Goal: Task Accomplishment & Management: Complete application form

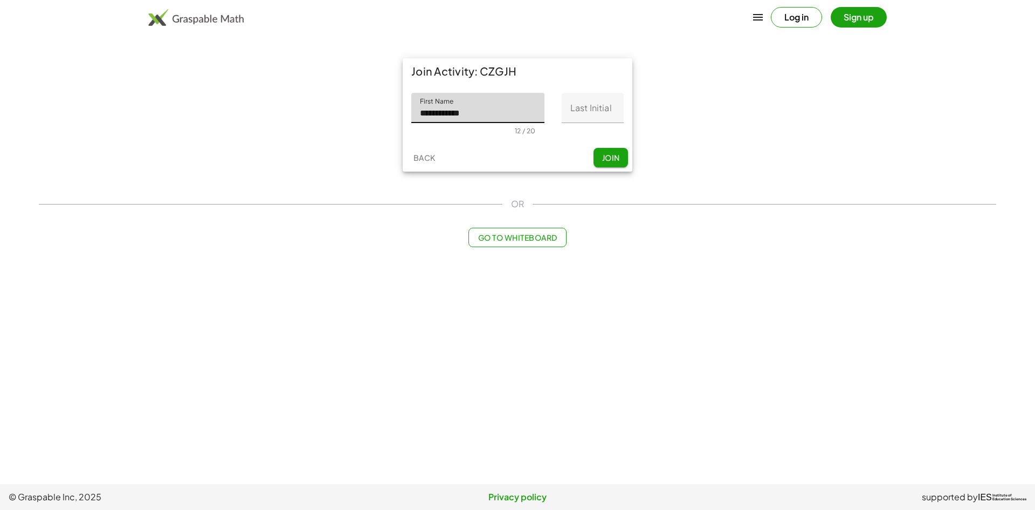
type input "**********"
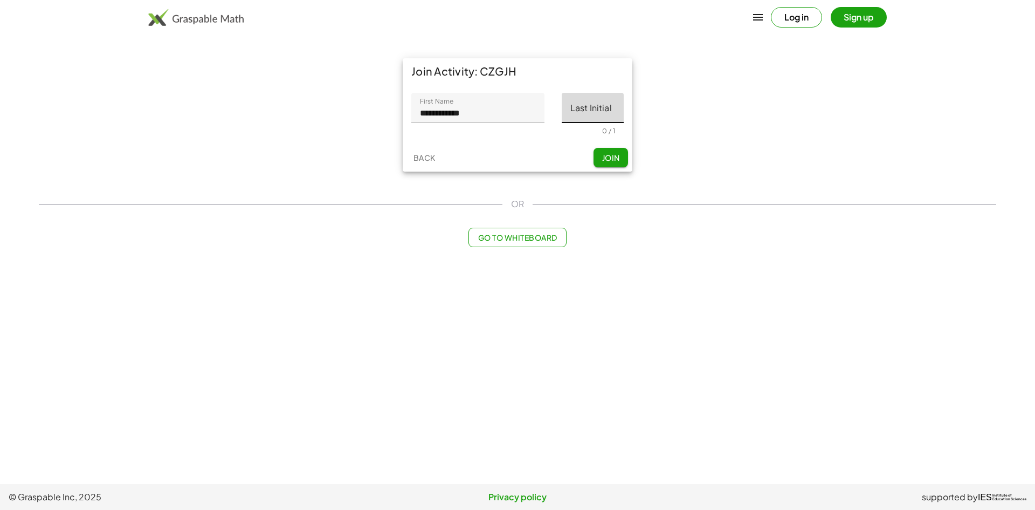
click at [598, 109] on input "Last Initial" at bounding box center [593, 108] width 62 height 30
type input "*"
click at [607, 162] on span "Join" at bounding box center [611, 158] width 18 height 10
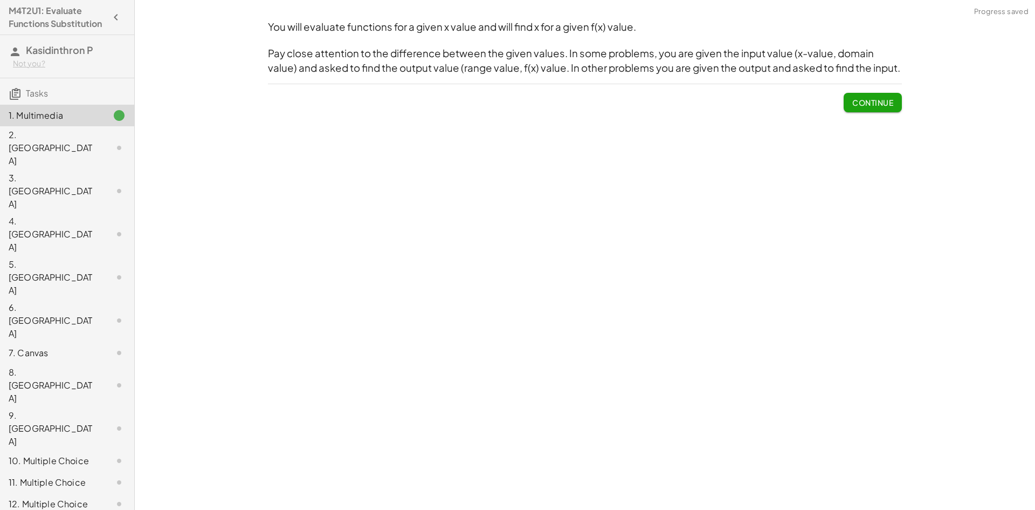
click at [880, 99] on span "Continue" at bounding box center [872, 103] width 41 height 10
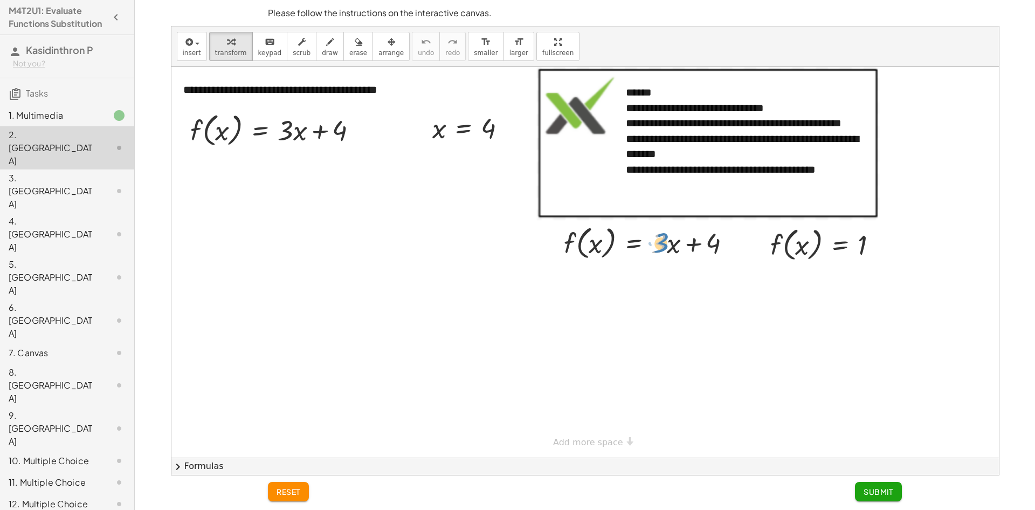
click at [663, 251] on div at bounding box center [652, 242] width 187 height 41
click at [592, 246] on div at bounding box center [652, 242] width 187 height 41
drag, startPoint x: 569, startPoint y: 242, endPoint x: 616, endPoint y: 246, distance: 47.6
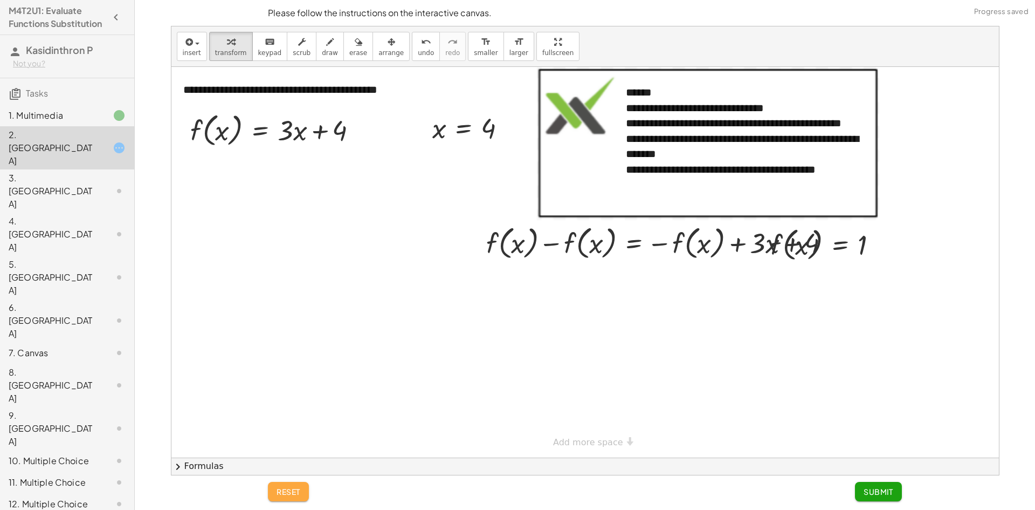
click at [289, 485] on button "reset" at bounding box center [288, 490] width 41 height 19
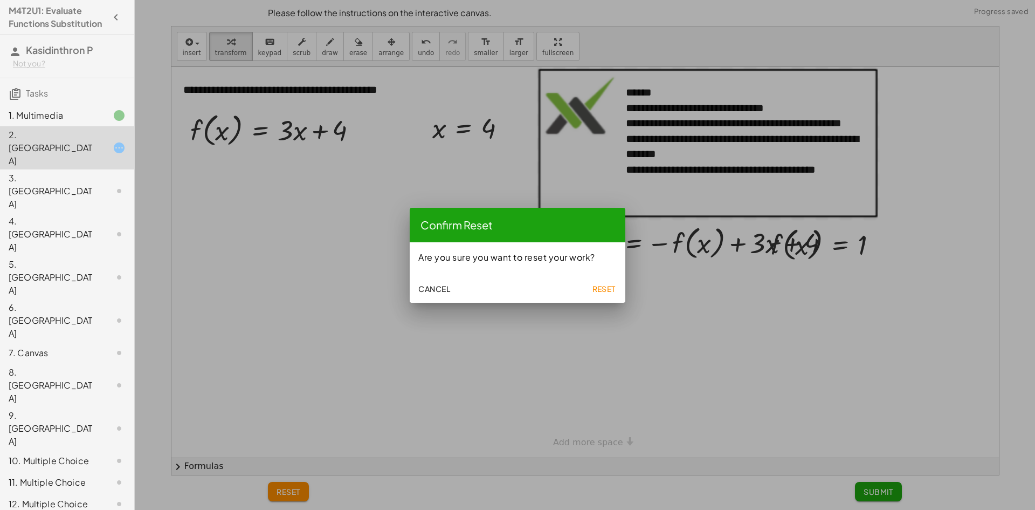
click at [603, 287] on span "Reset" at bounding box center [604, 289] width 24 height 10
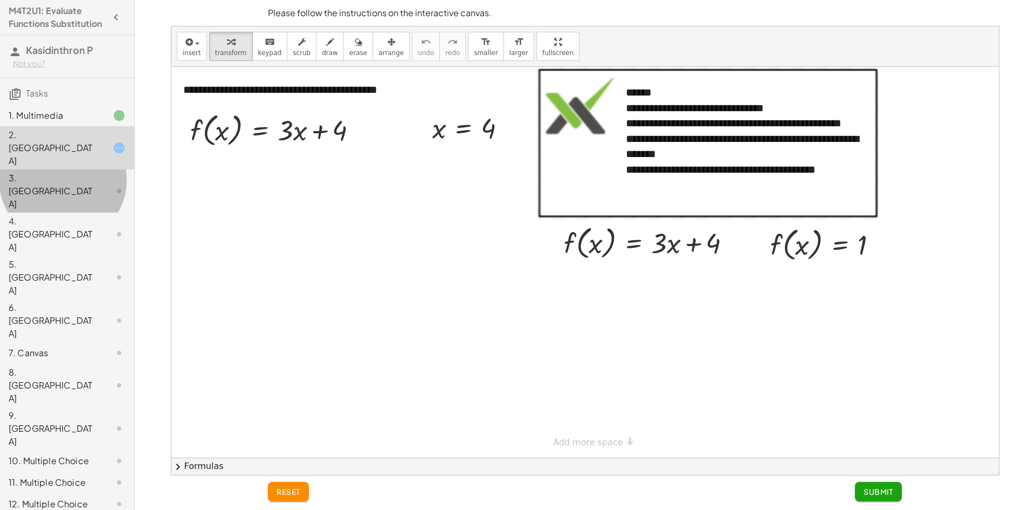
click at [54, 256] on div "3. [GEOGRAPHIC_DATA]" at bounding box center [67, 277] width 134 height 43
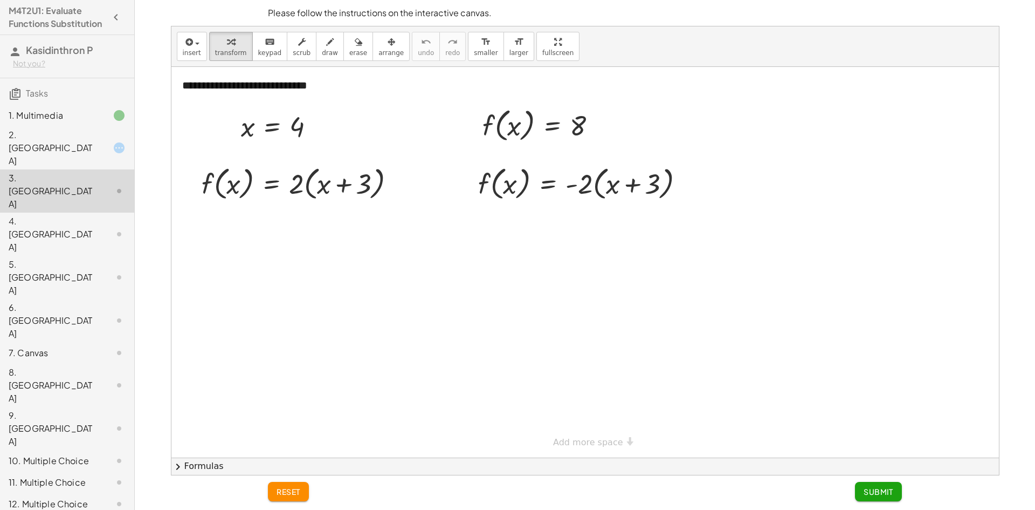
click at [51, 152] on div "2. [GEOGRAPHIC_DATA]" at bounding box center [52, 147] width 87 height 39
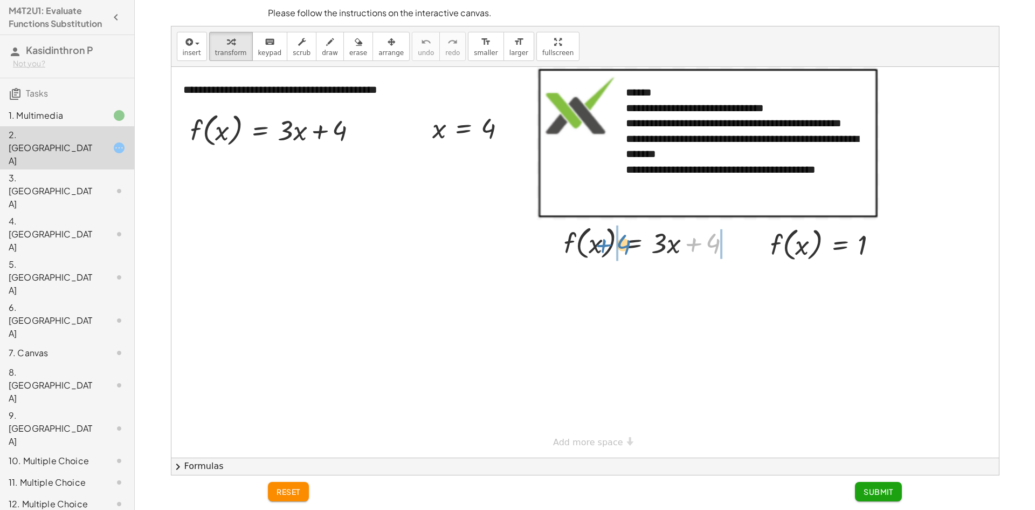
drag, startPoint x: 717, startPoint y: 241, endPoint x: 629, endPoint y: 242, distance: 87.9
click at [629, 242] on div at bounding box center [652, 242] width 187 height 41
click at [586, 244] on div at bounding box center [652, 242] width 266 height 41
click at [557, 246] on div at bounding box center [652, 242] width 266 height 41
click at [733, 245] on div at bounding box center [652, 242] width 266 height 41
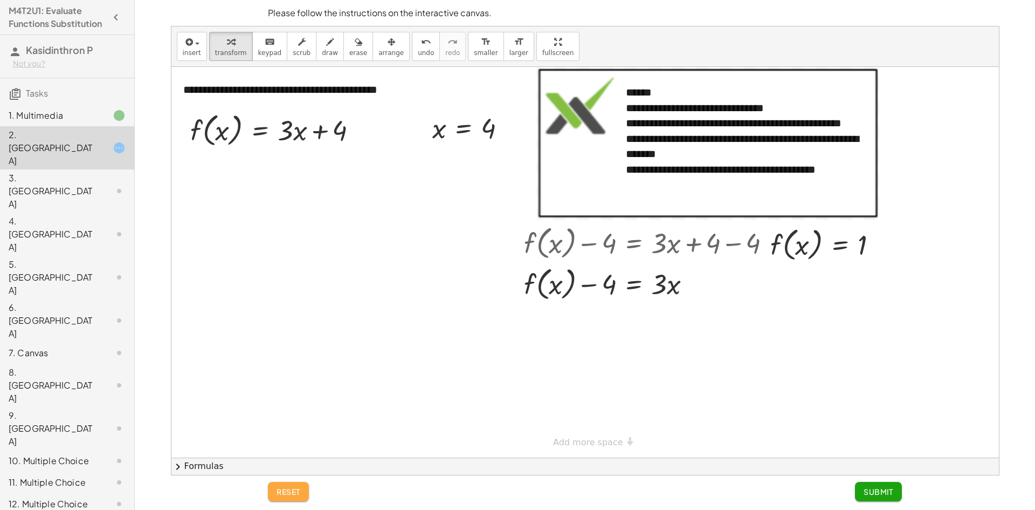
click at [272, 497] on button "reset" at bounding box center [288, 490] width 41 height 19
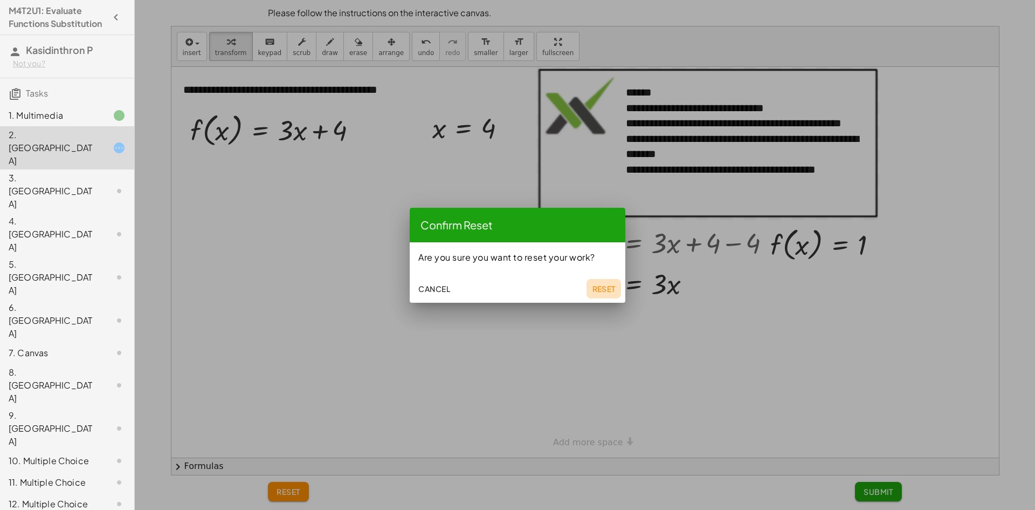
click at [595, 289] on span "Reset" at bounding box center [604, 289] width 24 height 10
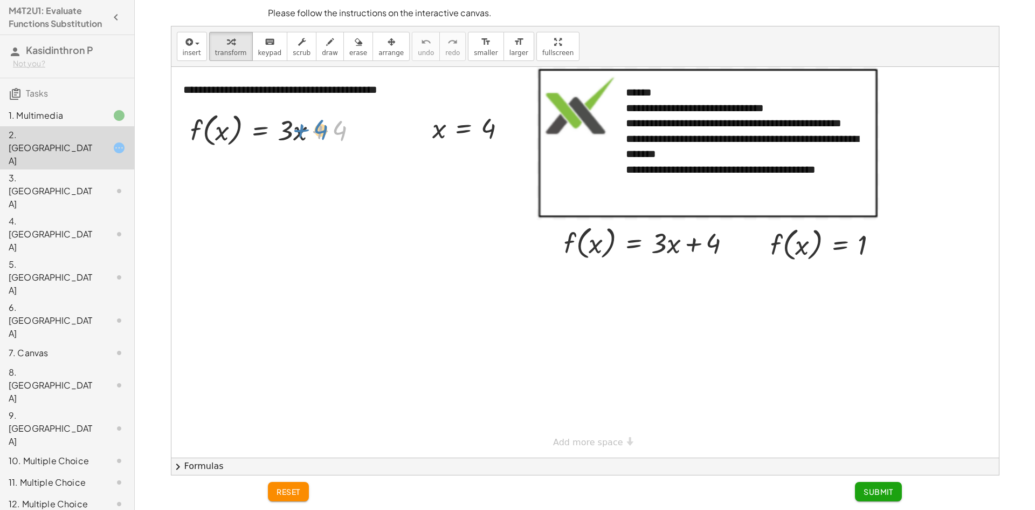
drag, startPoint x: 338, startPoint y: 133, endPoint x: 324, endPoint y: 132, distance: 14.0
click at [324, 132] on div at bounding box center [278, 129] width 187 height 41
drag, startPoint x: 487, startPoint y: 130, endPoint x: 290, endPoint y: 142, distance: 198.2
click at [296, 172] on div at bounding box center [281, 170] width 195 height 41
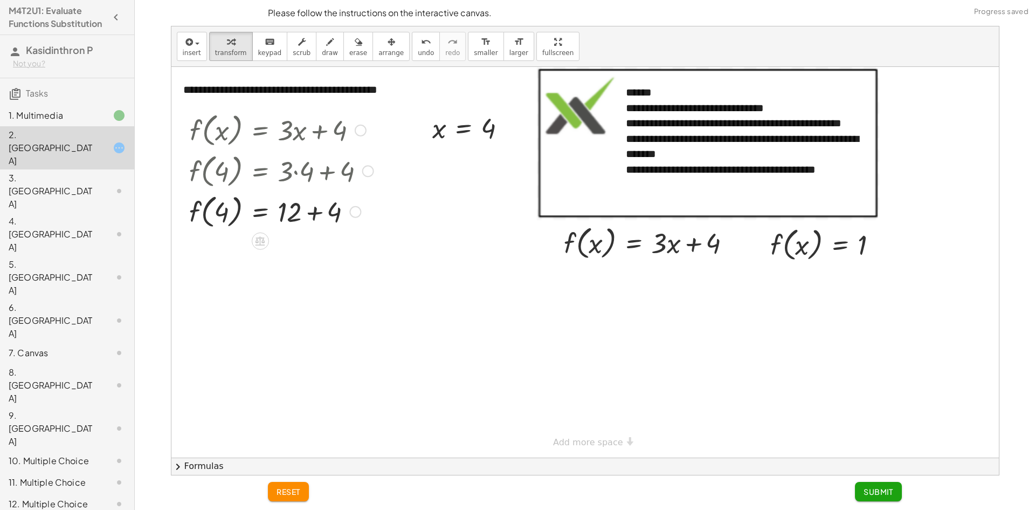
click at [316, 217] on div at bounding box center [281, 210] width 195 height 41
drag, startPoint x: 862, startPoint y: 245, endPoint x: 594, endPoint y: 253, distance: 268.6
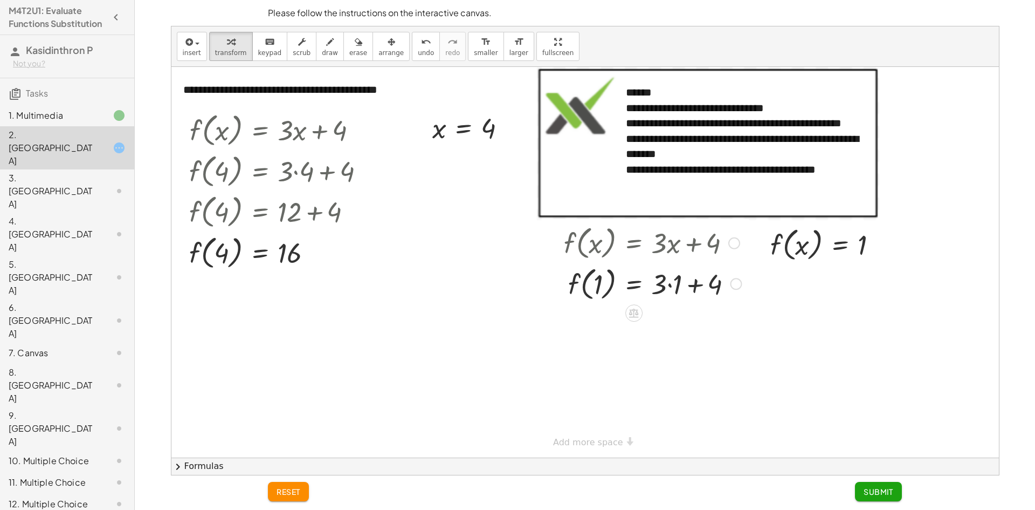
click at [672, 285] on div at bounding box center [653, 283] width 188 height 41
drag, startPoint x: 609, startPoint y: 320, endPoint x: 596, endPoint y: 321, distance: 13.0
click at [607, 321] on div at bounding box center [653, 323] width 188 height 41
click at [596, 321] on div at bounding box center [653, 323] width 188 height 41
click at [569, 327] on div at bounding box center [653, 323] width 188 height 41
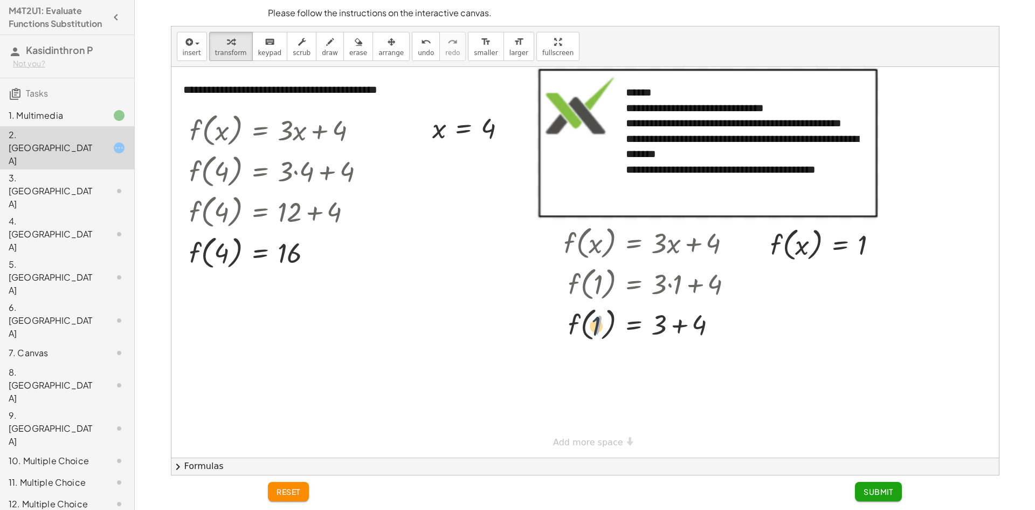
drag, startPoint x: 598, startPoint y: 322, endPoint x: 588, endPoint y: 326, distance: 10.2
click at [588, 326] on div at bounding box center [653, 323] width 188 height 41
click at [577, 327] on div at bounding box center [653, 323] width 188 height 41
click at [675, 325] on div at bounding box center [653, 323] width 188 height 41
drag, startPoint x: 631, startPoint y: 403, endPoint x: 645, endPoint y: 382, distance: 25.6
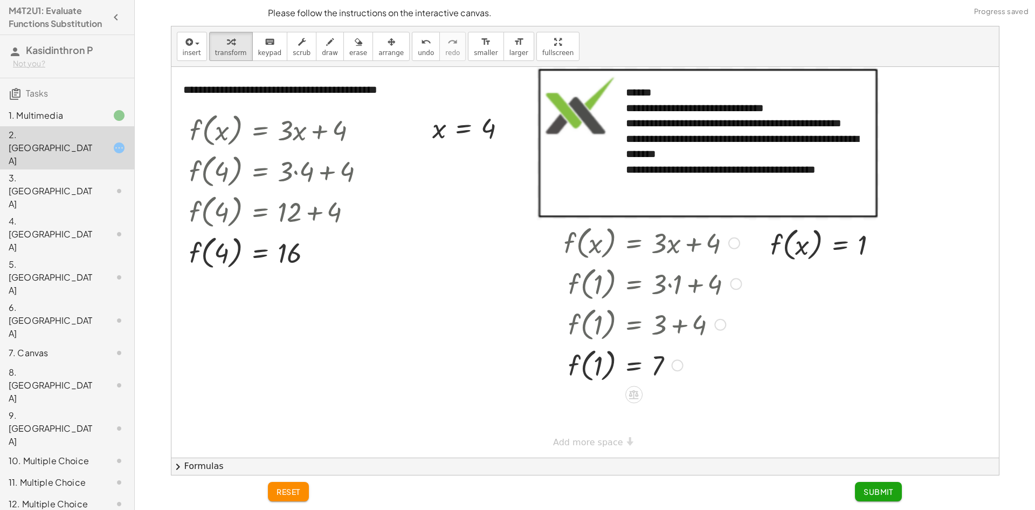
click at [637, 386] on div at bounding box center [638, 393] width 9 height 20
click at [680, 365] on div at bounding box center [677, 365] width 12 height 12
click at [832, 345] on div at bounding box center [585, 262] width 828 height 390
click at [412, 55] on button "undo undo" at bounding box center [426, 46] width 28 height 29
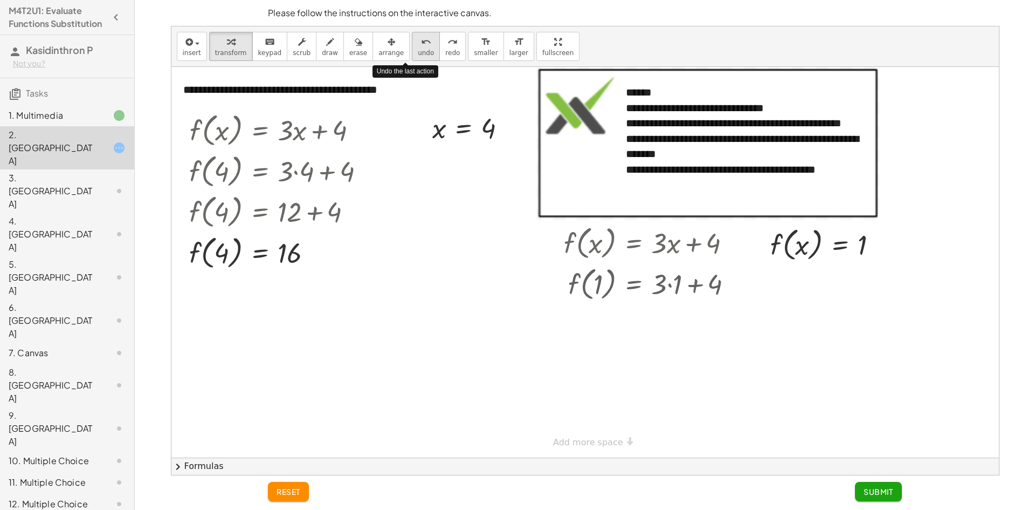
click at [412, 55] on button "undo undo" at bounding box center [426, 46] width 28 height 29
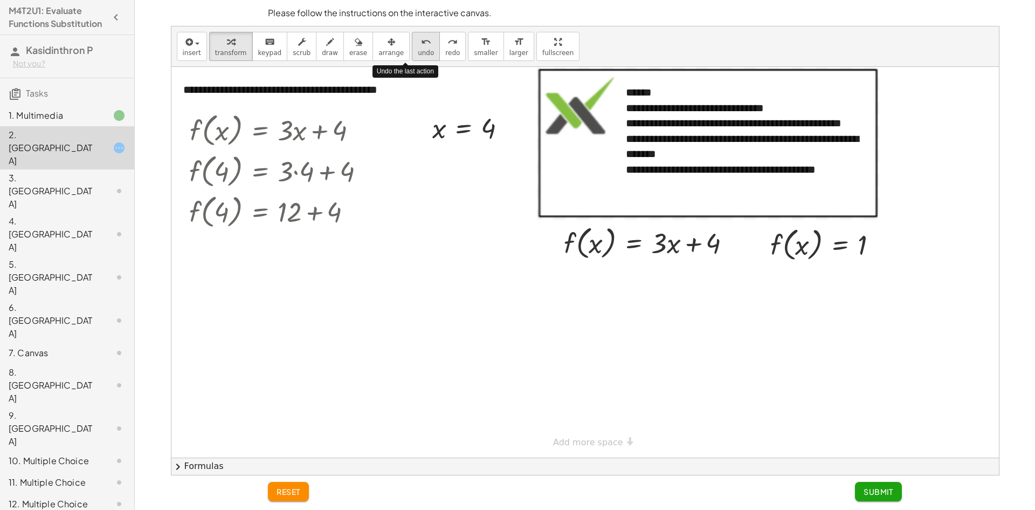
click at [412, 55] on button "undo undo" at bounding box center [426, 46] width 28 height 29
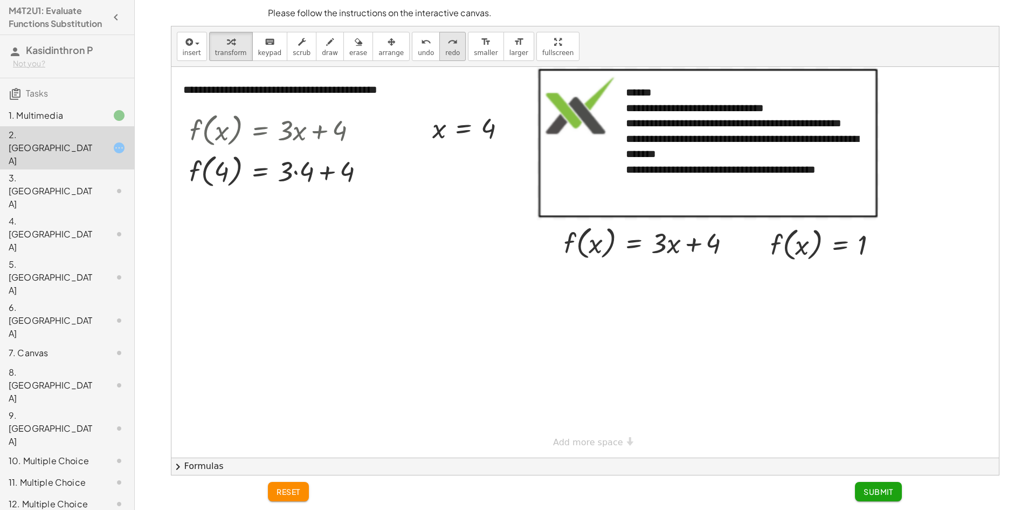
click at [448, 47] on icon "redo" at bounding box center [453, 42] width 10 height 13
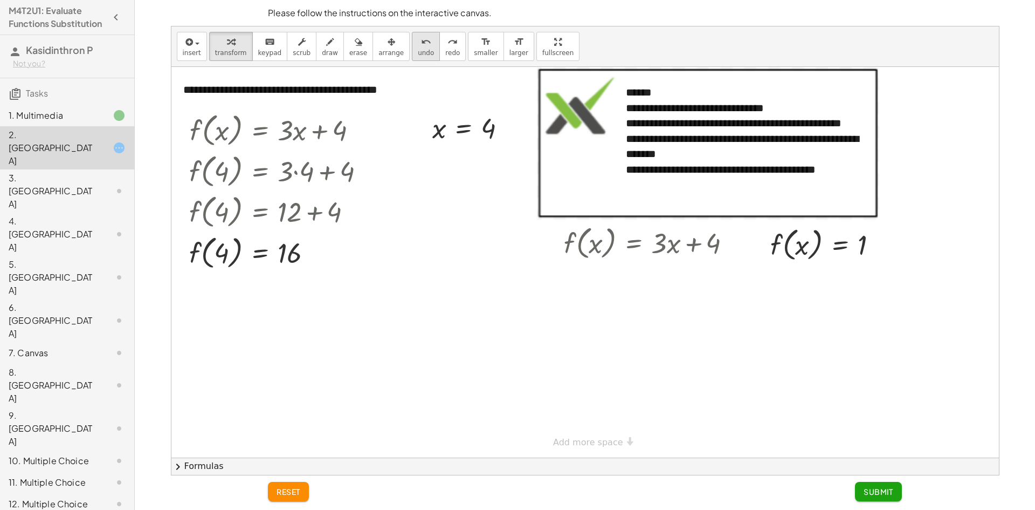
click at [412, 53] on button "undo undo" at bounding box center [426, 46] width 28 height 29
click at [665, 247] on div at bounding box center [652, 242] width 187 height 41
drag, startPoint x: 864, startPoint y: 241, endPoint x: 677, endPoint y: 240, distance: 186.6
click at [594, 243] on div at bounding box center [653, 242] width 188 height 41
click at [600, 282] on div at bounding box center [653, 283] width 188 height 41
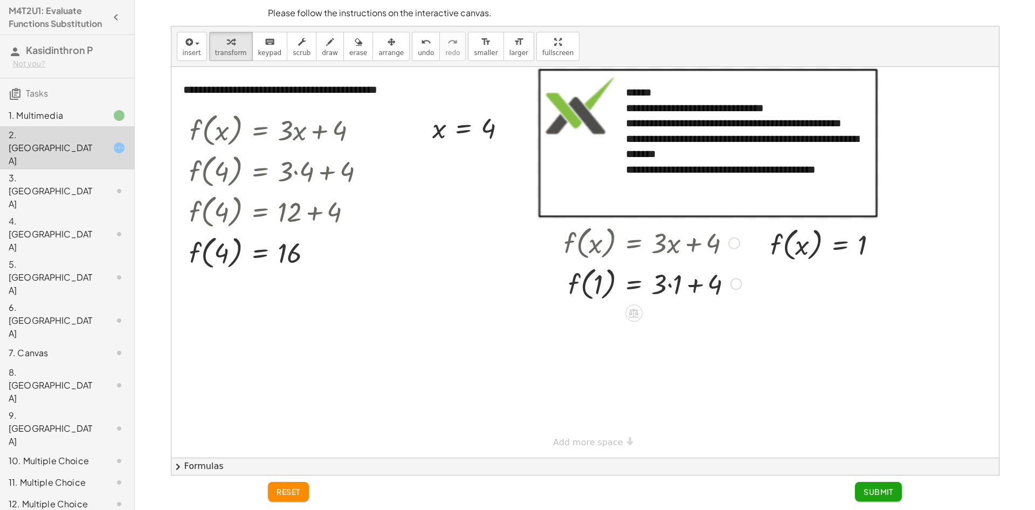
drag, startPoint x: 580, startPoint y: 288, endPoint x: 624, endPoint y: 269, distance: 48.6
click at [604, 280] on div at bounding box center [653, 283] width 188 height 41
drag, startPoint x: 572, startPoint y: 284, endPoint x: 635, endPoint y: 280, distance: 63.2
click at [635, 280] on div at bounding box center [653, 283] width 188 height 41
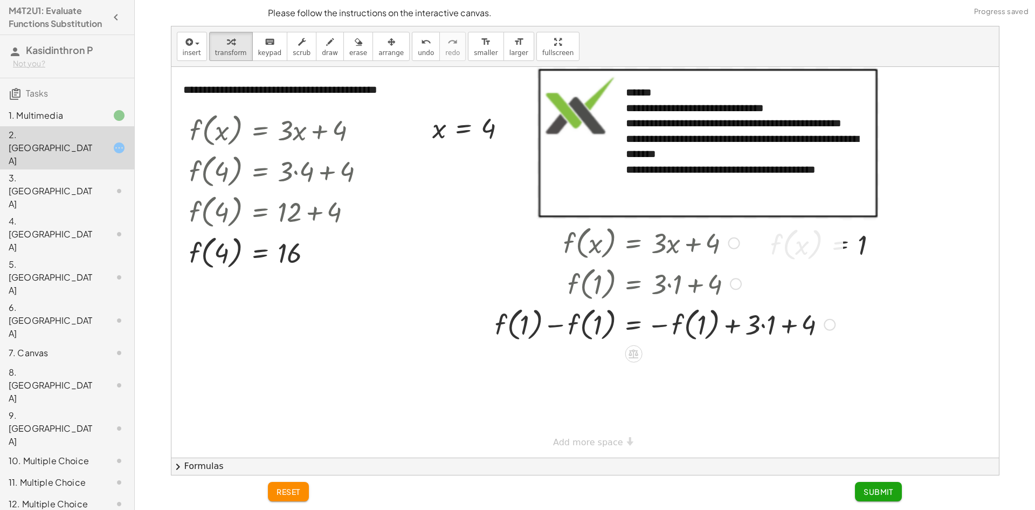
click at [731, 326] on div at bounding box center [665, 323] width 351 height 41
click at [803, 328] on div at bounding box center [665, 323] width 351 height 41
click at [795, 328] on div at bounding box center [665, 323] width 351 height 41
click at [771, 324] on div at bounding box center [665, 323] width 351 height 41
click at [772, 328] on div at bounding box center [665, 323] width 351 height 41
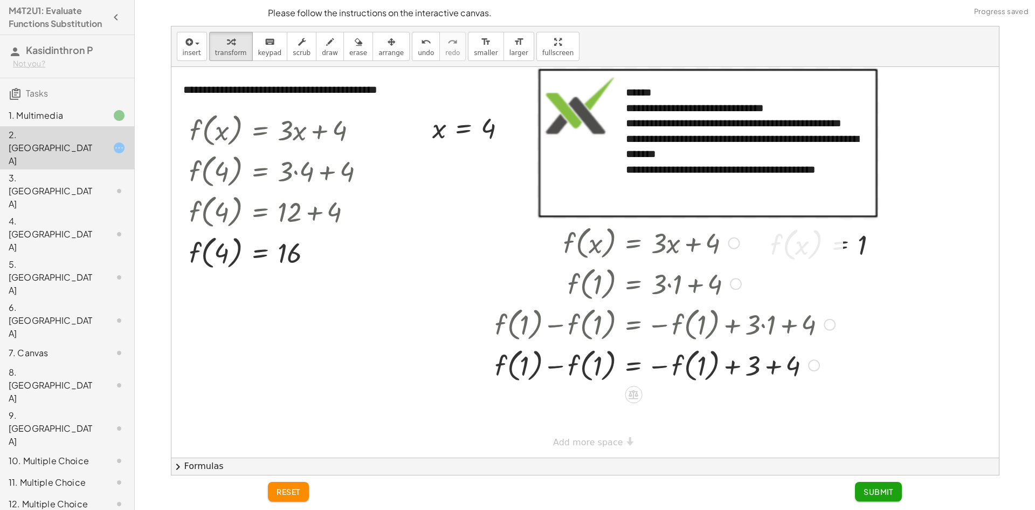
click at [768, 368] on div at bounding box center [665, 364] width 351 height 41
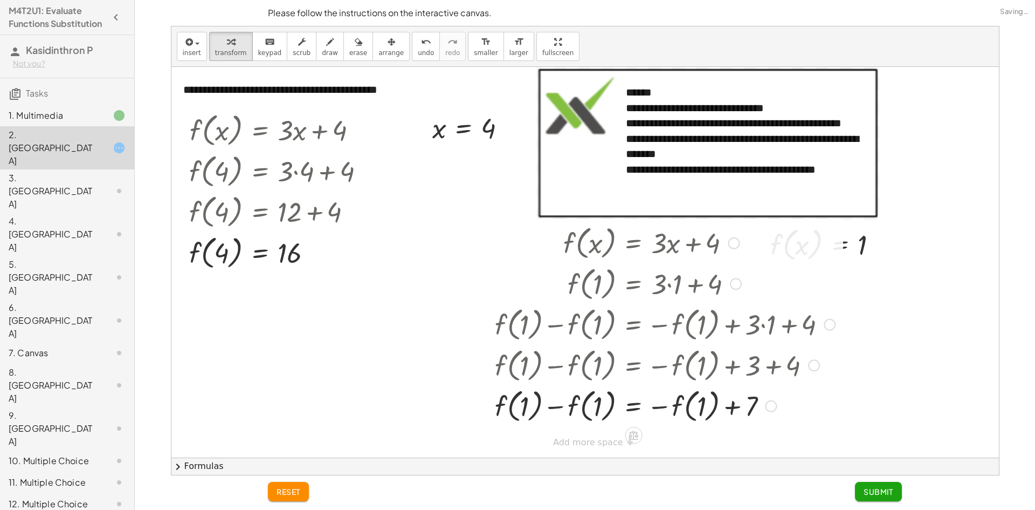
click at [727, 409] on div at bounding box center [665, 404] width 351 height 41
click at [418, 45] on div "undo" at bounding box center [426, 41] width 16 height 13
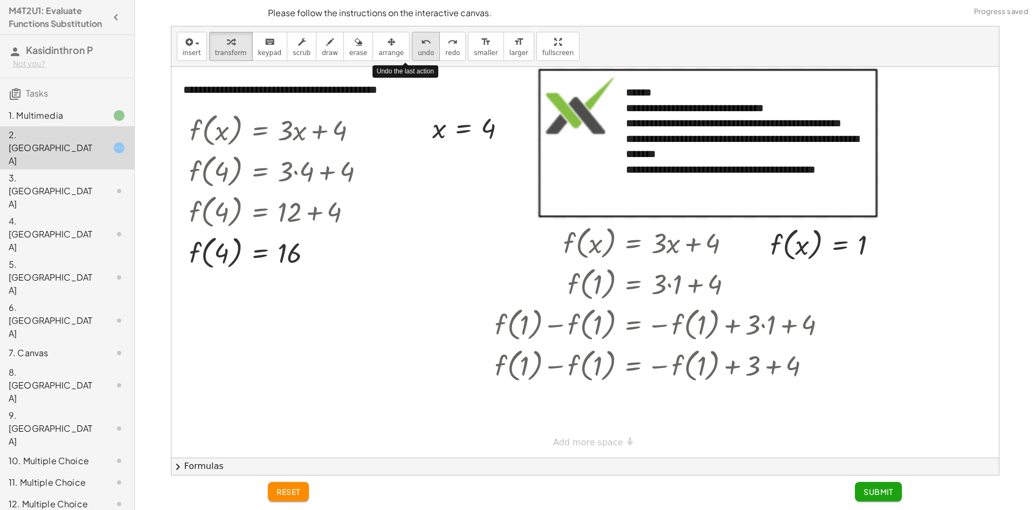
click at [418, 45] on div "undo" at bounding box center [426, 41] width 16 height 13
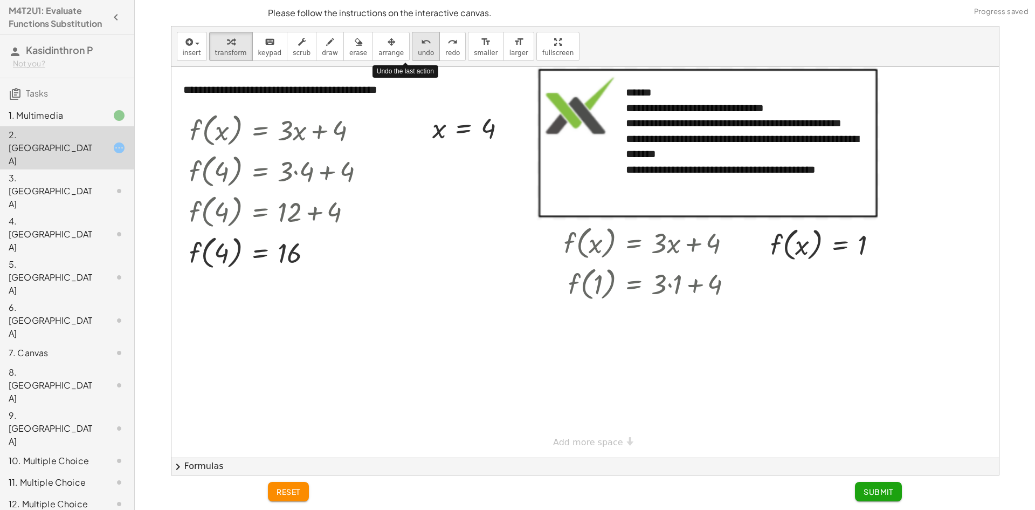
click at [418, 45] on div "undo" at bounding box center [426, 41] width 16 height 13
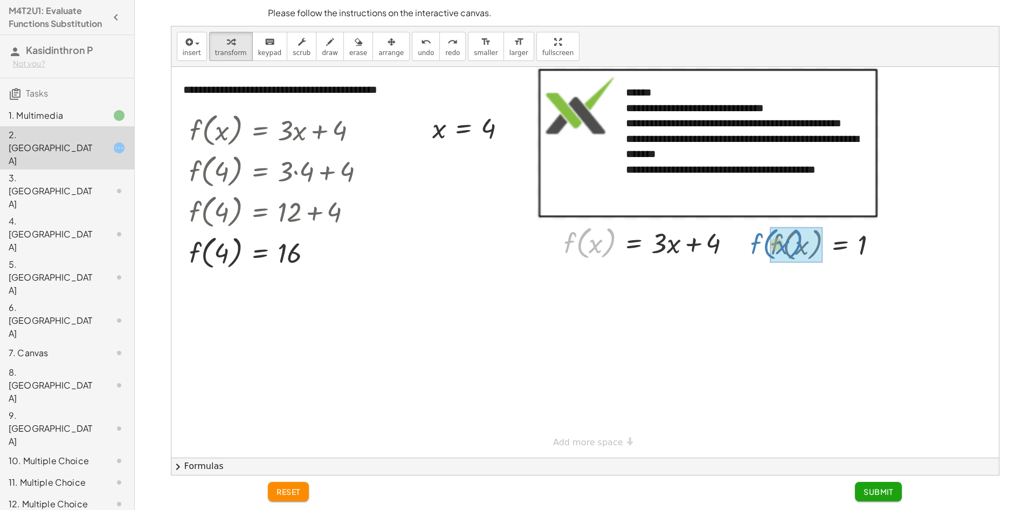
drag, startPoint x: 571, startPoint y: 249, endPoint x: 758, endPoint y: 250, distance: 187.1
click at [758, 250] on div "**********" at bounding box center [585, 262] width 828 height 390
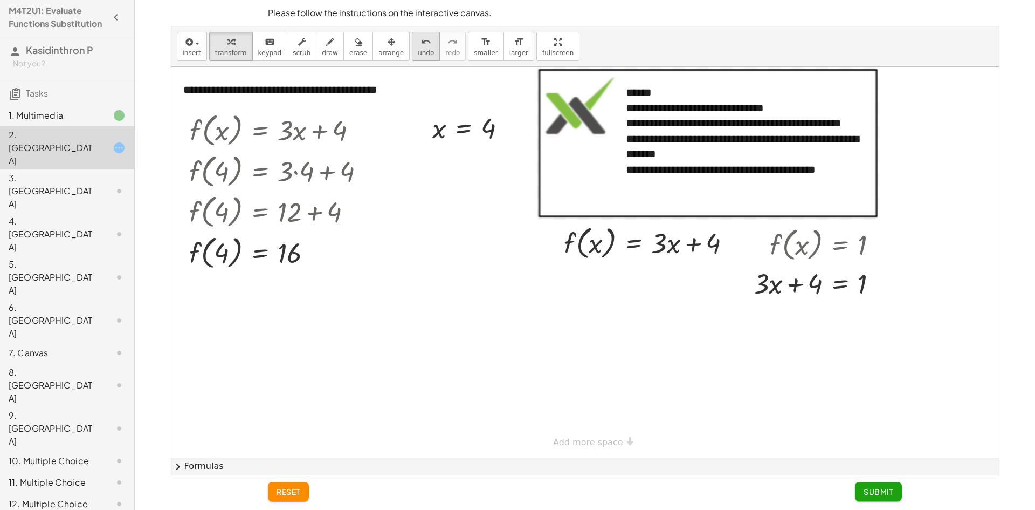
click at [418, 57] on span "undo" at bounding box center [426, 53] width 16 height 8
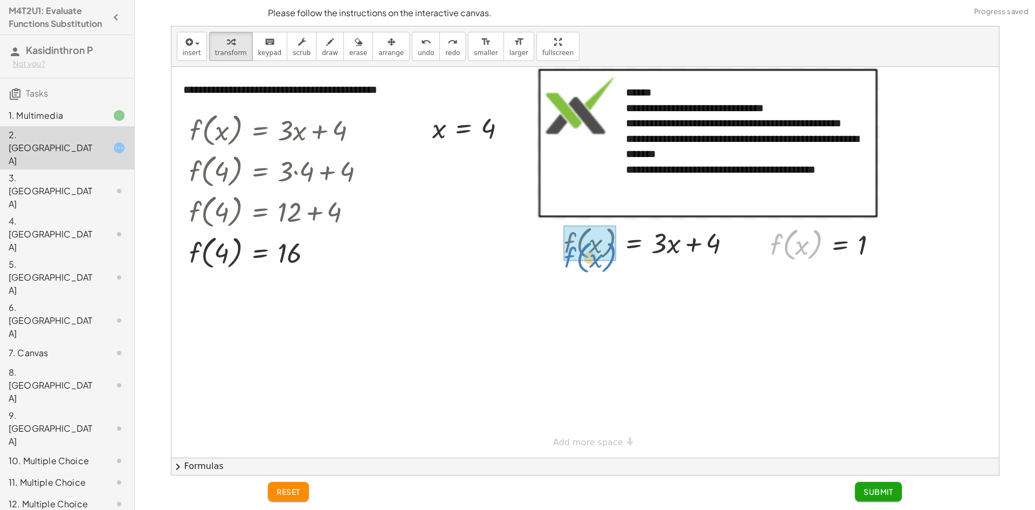
drag, startPoint x: 811, startPoint y: 245, endPoint x: 594, endPoint y: 244, distance: 216.7
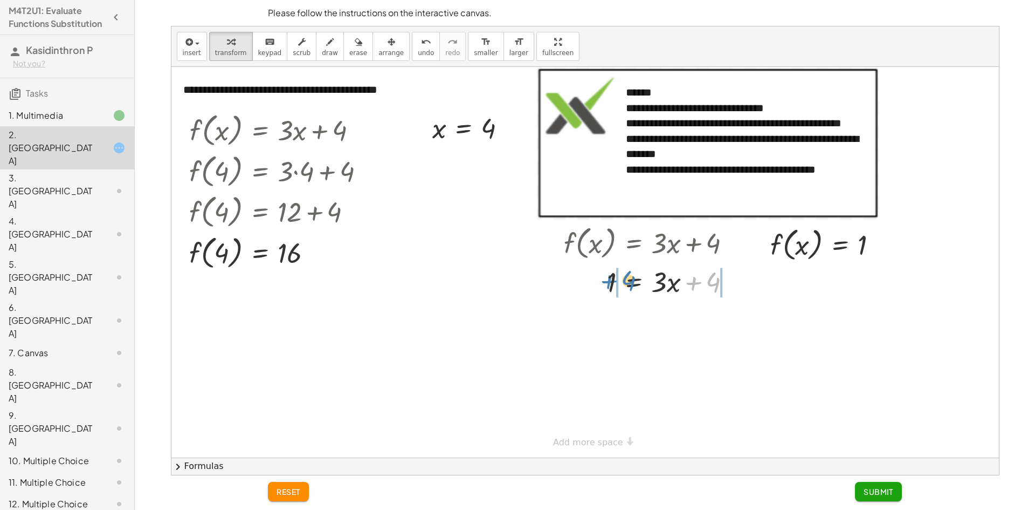
drag, startPoint x: 713, startPoint y: 279, endPoint x: 629, endPoint y: 278, distance: 84.7
click at [629, 278] on div at bounding box center [652, 281] width 187 height 37
click at [715, 317] on div at bounding box center [672, 317] width 226 height 37
click at [732, 318] on div at bounding box center [672, 317] width 226 height 37
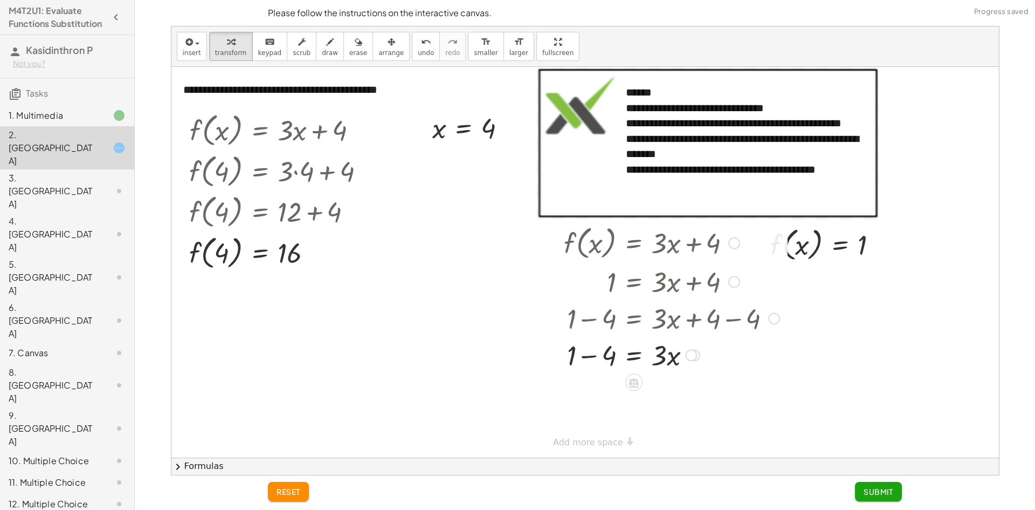
click at [584, 357] on div at bounding box center [672, 354] width 226 height 37
drag, startPoint x: 604, startPoint y: 391, endPoint x: 671, endPoint y: 384, distance: 66.6
click at [670, 387] on div at bounding box center [672, 391] width 226 height 37
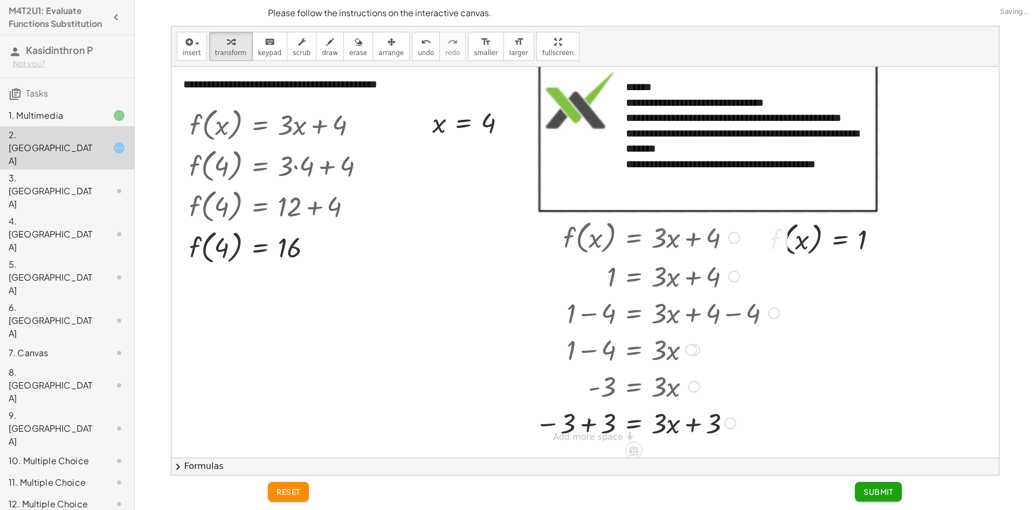
scroll to position [7, 0]
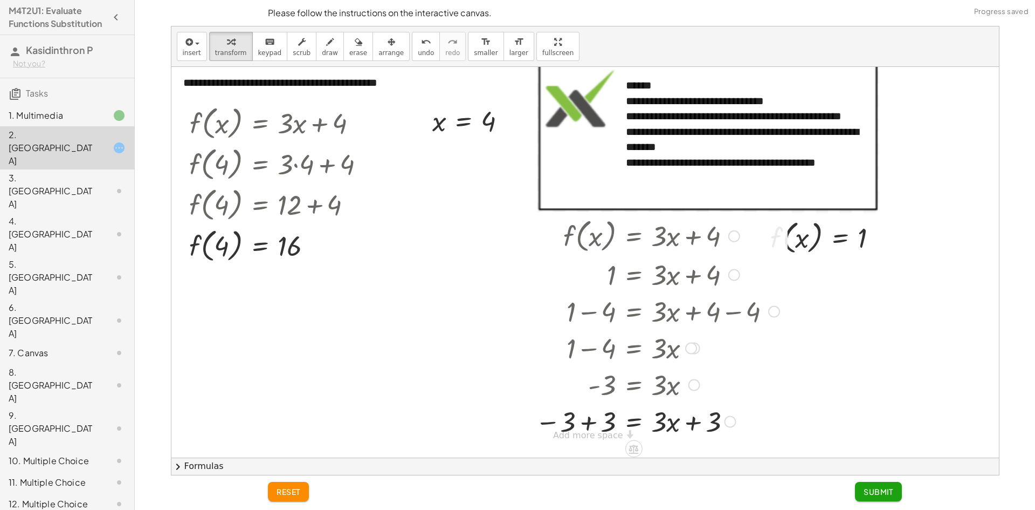
click at [693, 422] on div at bounding box center [657, 420] width 255 height 37
click at [594, 422] on div at bounding box center [657, 420] width 255 height 37
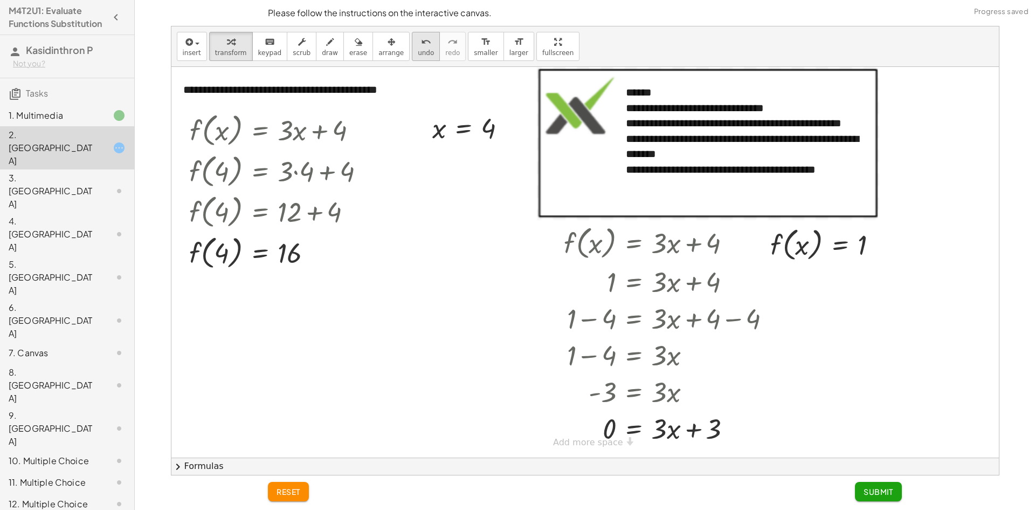
click at [418, 54] on span "undo" at bounding box center [426, 53] width 16 height 8
click at [674, 394] on div at bounding box center [672, 391] width 226 height 37
click at [441, 134] on div at bounding box center [473, 128] width 93 height 36
click at [671, 396] on div at bounding box center [672, 391] width 226 height 37
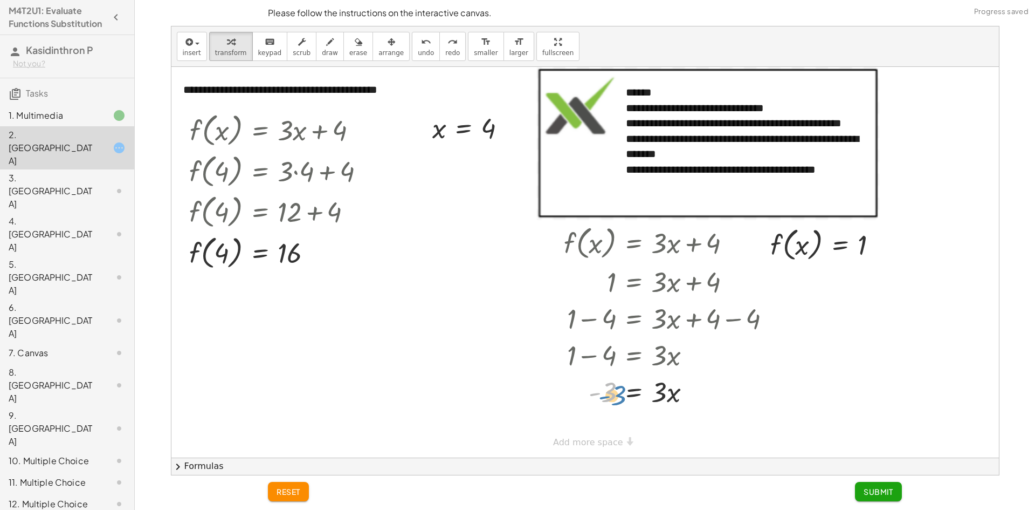
drag, startPoint x: 610, startPoint y: 390, endPoint x: 616, endPoint y: 394, distance: 7.2
click at [616, 394] on div at bounding box center [672, 391] width 226 height 37
drag, startPoint x: 672, startPoint y: 399, endPoint x: 619, endPoint y: 421, distance: 57.8
click at [619, 421] on div "**********" at bounding box center [585, 262] width 828 height 390
drag, startPoint x: 663, startPoint y: 407, endPoint x: 666, endPoint y: 387, distance: 20.8
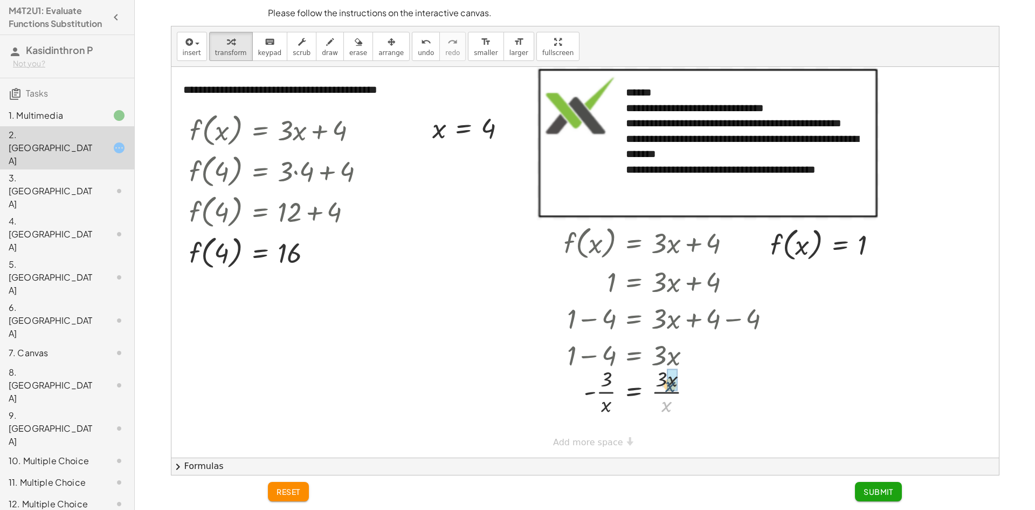
click at [666, 387] on div at bounding box center [672, 390] width 226 height 54
drag, startPoint x: 608, startPoint y: 395, endPoint x: 607, endPoint y: 410, distance: 15.7
click at [608, 410] on div at bounding box center [672, 390] width 226 height 54
click at [605, 391] on div at bounding box center [672, 390] width 226 height 54
click at [604, 394] on div at bounding box center [672, 390] width 226 height 54
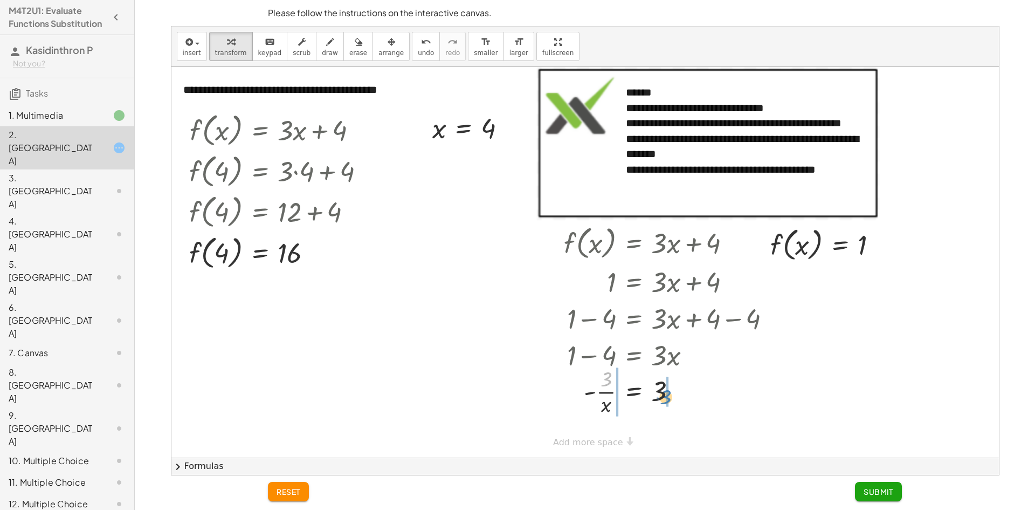
drag, startPoint x: 607, startPoint y: 376, endPoint x: 665, endPoint y: 394, distance: 60.7
click at [665, 394] on div at bounding box center [672, 390] width 226 height 54
click at [671, 393] on div at bounding box center [668, 390] width 233 height 54
click at [593, 393] on div at bounding box center [668, 390] width 233 height 54
drag, startPoint x: 608, startPoint y: 405, endPoint x: 604, endPoint y: 391, distance: 14.5
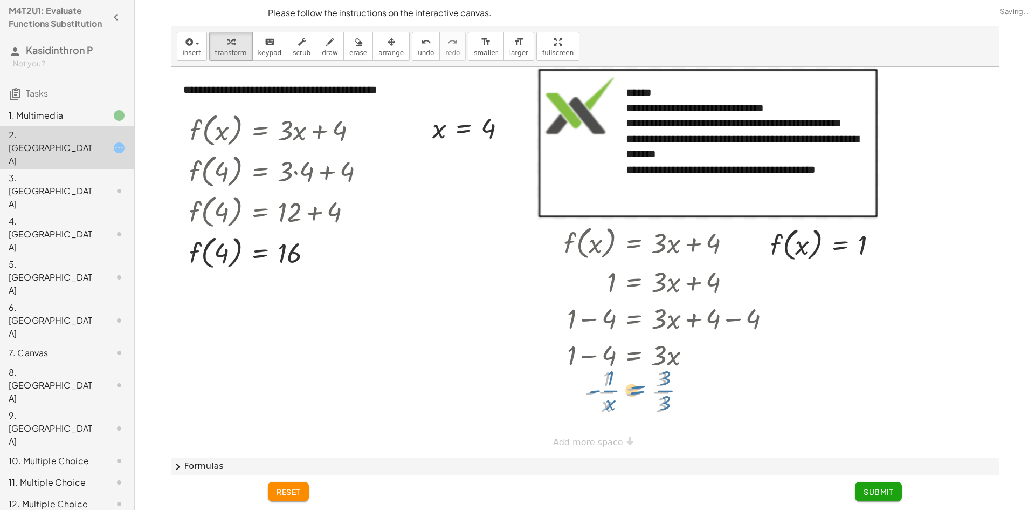
drag, startPoint x: 644, startPoint y: 395, endPoint x: 649, endPoint y: 402, distance: 8.2
click at [649, 402] on div at bounding box center [672, 390] width 226 height 54
click at [662, 394] on div at bounding box center [672, 390] width 226 height 54
drag, startPoint x: 594, startPoint y: 395, endPoint x: 607, endPoint y: 385, distance: 16.2
click at [607, 385] on div at bounding box center [672, 390] width 226 height 54
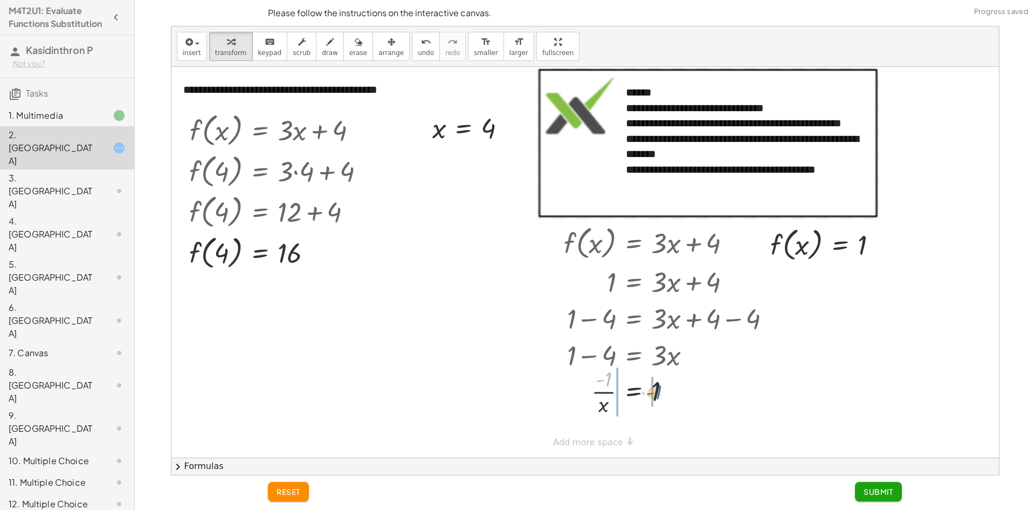
drag, startPoint x: 607, startPoint y: 383, endPoint x: 658, endPoint y: 396, distance: 52.8
click at [658, 396] on div at bounding box center [672, 390] width 226 height 54
click at [590, 392] on div at bounding box center [671, 390] width 227 height 54
drag, startPoint x: 586, startPoint y: 396, endPoint x: 613, endPoint y: 416, distance: 33.5
click at [613, 416] on div at bounding box center [672, 390] width 226 height 54
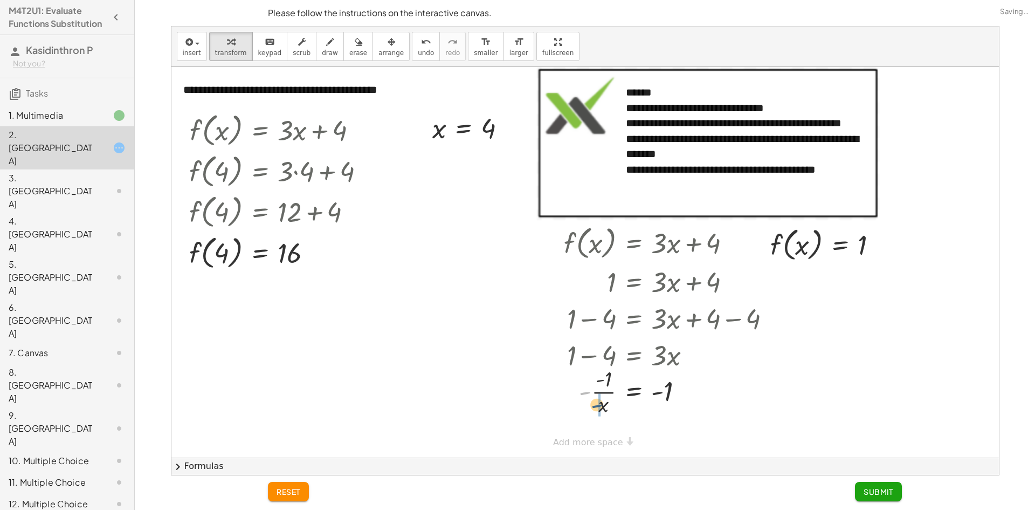
drag, startPoint x: 586, startPoint y: 394, endPoint x: 598, endPoint y: 408, distance: 18.7
click at [598, 408] on div at bounding box center [672, 390] width 226 height 54
drag, startPoint x: 607, startPoint y: 408, endPoint x: 606, endPoint y: 381, distance: 27.0
drag, startPoint x: 606, startPoint y: 408, endPoint x: 649, endPoint y: 390, distance: 46.2
click at [649, 390] on div at bounding box center [672, 390] width 226 height 54
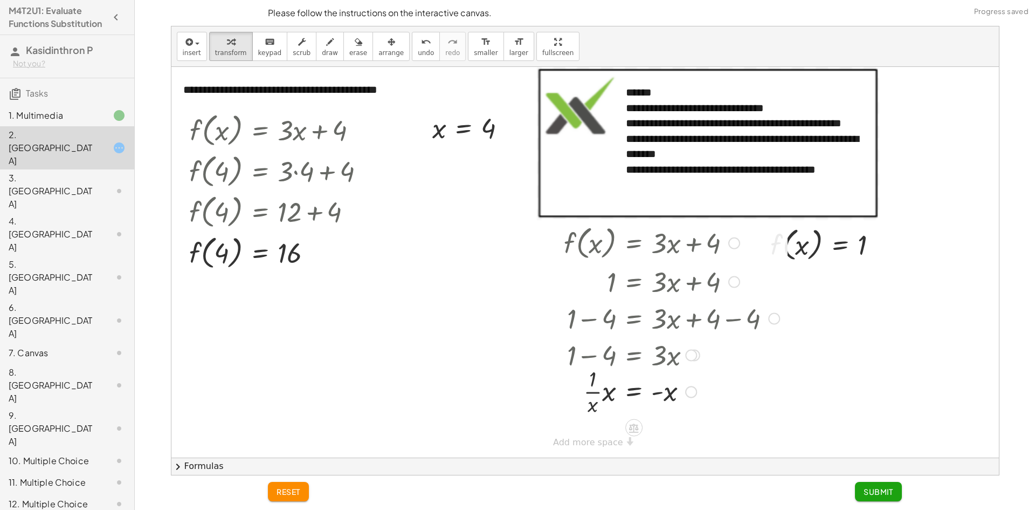
click at [598, 391] on div at bounding box center [672, 390] width 226 height 54
drag, startPoint x: 594, startPoint y: 411, endPoint x: 602, endPoint y: 402, distance: 11.8
drag, startPoint x: 666, startPoint y: 394, endPoint x: 583, endPoint y: 396, distance: 83.1
click at [583, 396] on div at bounding box center [672, 391] width 226 height 36
drag, startPoint x: 608, startPoint y: 429, endPoint x: 679, endPoint y: 423, distance: 71.9
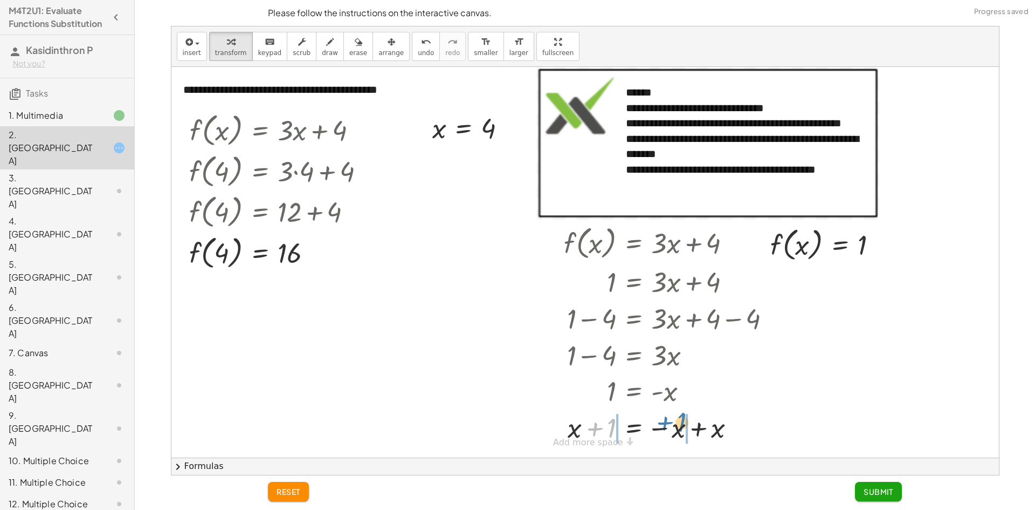
click at [679, 423] on div at bounding box center [672, 426] width 226 height 37
drag, startPoint x: 671, startPoint y: 431, endPoint x: 743, endPoint y: 432, distance: 72.3
click at [743, 432] on div at bounding box center [656, 426] width 257 height 37
click at [561, 429] on div at bounding box center [656, 426] width 257 height 37
click at [607, 426] on div at bounding box center [656, 426] width 257 height 37
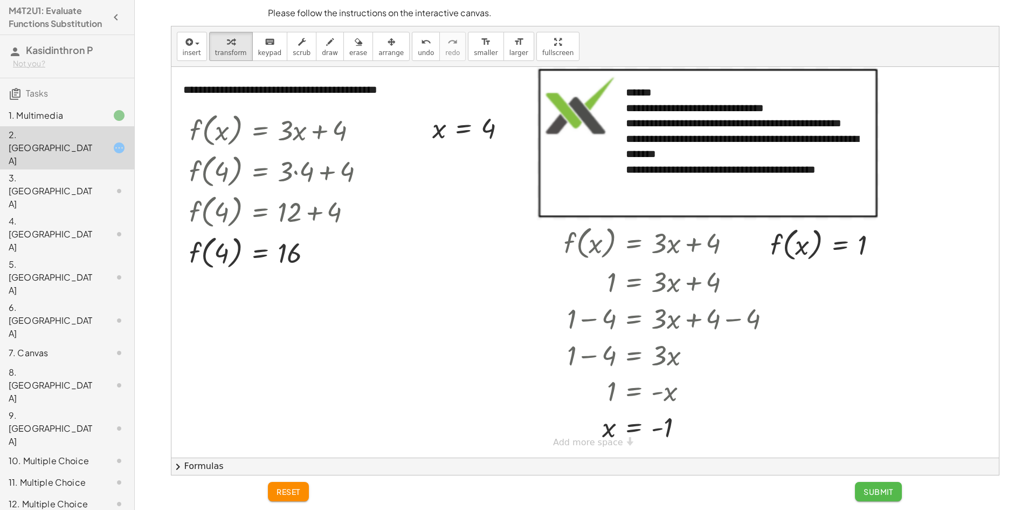
click at [876, 489] on span "Submit" at bounding box center [879, 491] width 30 height 10
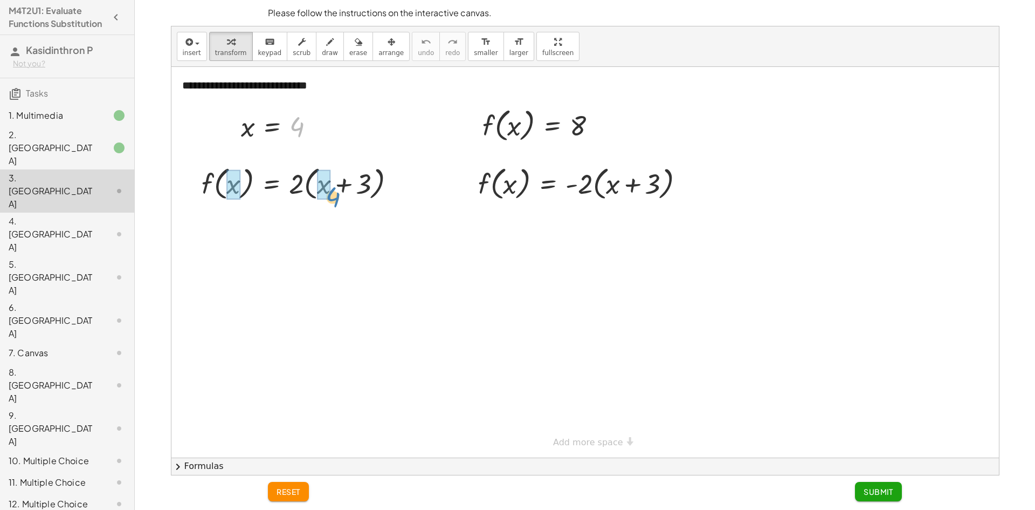
drag, startPoint x: 295, startPoint y: 135, endPoint x: 326, endPoint y: 198, distance: 70.7
click at [327, 202] on div "**********" at bounding box center [585, 262] width 828 height 390
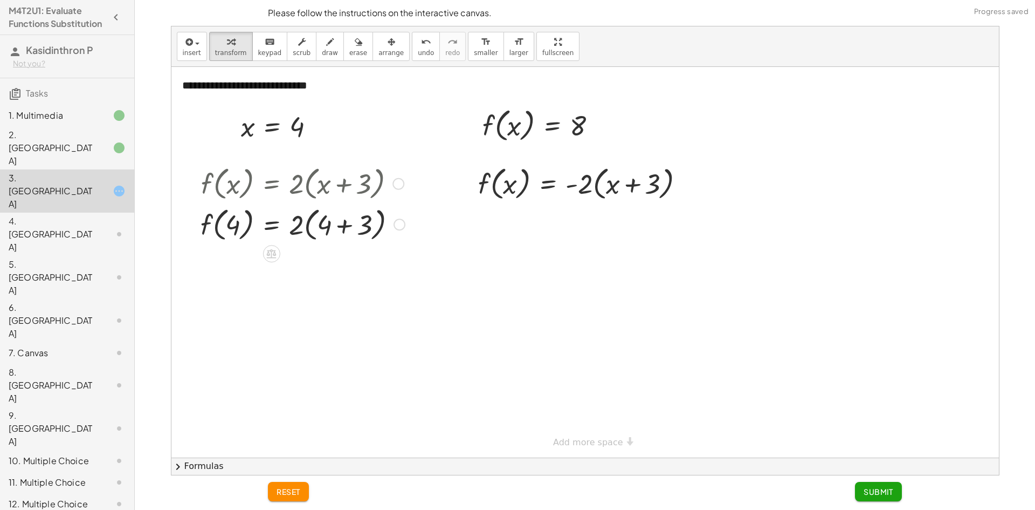
click at [346, 230] on div at bounding box center [302, 223] width 215 height 41
click at [305, 266] on div at bounding box center [302, 264] width 215 height 41
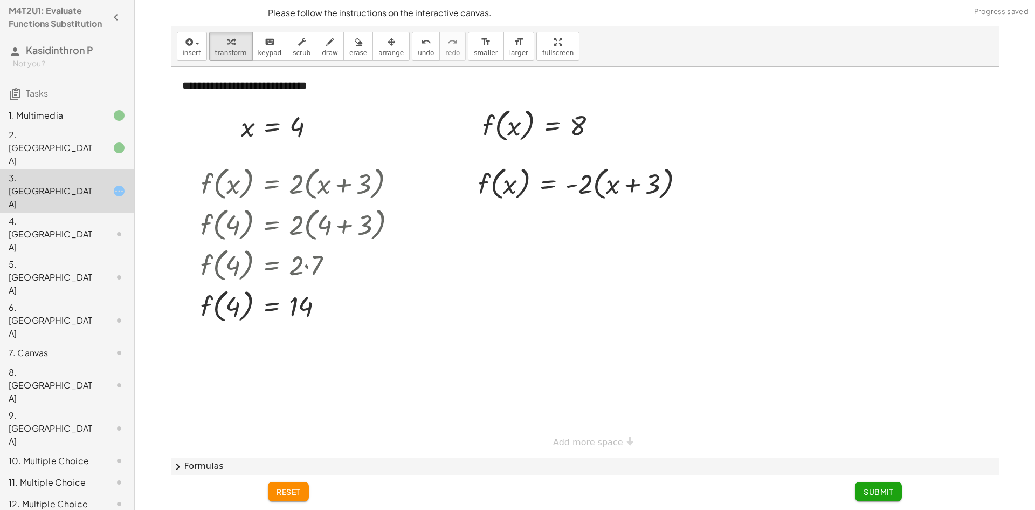
click at [66, 147] on div "2. [GEOGRAPHIC_DATA]" at bounding box center [52, 147] width 87 height 39
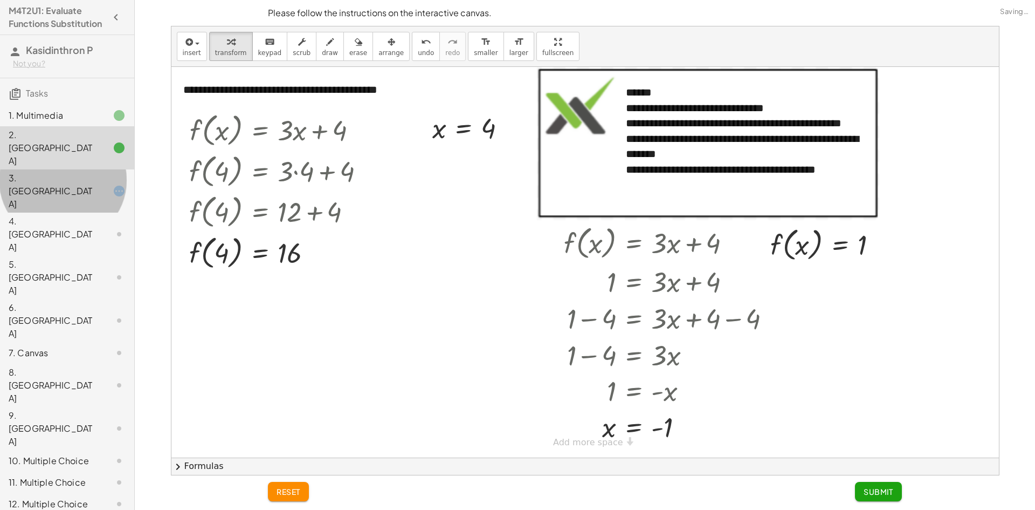
click at [34, 175] on div "3. [GEOGRAPHIC_DATA]" at bounding box center [52, 190] width 87 height 39
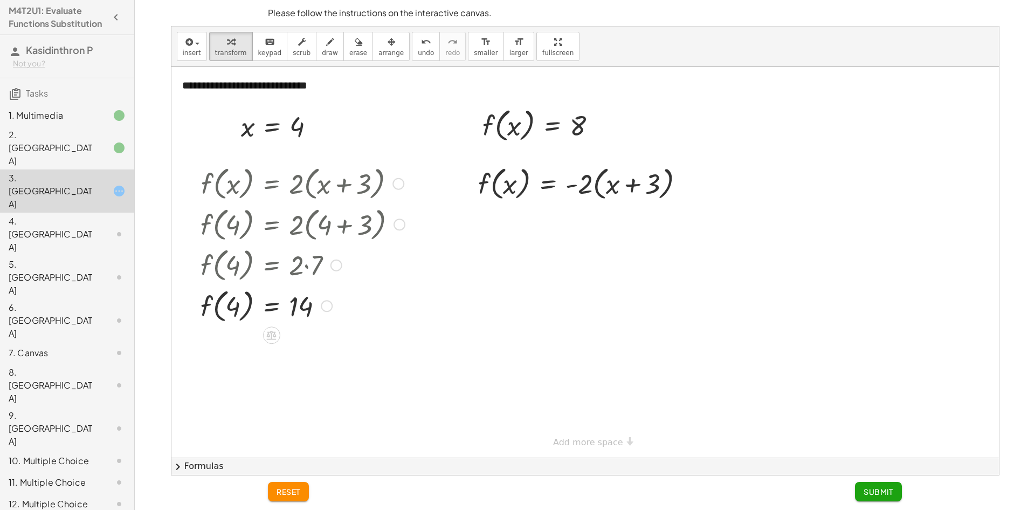
drag, startPoint x: 232, startPoint y: 188, endPoint x: 233, endPoint y: 199, distance: 11.9
click at [233, 199] on div at bounding box center [302, 182] width 215 height 41
drag, startPoint x: 245, startPoint y: 128, endPoint x: 233, endPoint y: 305, distance: 177.3
click at [230, 311] on div at bounding box center [302, 305] width 215 height 41
click at [418, 51] on span "undo" at bounding box center [426, 53] width 16 height 8
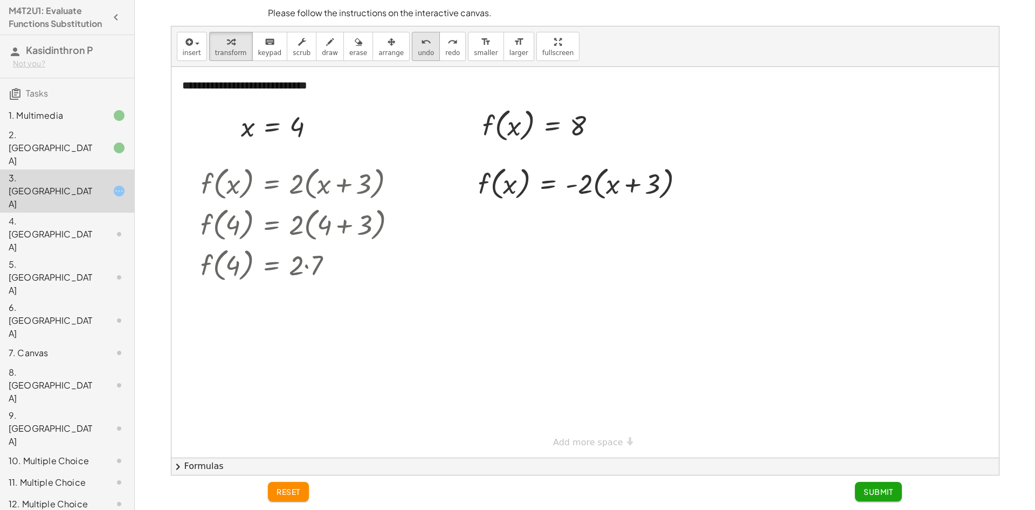
click at [418, 56] on span "undo" at bounding box center [426, 53] width 16 height 8
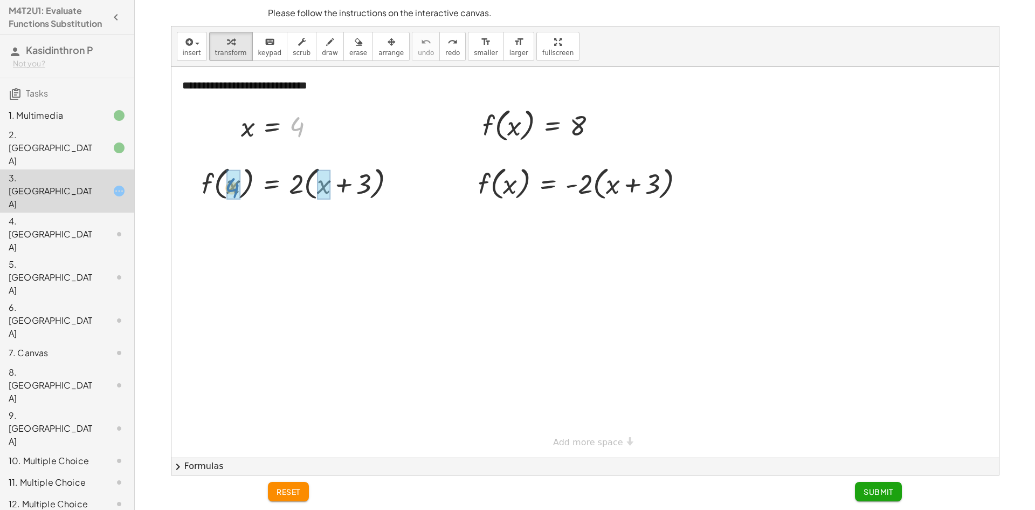
drag, startPoint x: 300, startPoint y: 156, endPoint x: 234, endPoint y: 191, distance: 75.0
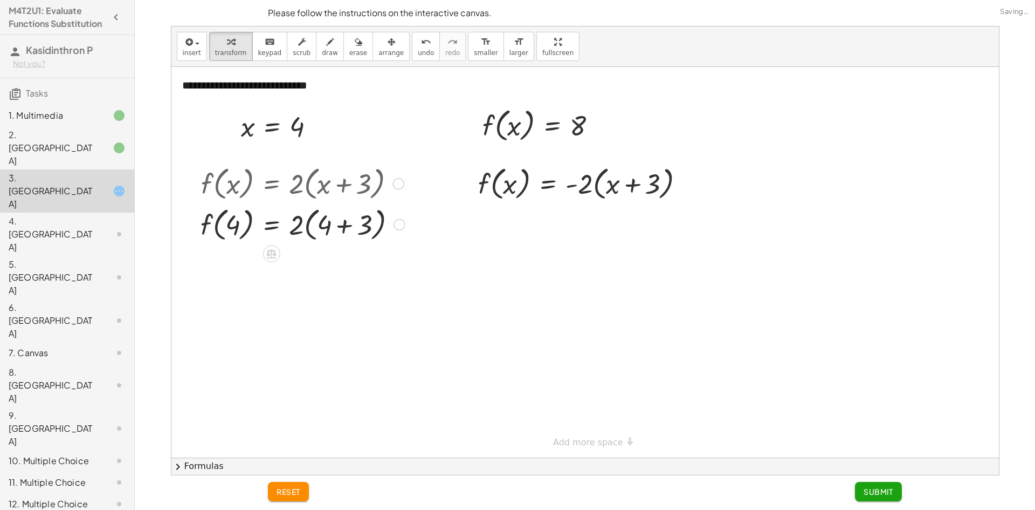
click at [346, 226] on div at bounding box center [302, 223] width 215 height 41
click at [307, 265] on div at bounding box center [302, 264] width 215 height 41
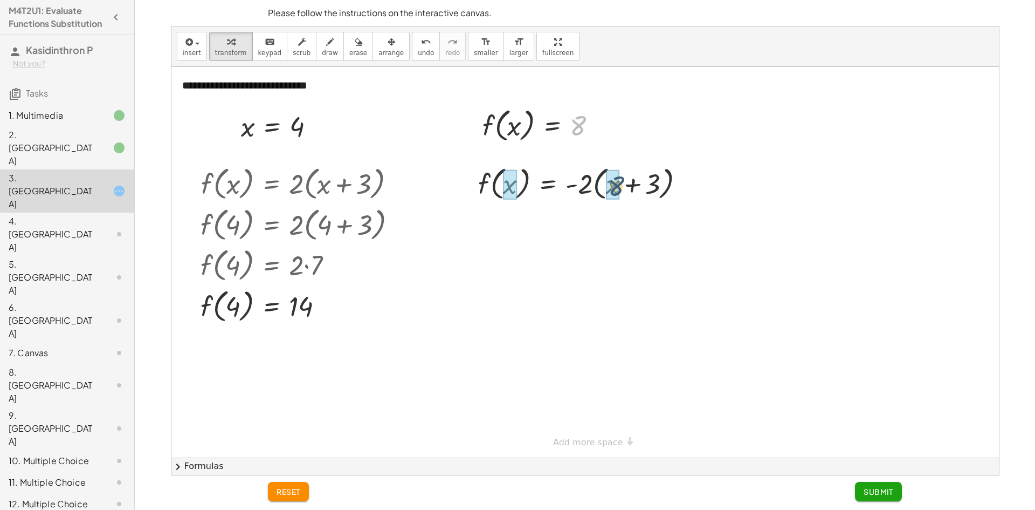
drag, startPoint x: 580, startPoint y: 130, endPoint x: 626, endPoint y: 198, distance: 82.7
drag, startPoint x: 581, startPoint y: 134, endPoint x: 619, endPoint y: 189, distance: 67.0
drag, startPoint x: 636, startPoint y: 182, endPoint x: 636, endPoint y: 189, distance: 6.5
click at [637, 190] on div at bounding box center [586, 182] width 230 height 41
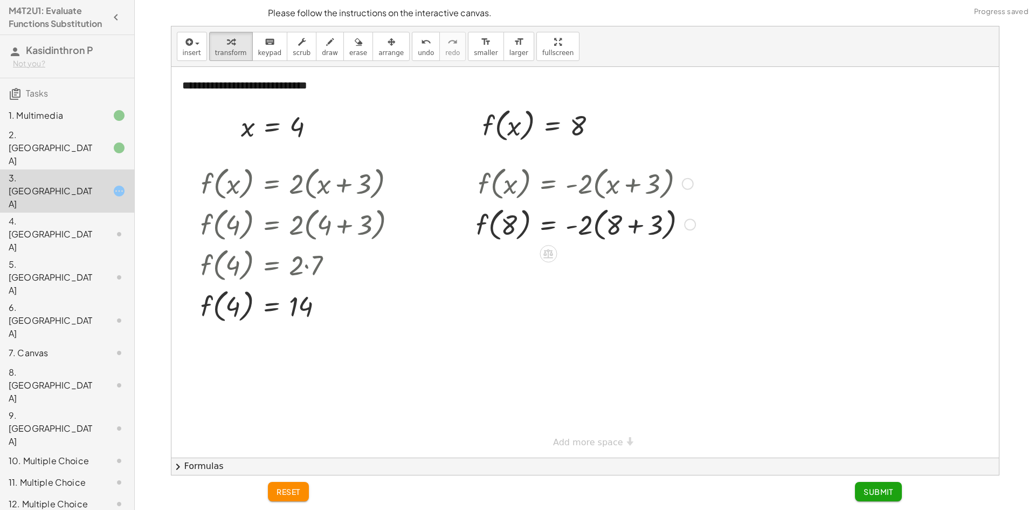
click at [636, 229] on div at bounding box center [586, 223] width 230 height 41
click at [597, 268] on div at bounding box center [586, 264] width 230 height 41
click at [412, 54] on button "undo undo" at bounding box center [426, 46] width 28 height 29
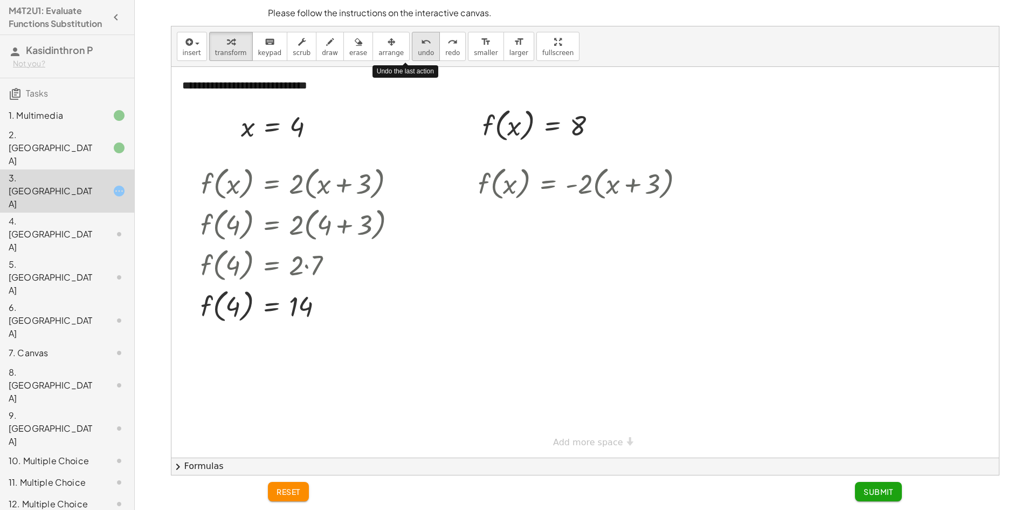
click at [412, 54] on button "undo undo" at bounding box center [426, 46] width 28 height 29
click at [412, 53] on button "undo undo" at bounding box center [426, 46] width 28 height 29
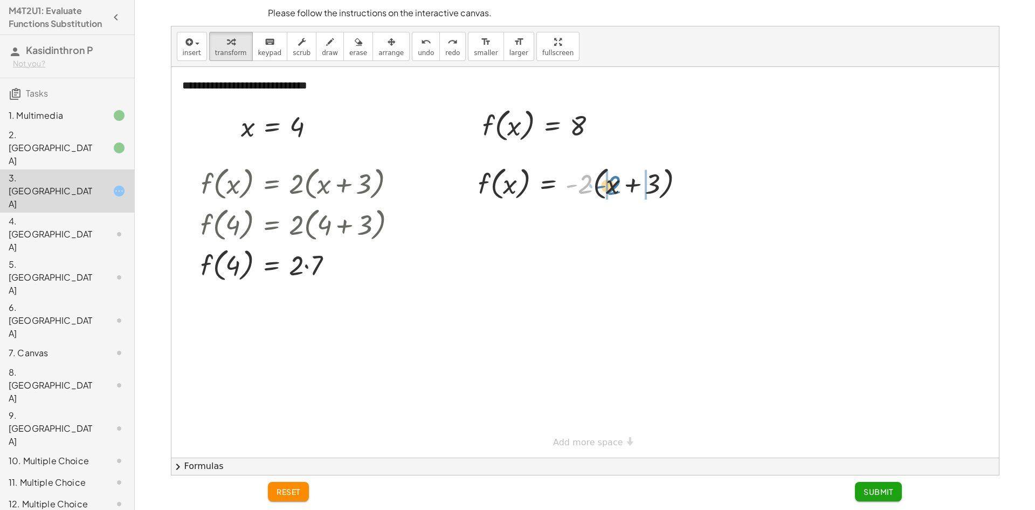
drag, startPoint x: 584, startPoint y: 181, endPoint x: 613, endPoint y: 182, distance: 28.6
click at [613, 182] on div at bounding box center [585, 182] width 225 height 41
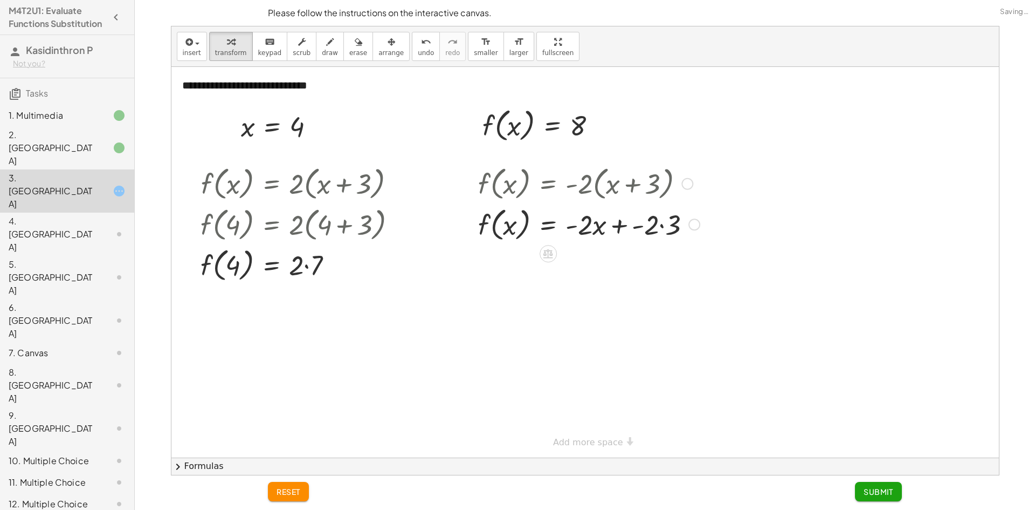
click at [625, 224] on div at bounding box center [589, 223] width 232 height 41
drag, startPoint x: 635, startPoint y: 266, endPoint x: 589, endPoint y: 264, distance: 45.9
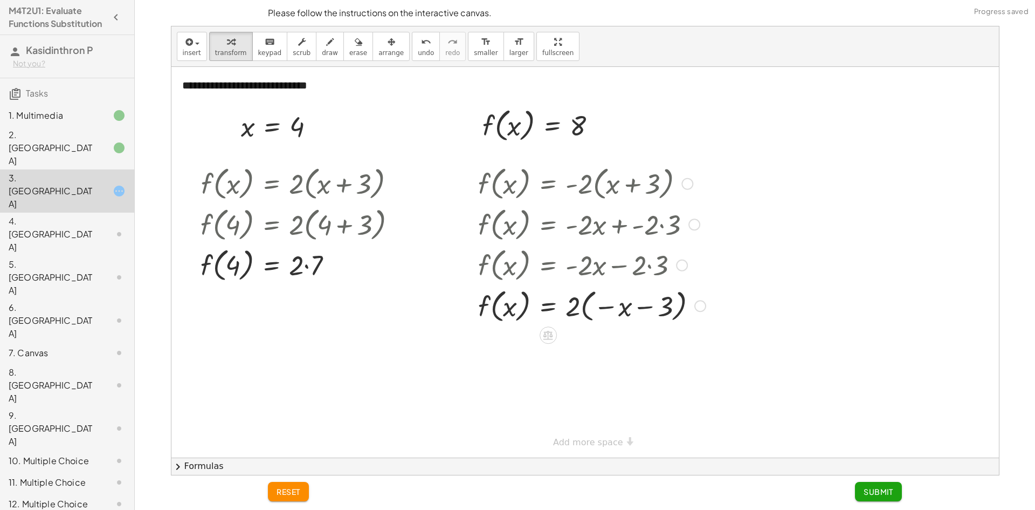
click at [622, 306] on div at bounding box center [592, 305] width 238 height 41
drag, startPoint x: 604, startPoint y: 309, endPoint x: 643, endPoint y: 308, distance: 38.9
click at [643, 308] on div at bounding box center [592, 305] width 238 height 41
drag, startPoint x: 660, startPoint y: 313, endPoint x: 617, endPoint y: 313, distance: 43.1
click at [617, 313] on div at bounding box center [592, 305] width 238 height 41
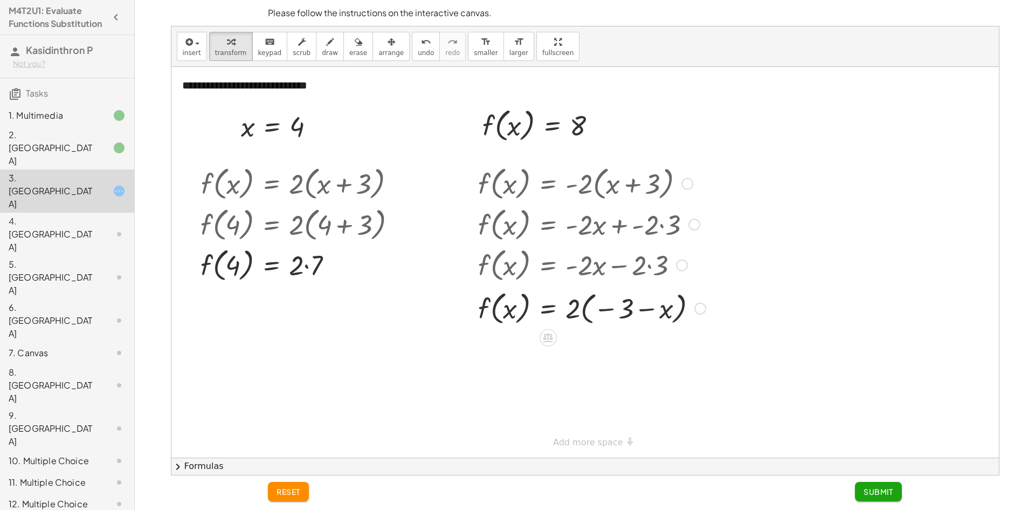
click at [548, 184] on div "f ( , x ) = · - 2 · ( + x + 3 ) f ( , x ) = + · - 2 · x + · - 2 · 3 f ( , x ) =…" at bounding box center [548, 184] width 0 height 0
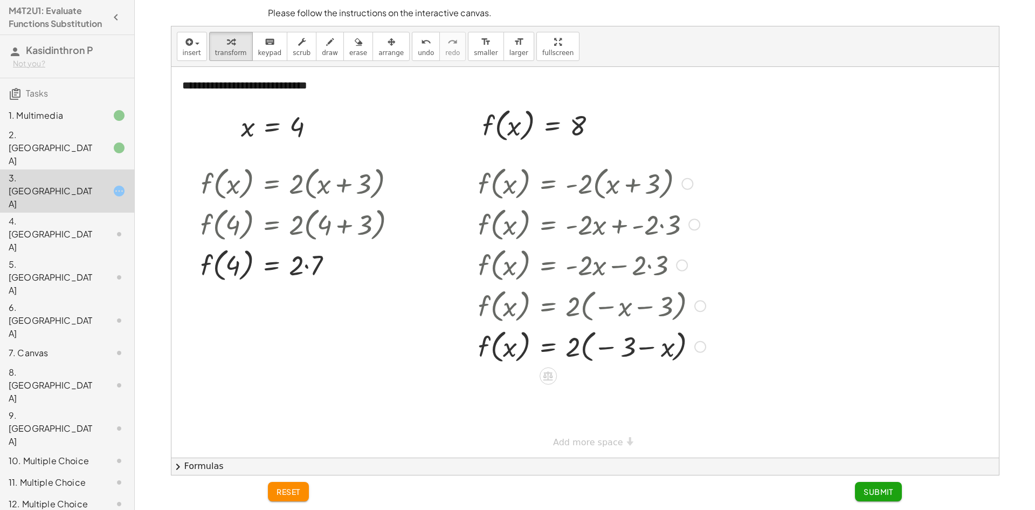
click at [622, 349] on div at bounding box center [592, 345] width 238 height 41
click at [412, 48] on button "undo undo" at bounding box center [426, 46] width 28 height 29
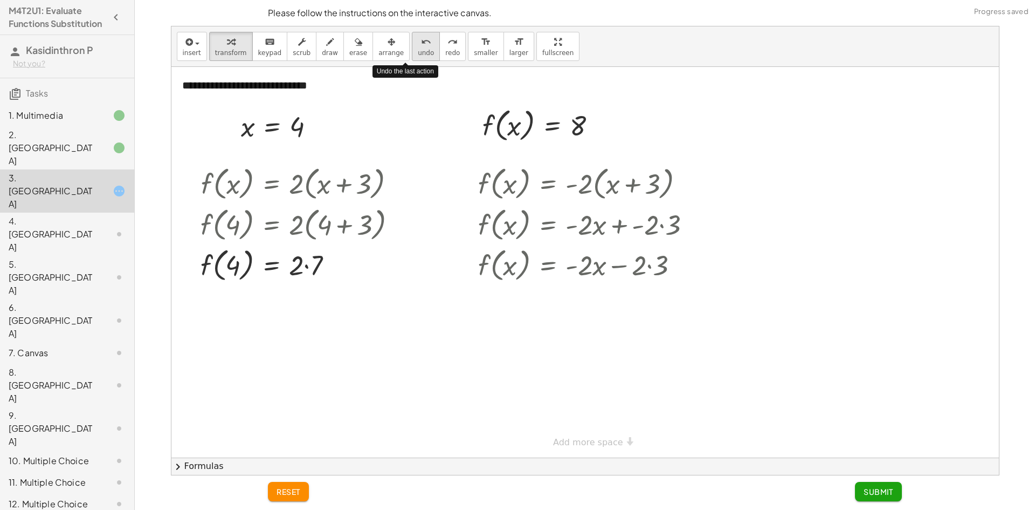
click at [412, 48] on button "undo undo" at bounding box center [426, 46] width 28 height 29
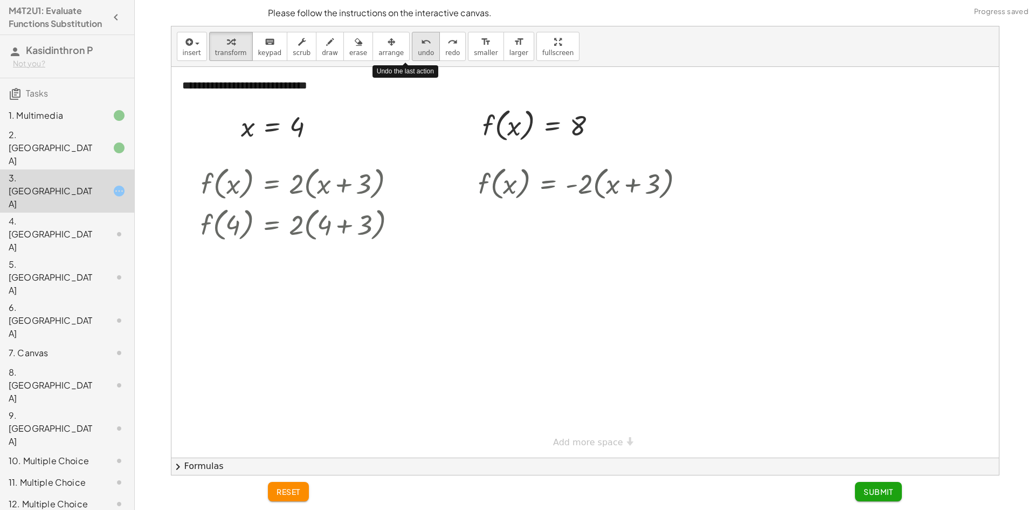
click at [412, 48] on button "undo undo" at bounding box center [426, 46] width 28 height 29
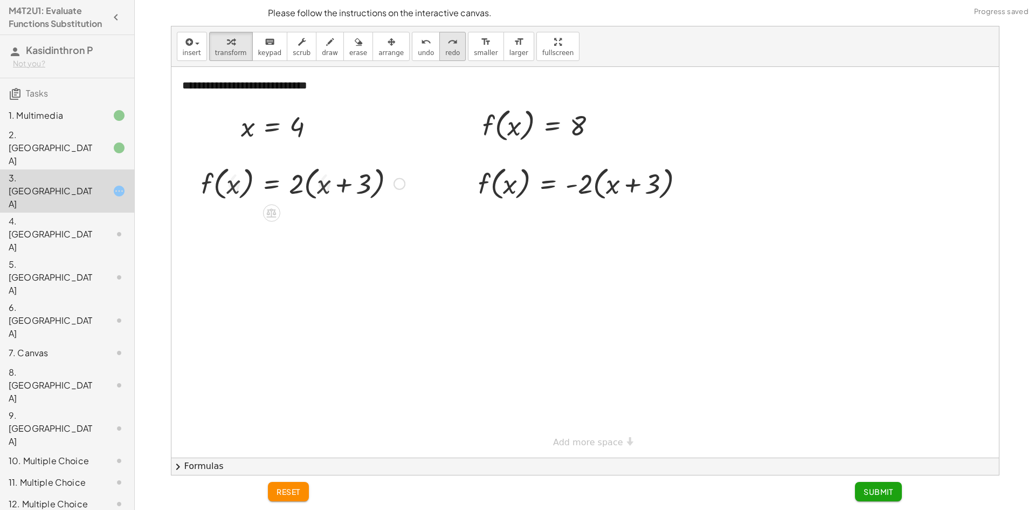
click at [445, 54] on span "redo" at bounding box center [452, 53] width 15 height 8
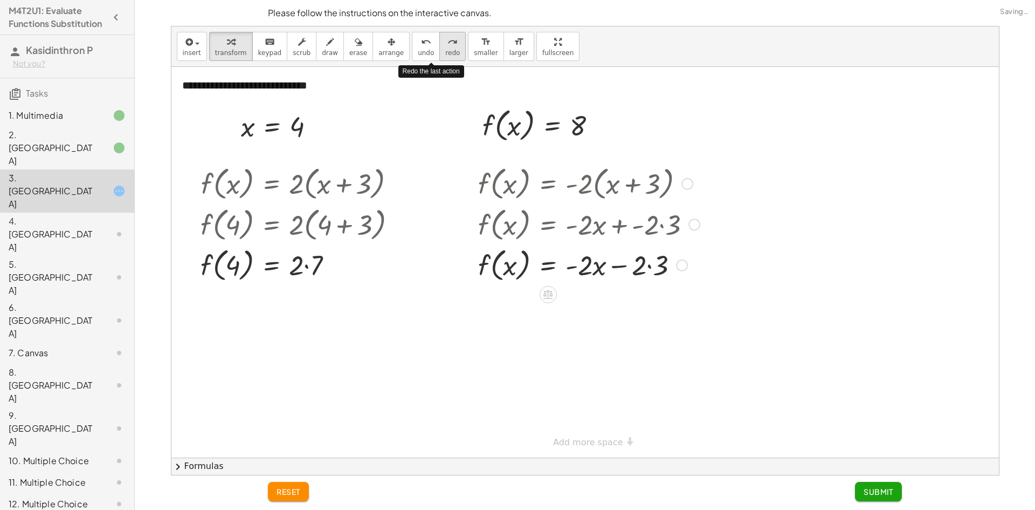
click at [445, 54] on span "redo" at bounding box center [452, 53] width 15 height 8
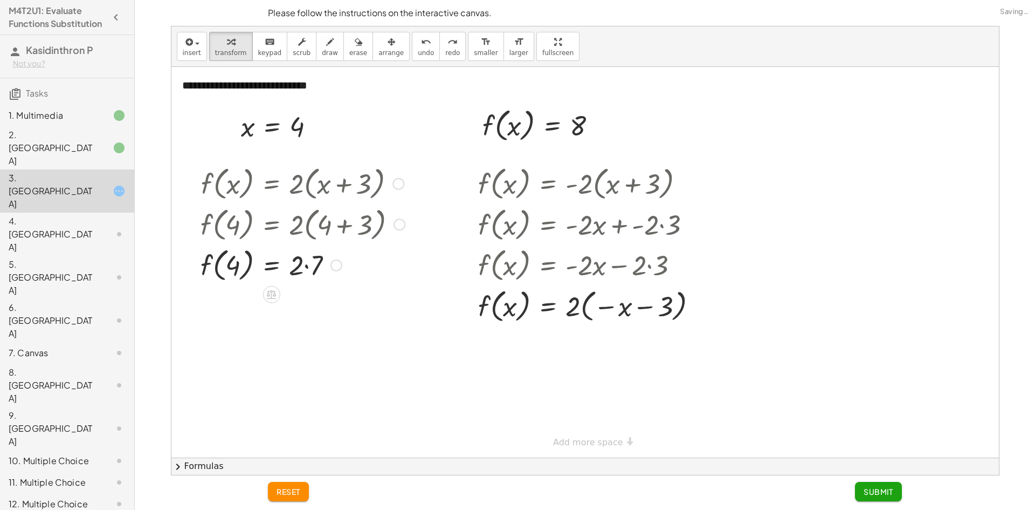
click at [302, 267] on div at bounding box center [302, 264] width 215 height 41
click at [305, 267] on div at bounding box center [302, 264] width 215 height 41
click at [421, 46] on icon "undo" at bounding box center [426, 42] width 10 height 13
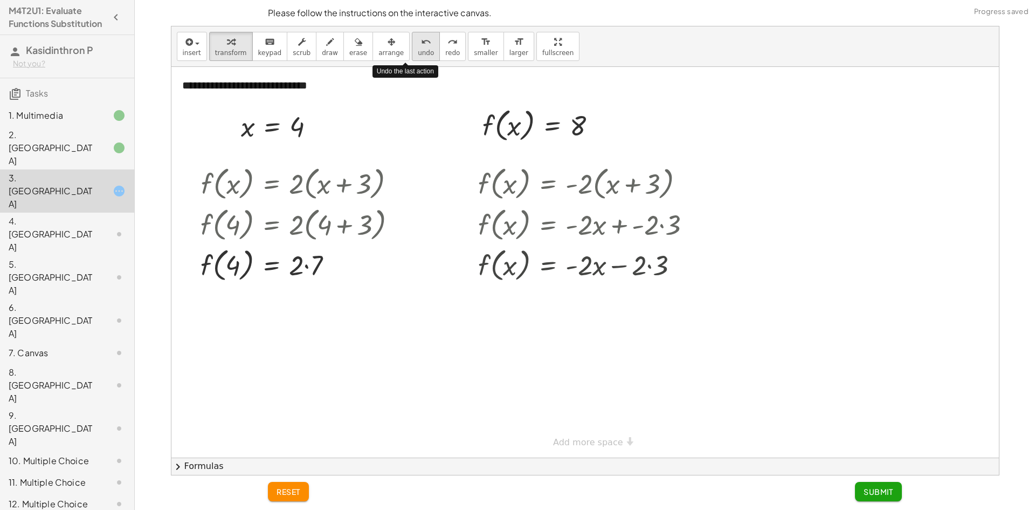
click at [421, 46] on icon "undo" at bounding box center [426, 42] width 10 height 13
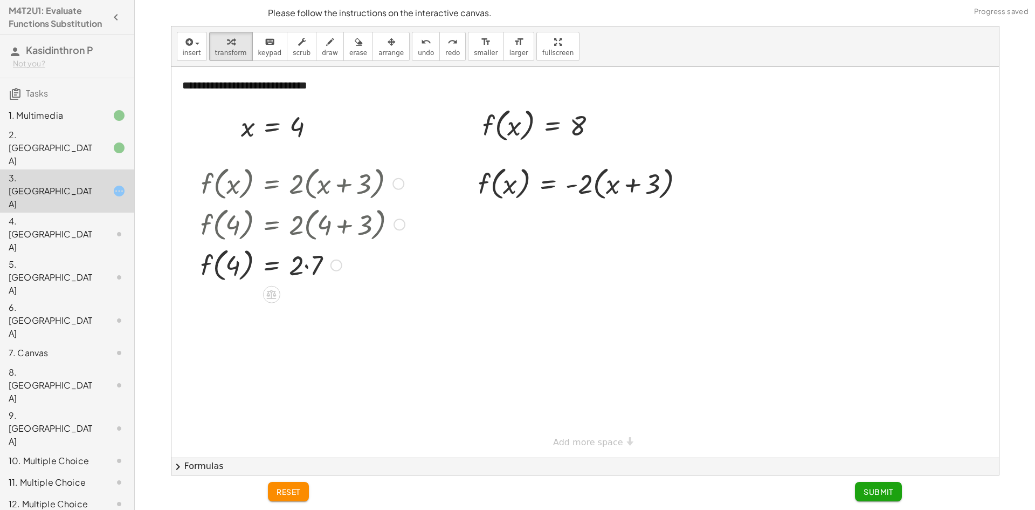
click at [303, 264] on div at bounding box center [307, 264] width 225 height 41
click at [305, 264] on div at bounding box center [307, 264] width 225 height 41
drag, startPoint x: 574, startPoint y: 127, endPoint x: 501, endPoint y: 183, distance: 91.9
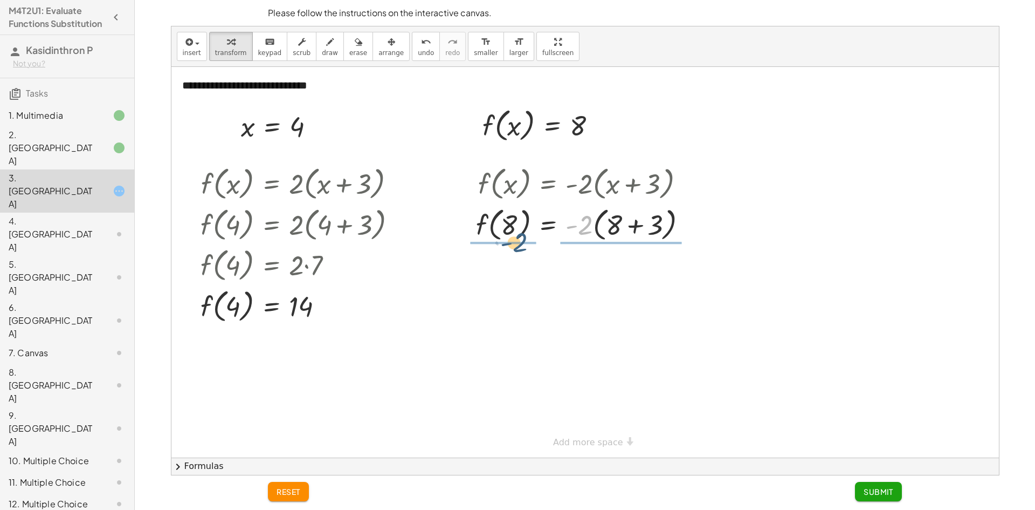
drag, startPoint x: 589, startPoint y: 230, endPoint x: 512, endPoint y: 246, distance: 78.7
click at [512, 246] on div "f ( , x ) = · - 2 · ( + x + 3 ) · - 2 f ( , ) = · - 2 · ( + + 3 ) 8 8" at bounding box center [582, 203] width 244 height 87
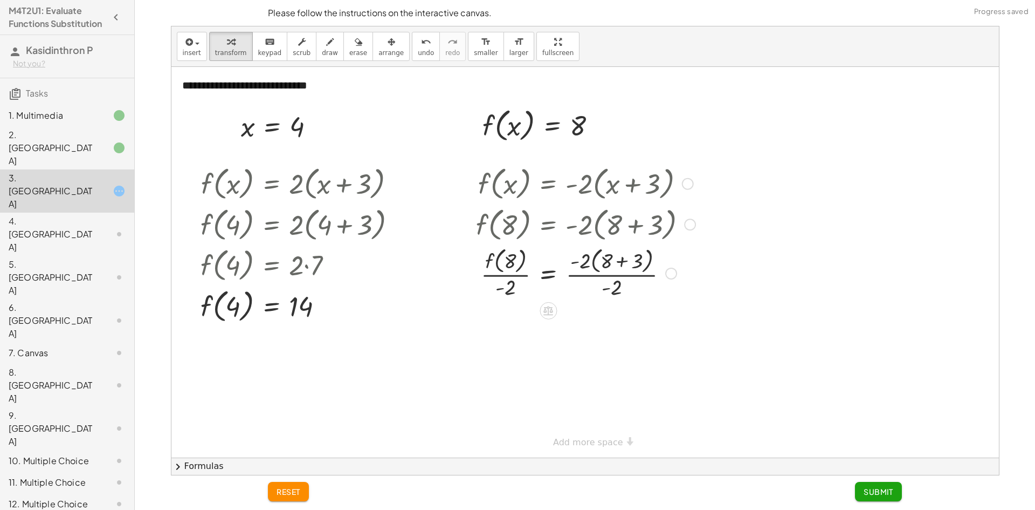
click at [509, 265] on div at bounding box center [586, 272] width 230 height 57
click at [510, 286] on div at bounding box center [586, 272] width 230 height 57
click at [511, 260] on div at bounding box center [586, 272] width 230 height 57
drag, startPoint x: 508, startPoint y: 258, endPoint x: 506, endPoint y: 287, distance: 28.7
click at [506, 287] on div at bounding box center [586, 272] width 230 height 57
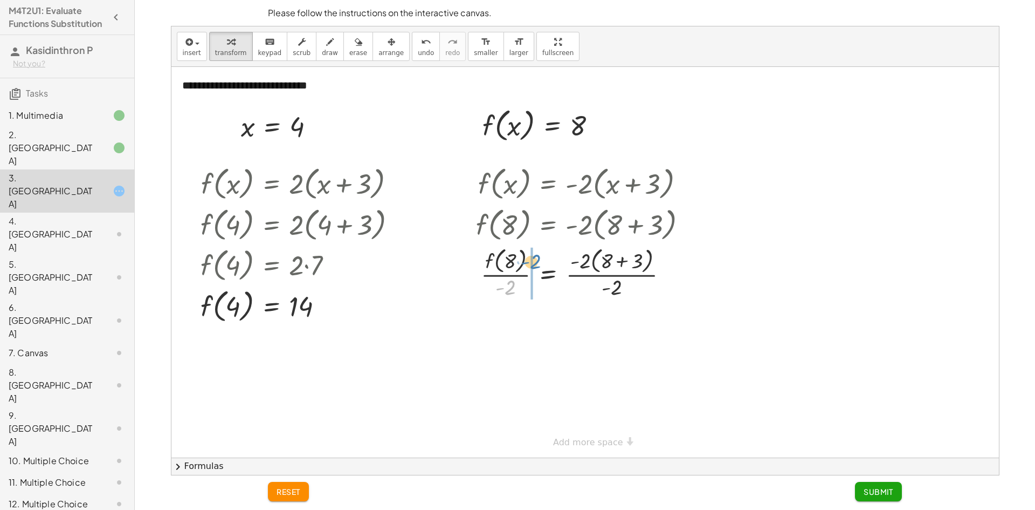
drag, startPoint x: 511, startPoint y: 292, endPoint x: 534, endPoint y: 267, distance: 33.6
click at [534, 267] on div at bounding box center [586, 272] width 230 height 57
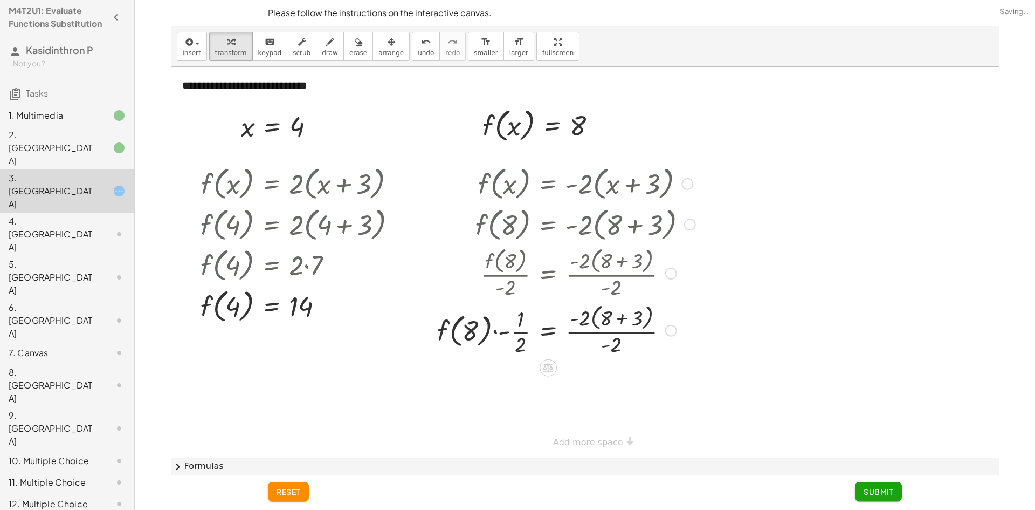
click at [500, 336] on div at bounding box center [566, 329] width 269 height 57
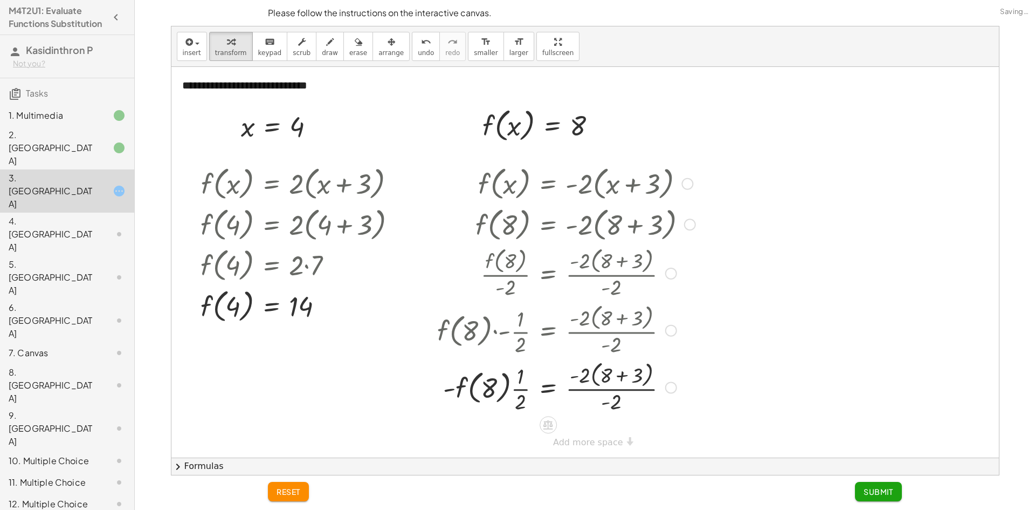
click at [495, 331] on div at bounding box center [566, 329] width 269 height 57
drag, startPoint x: 484, startPoint y: 411, endPoint x: 487, endPoint y: 394, distance: 18.1
click at [484, 407] on div at bounding box center [566, 386] width 269 height 57
click at [487, 393] on div at bounding box center [566, 386] width 269 height 57
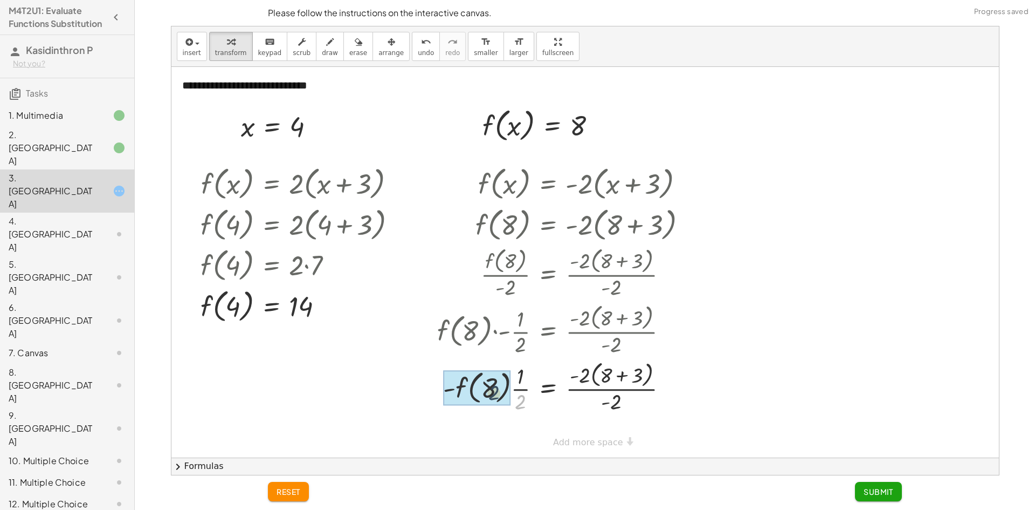
drag, startPoint x: 519, startPoint y: 398, endPoint x: 492, endPoint y: 389, distance: 28.0
drag, startPoint x: 504, startPoint y: 401, endPoint x: 483, endPoint y: 376, distance: 32.2
click at [484, 377] on div at bounding box center [566, 386] width 269 height 57
drag, startPoint x: 477, startPoint y: 376, endPoint x: 491, endPoint y: 398, distance: 25.9
click at [491, 398] on div at bounding box center [566, 386] width 269 height 57
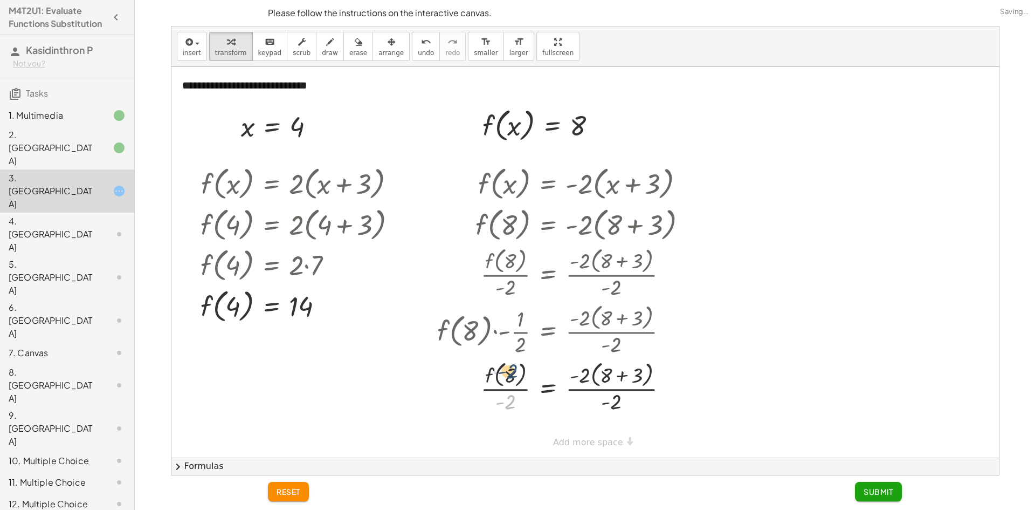
drag, startPoint x: 508, startPoint y: 390, endPoint x: 510, endPoint y: 372, distance: 18.4
click at [510, 372] on div at bounding box center [566, 386] width 269 height 57
click at [421, 39] on icon "undo" at bounding box center [426, 42] width 10 height 13
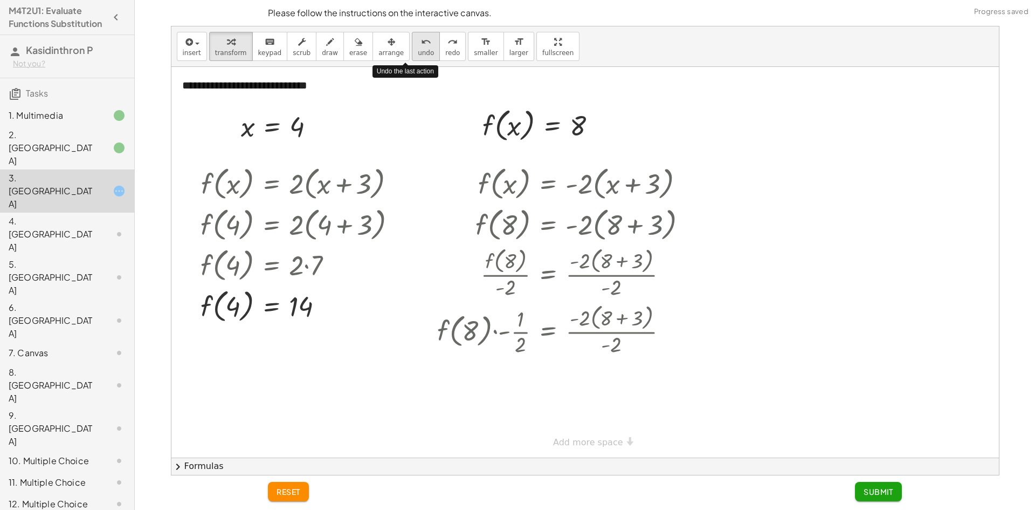
click at [421, 39] on icon "undo" at bounding box center [426, 42] width 10 height 13
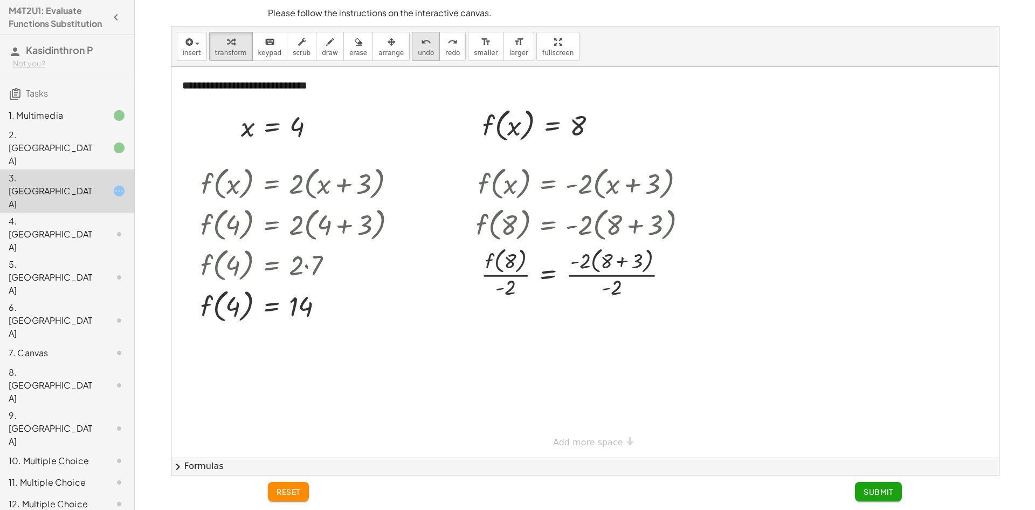
click at [412, 42] on button "undo undo" at bounding box center [426, 46] width 28 height 29
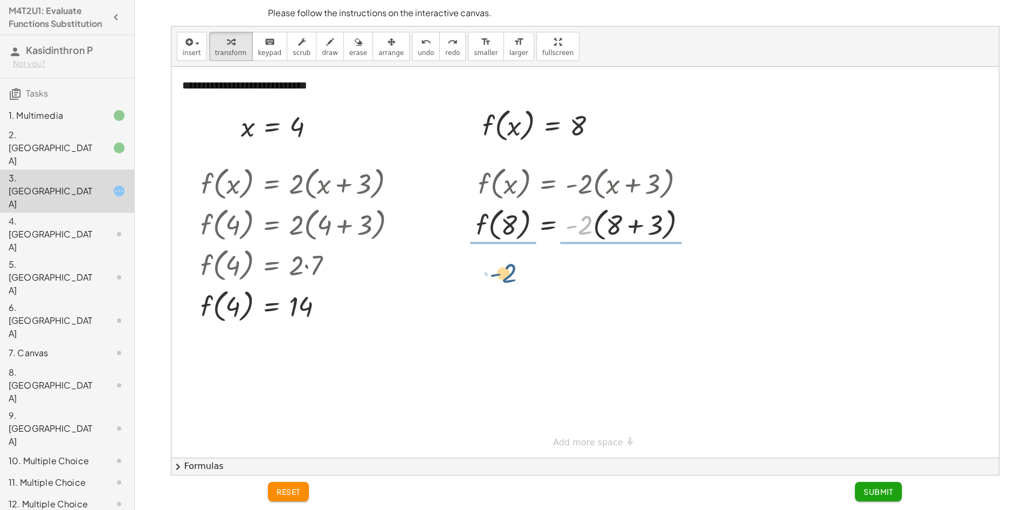
drag, startPoint x: 584, startPoint y: 228, endPoint x: 503, endPoint y: 270, distance: 91.4
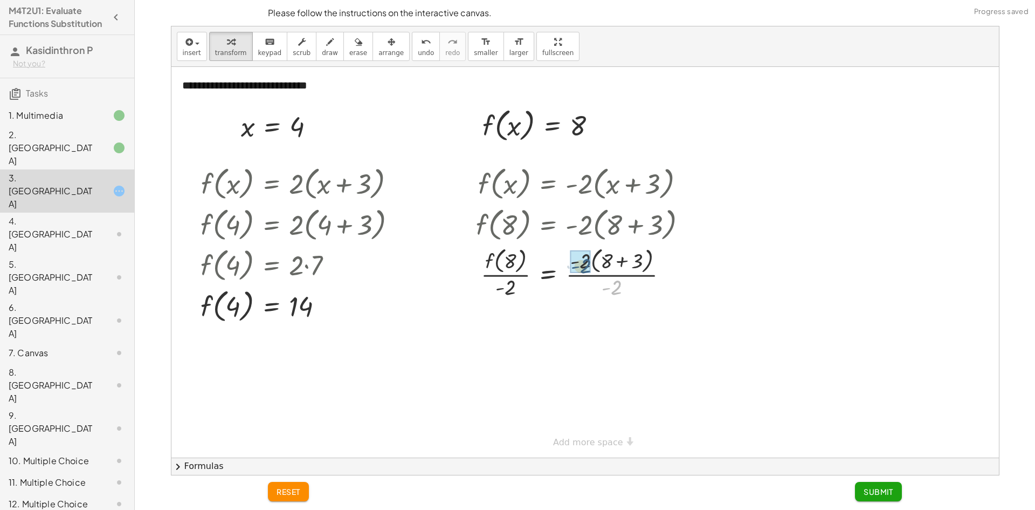
drag, startPoint x: 615, startPoint y: 287, endPoint x: 584, endPoint y: 265, distance: 38.6
drag, startPoint x: 510, startPoint y: 343, endPoint x: 534, endPoint y: 336, distance: 25.9
click at [514, 344] on div at bounding box center [586, 329] width 230 height 57
click at [593, 331] on div at bounding box center [586, 329] width 230 height 57
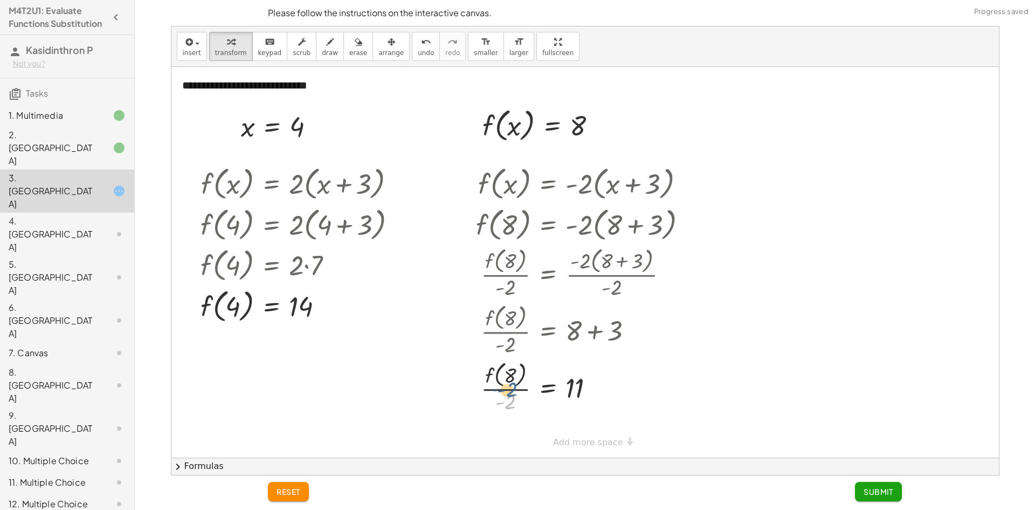
drag, startPoint x: 513, startPoint y: 402, endPoint x: 513, endPoint y: 396, distance: 6.5
click at [513, 396] on div at bounding box center [586, 386] width 230 height 57
drag, startPoint x: 573, startPoint y: 384, endPoint x: 522, endPoint y: 372, distance: 51.5
click at [522, 372] on div at bounding box center [586, 386] width 230 height 57
click at [507, 389] on div at bounding box center [566, 386] width 269 height 57
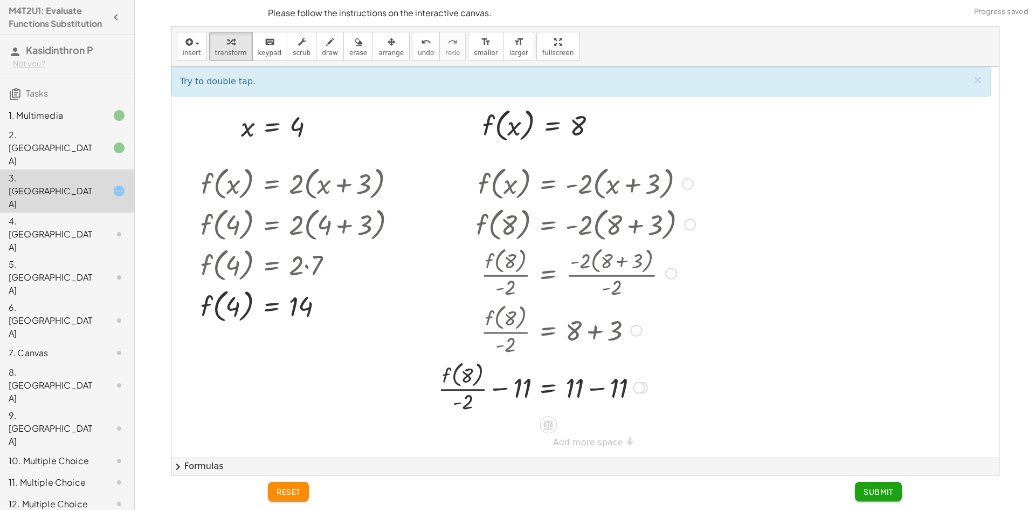
click at [494, 391] on div at bounding box center [566, 386] width 269 height 57
drag, startPoint x: 467, startPoint y: 404, endPoint x: 506, endPoint y: 393, distance: 40.3
click at [506, 393] on div at bounding box center [566, 386] width 269 height 57
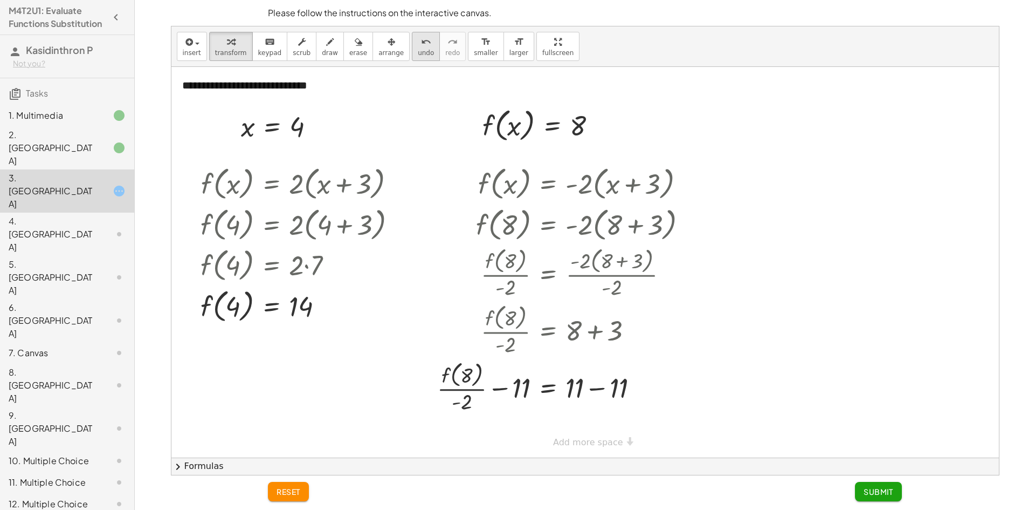
click at [412, 59] on button "undo undo" at bounding box center [426, 46] width 28 height 29
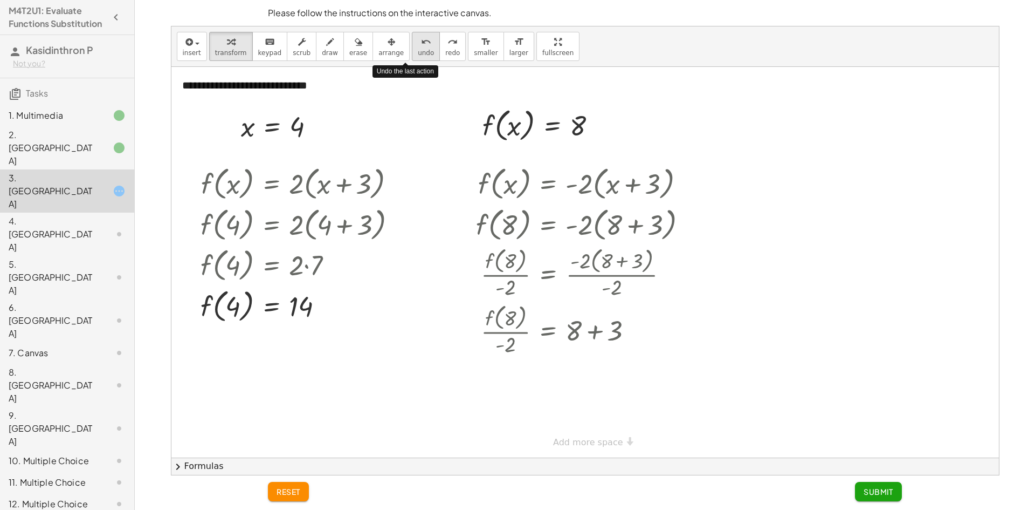
click at [412, 59] on button "undo undo" at bounding box center [426, 46] width 28 height 29
click at [421, 45] on icon "undo" at bounding box center [426, 42] width 10 height 13
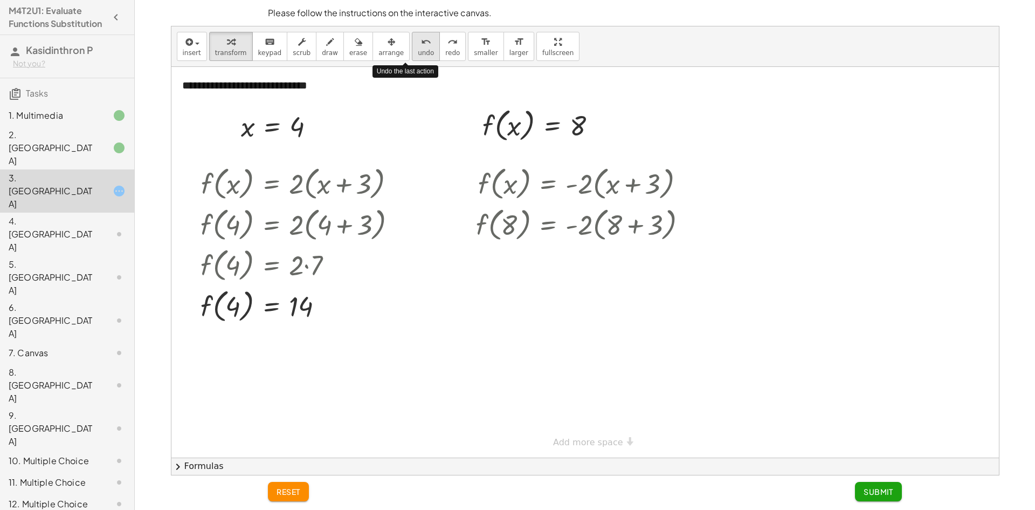
click at [421, 45] on icon "undo" at bounding box center [426, 42] width 10 height 13
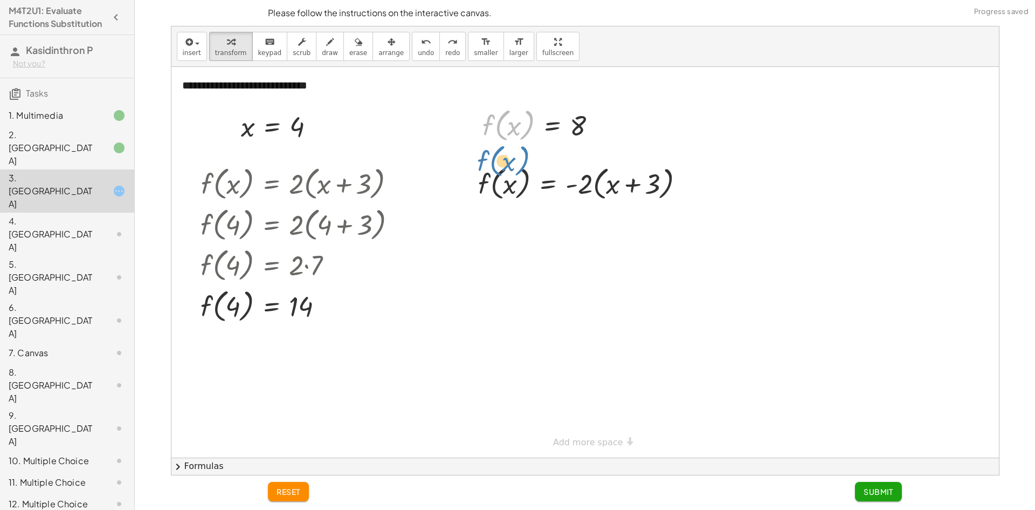
drag, startPoint x: 497, startPoint y: 130, endPoint x: 492, endPoint y: 156, distance: 27.0
click at [492, 156] on div "**********" at bounding box center [585, 262] width 828 height 390
drag, startPoint x: 500, startPoint y: 131, endPoint x: 496, endPoint y: 200, distance: 69.1
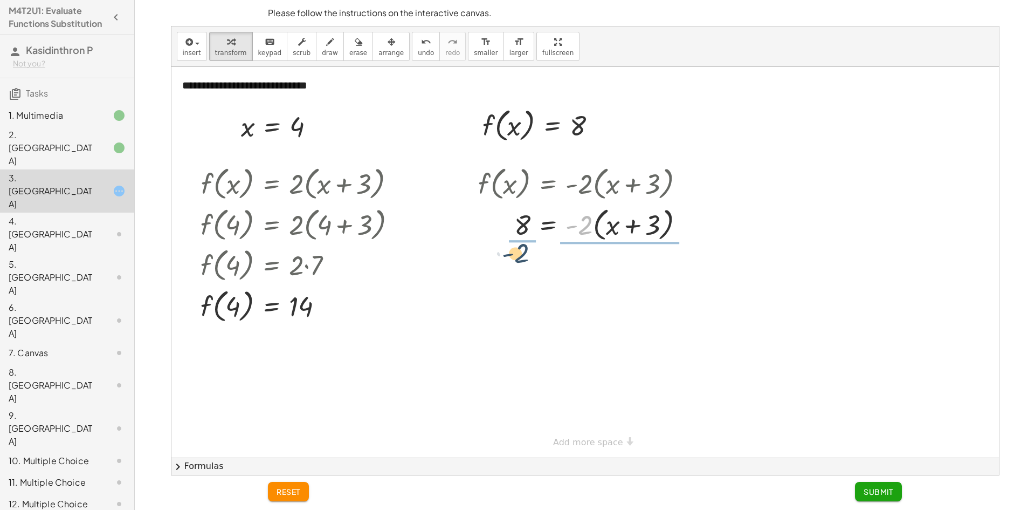
drag, startPoint x: 582, startPoint y: 227, endPoint x: 516, endPoint y: 256, distance: 71.9
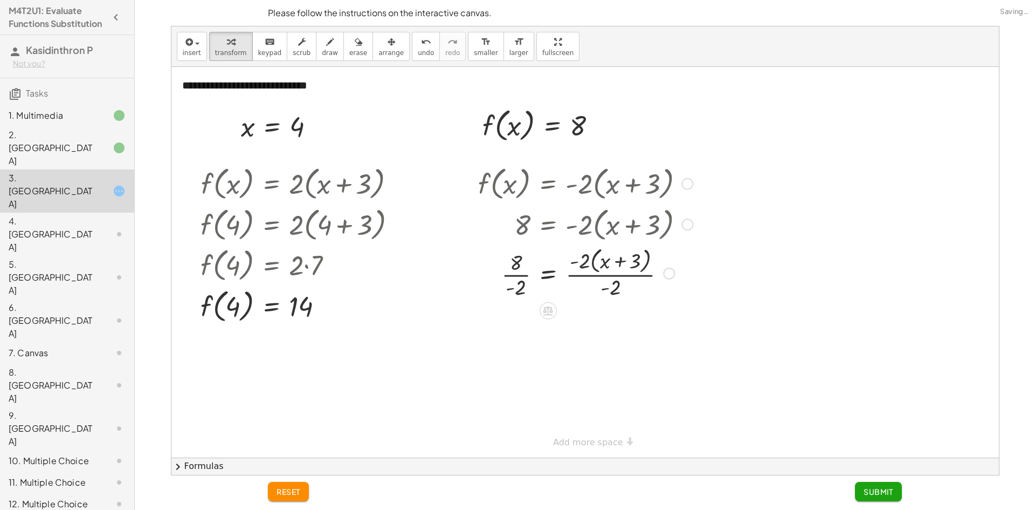
click at [509, 277] on div at bounding box center [585, 272] width 225 height 57
click at [602, 331] on div at bounding box center [585, 329] width 225 height 57
drag, startPoint x: 522, startPoint y: 331, endPoint x: 637, endPoint y: 334, distance: 114.9
click at [637, 334] on div at bounding box center [585, 329] width 225 height 37
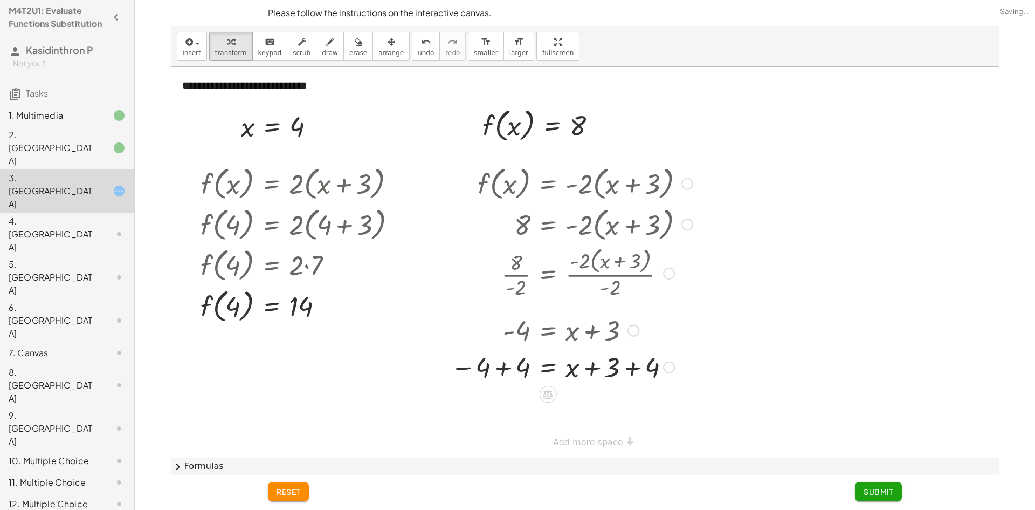
click at [629, 366] on div at bounding box center [571, 366] width 253 height 37
click at [594, 403] on div at bounding box center [571, 402] width 253 height 37
click at [505, 406] on div at bounding box center [571, 402] width 253 height 37
drag, startPoint x: 570, startPoint y: 407, endPoint x: 513, endPoint y: 404, distance: 56.7
click at [513, 404] on div at bounding box center [571, 402] width 253 height 37
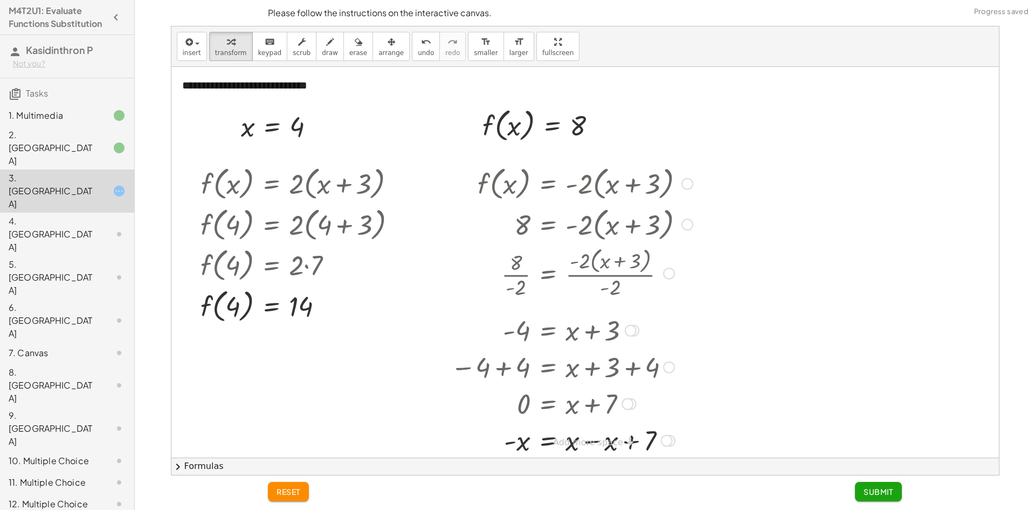
scroll to position [19, 0]
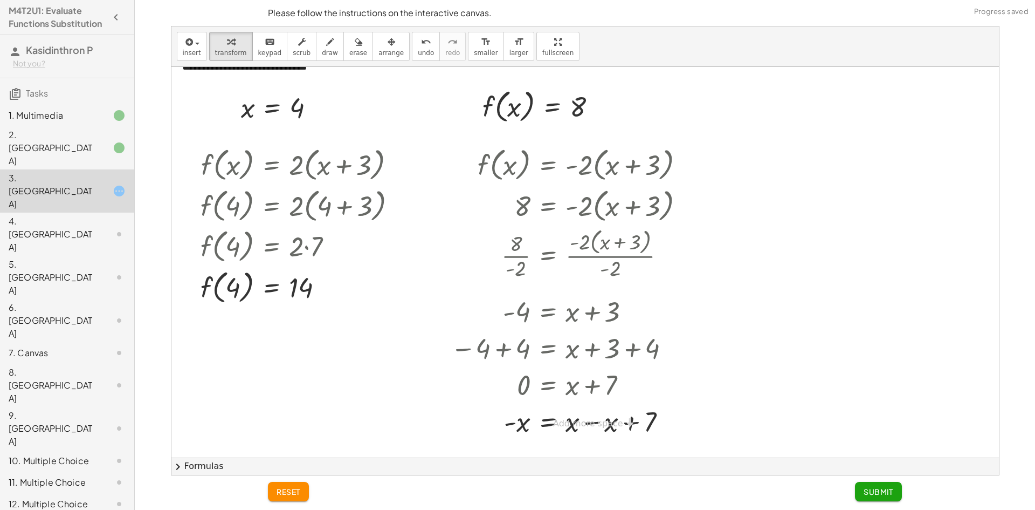
click at [588, 421] on div "**********" at bounding box center [585, 243] width 828 height 390
click at [590, 428] on div at bounding box center [571, 420] width 253 height 37
drag, startPoint x: 512, startPoint y: 423, endPoint x: 569, endPoint y: 423, distance: 57.7
click at [569, 423] on div at bounding box center [571, 421] width 253 height 36
click at [896, 491] on button "Submit" at bounding box center [878, 490] width 47 height 19
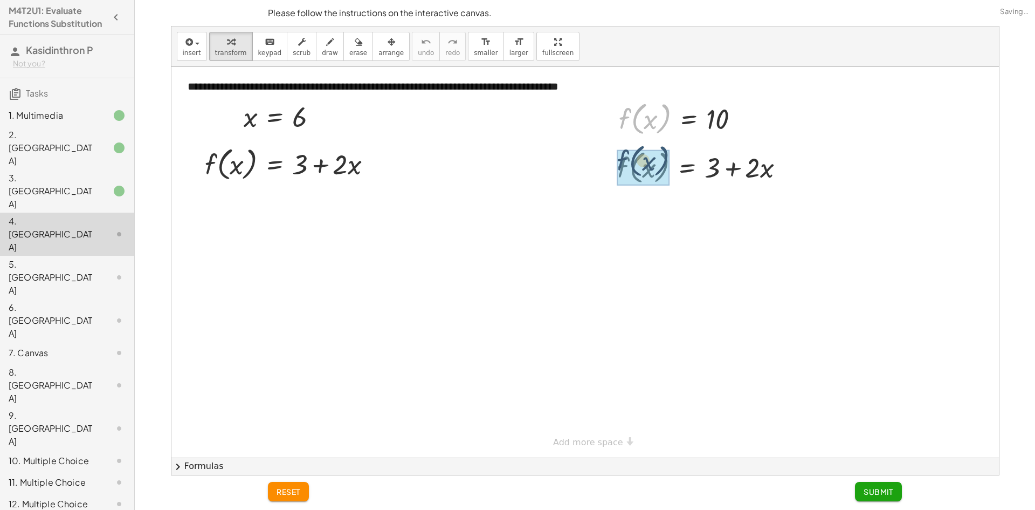
drag, startPoint x: 637, startPoint y: 115, endPoint x: 634, endPoint y: 148, distance: 33.6
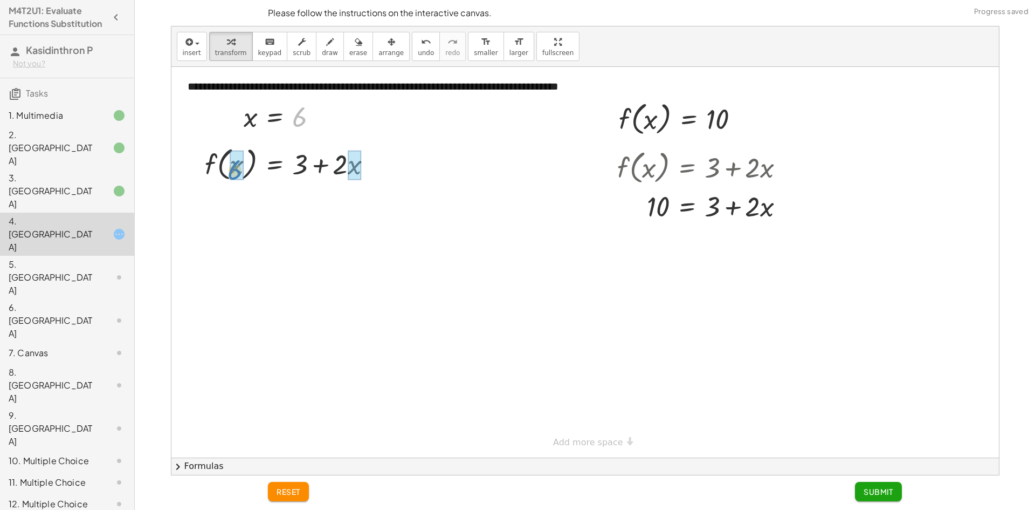
drag, startPoint x: 301, startPoint y: 122, endPoint x: 244, endPoint y: 175, distance: 78.2
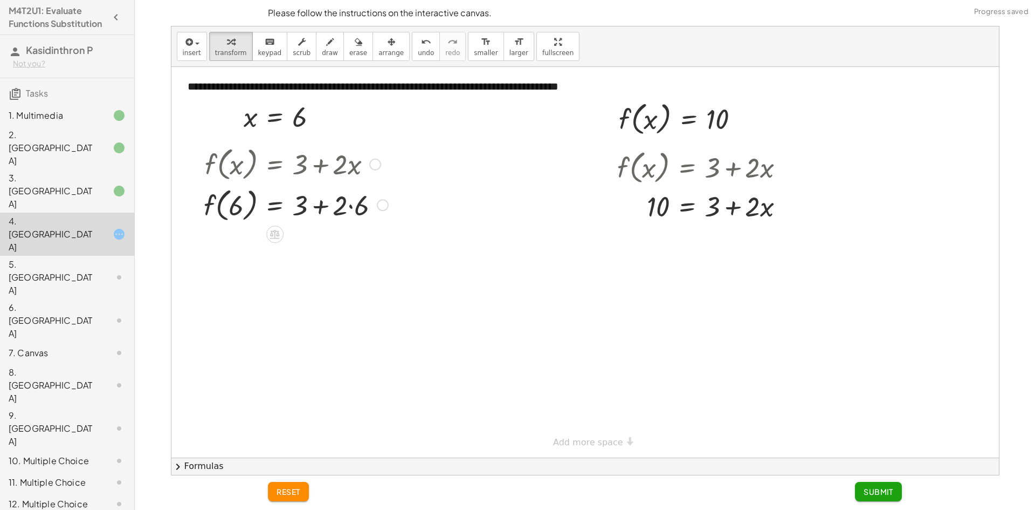
click at [350, 205] on div at bounding box center [295, 204] width 195 height 41
click at [322, 250] on div at bounding box center [295, 244] width 195 height 41
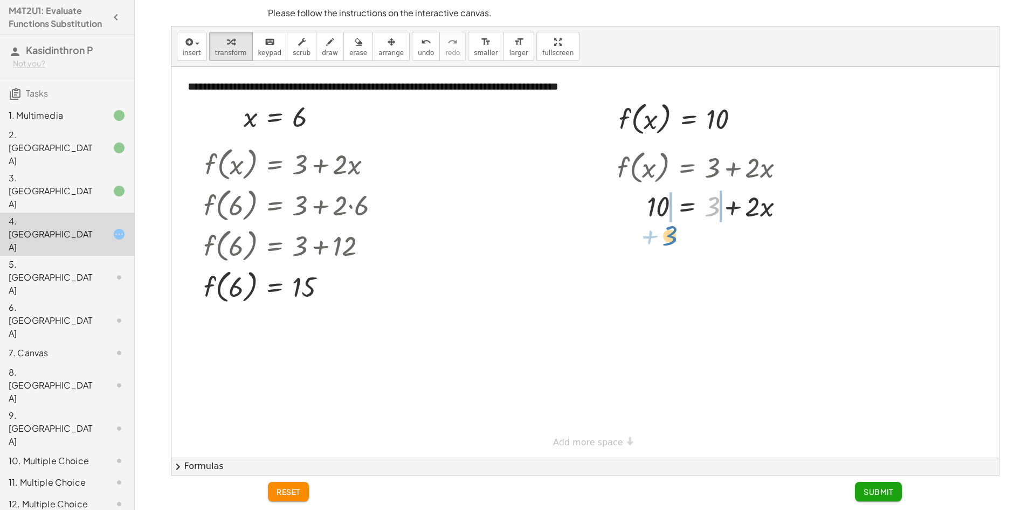
drag, startPoint x: 714, startPoint y: 208, endPoint x: 672, endPoint y: 237, distance: 51.6
click at [772, 245] on div at bounding box center [720, 242] width 238 height 37
click at [727, 244] on div at bounding box center [720, 242] width 238 height 37
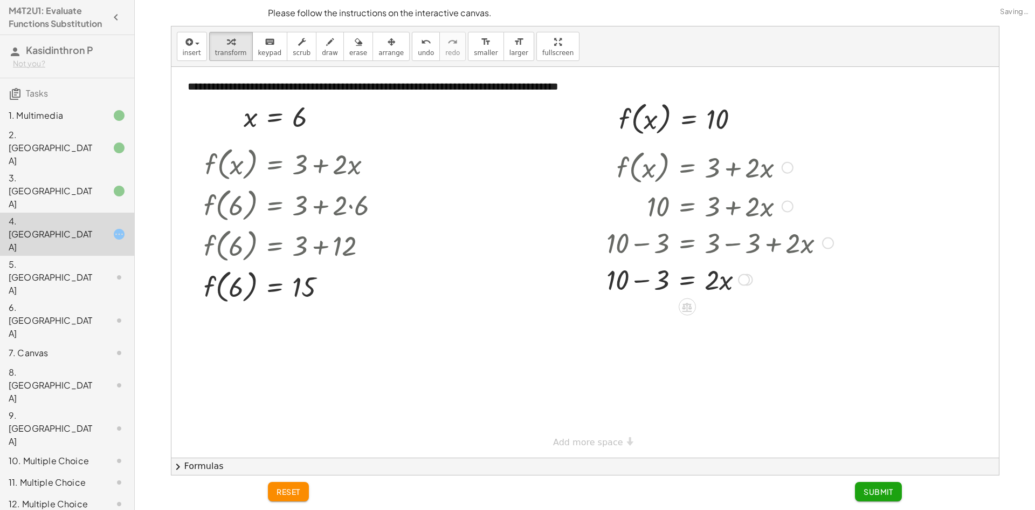
click at [643, 279] on div at bounding box center [720, 278] width 238 height 37
drag, startPoint x: 665, startPoint y: 311, endPoint x: 720, endPoint y: 314, distance: 54.5
click at [720, 314] on div at bounding box center [720, 315] width 238 height 37
click at [744, 360] on div at bounding box center [720, 352] width 238 height 37
click at [751, 354] on div at bounding box center [720, 352] width 238 height 37
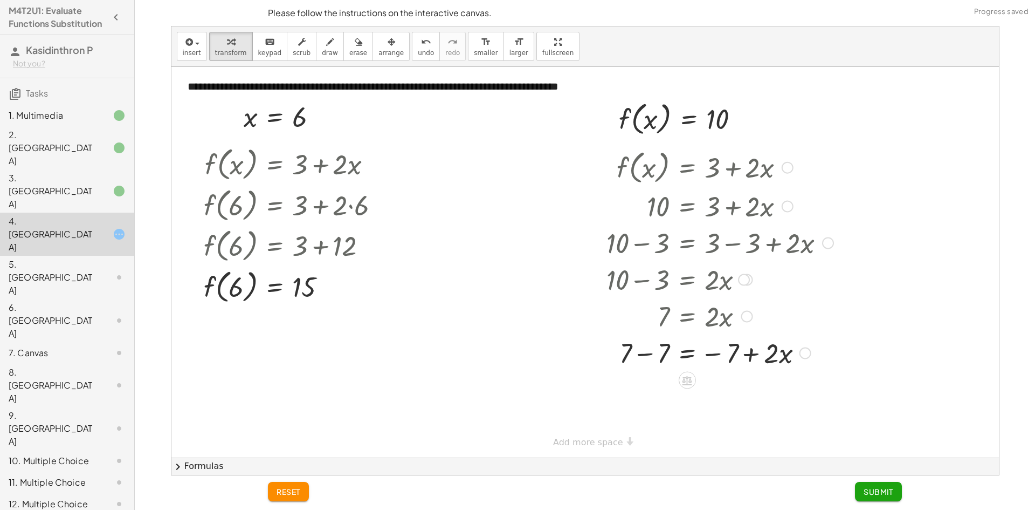
click at [710, 354] on div at bounding box center [720, 352] width 238 height 37
click at [644, 351] on div at bounding box center [720, 352] width 238 height 37
drag, startPoint x: 782, startPoint y: 393, endPoint x: 642, endPoint y: 397, distance: 139.7
click at [642, 397] on div at bounding box center [720, 388] width 238 height 37
click at [756, 396] on div at bounding box center [720, 388] width 238 height 54
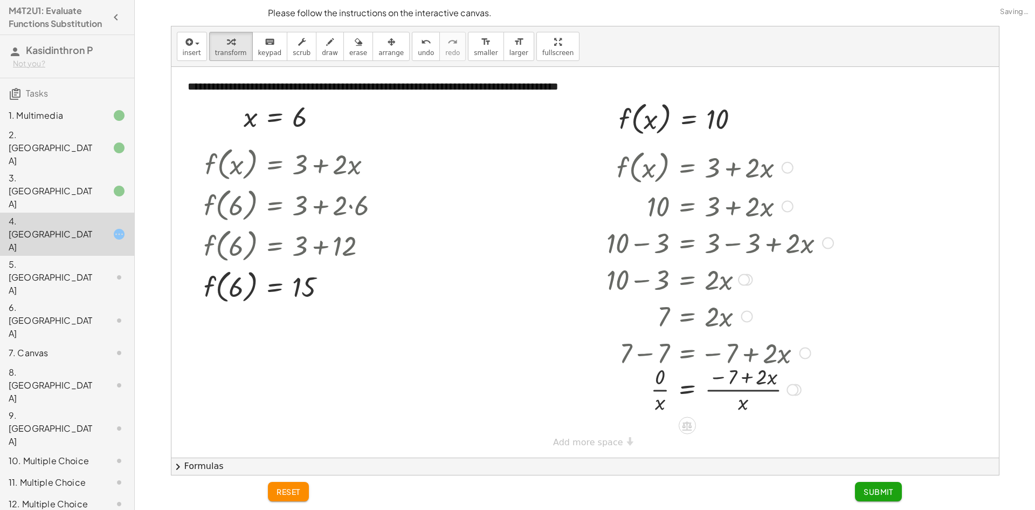
click at [747, 380] on div at bounding box center [720, 388] width 238 height 54
drag, startPoint x: 662, startPoint y: 408, endPoint x: 742, endPoint y: 412, distance: 80.5
click at [742, 412] on div at bounding box center [720, 388] width 238 height 54
drag, startPoint x: 752, startPoint y: 407, endPoint x: 706, endPoint y: 396, distance: 47.1
drag, startPoint x: 738, startPoint y: 395, endPoint x: 676, endPoint y: 400, distance: 61.7
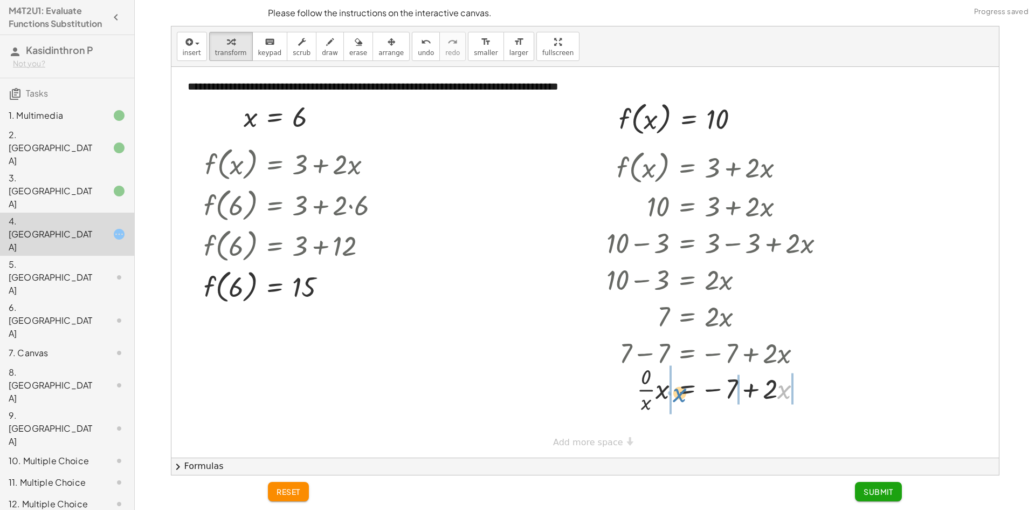
click at [676, 400] on div at bounding box center [720, 388] width 238 height 54
click at [641, 393] on div at bounding box center [731, 388] width 260 height 54
click at [647, 389] on div at bounding box center [731, 388] width 260 height 54
click at [652, 405] on div at bounding box center [731, 388] width 260 height 54
click at [659, 404] on div at bounding box center [731, 388] width 260 height 54
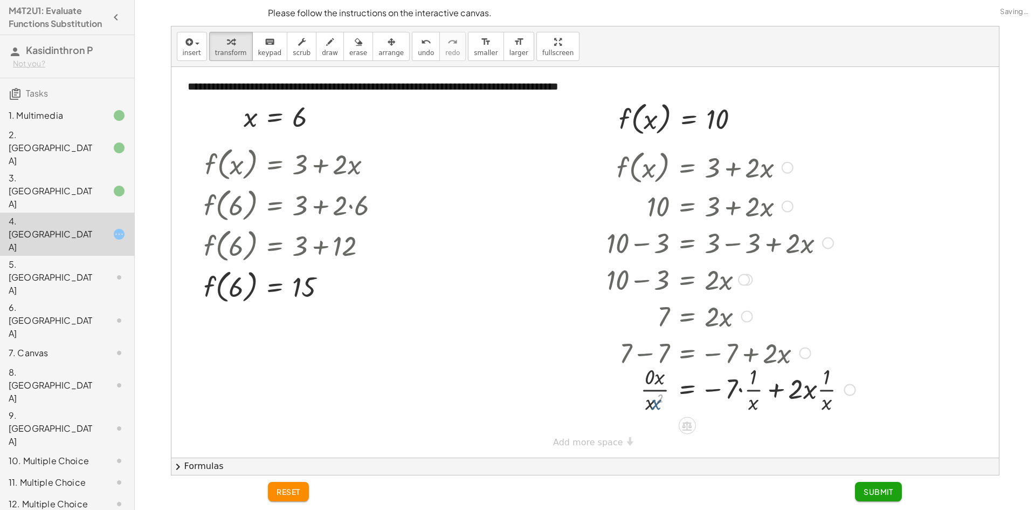
click at [654, 404] on div at bounding box center [731, 388] width 260 height 54
click at [658, 400] on div at bounding box center [731, 388] width 260 height 54
drag, startPoint x: 653, startPoint y: 404, endPoint x: 659, endPoint y: 386, distance: 19.3
drag, startPoint x: 651, startPoint y: 393, endPoint x: 750, endPoint y: 404, distance: 99.3
click at [750, 404] on div at bounding box center [731, 388] width 260 height 54
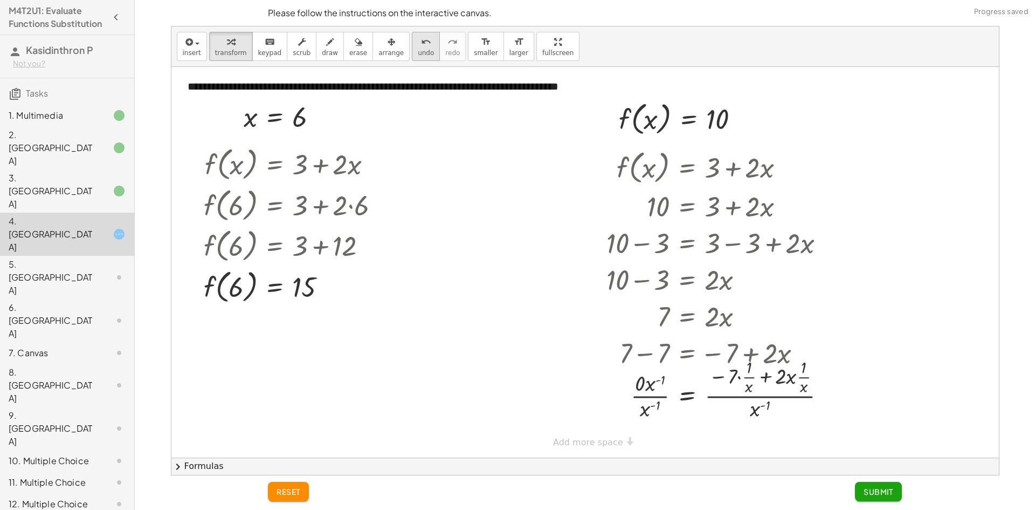
click at [418, 50] on span "undo" at bounding box center [426, 53] width 16 height 8
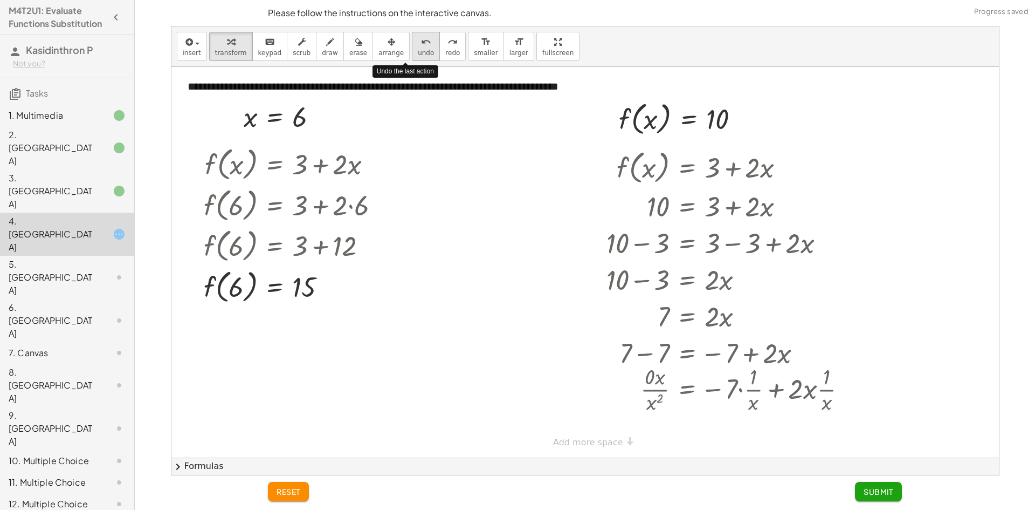
click at [418, 50] on span "undo" at bounding box center [426, 53] width 16 height 8
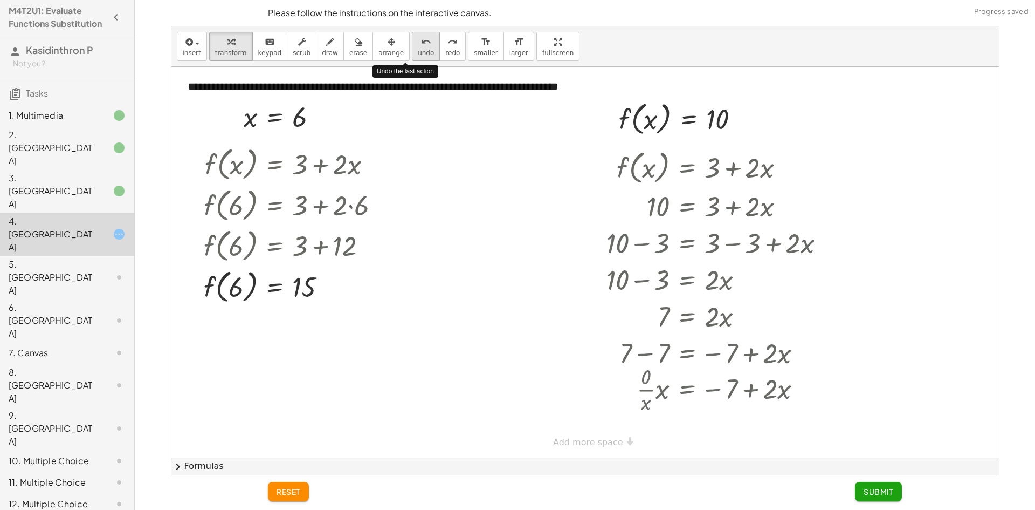
click at [418, 50] on span "undo" at bounding box center [426, 53] width 16 height 8
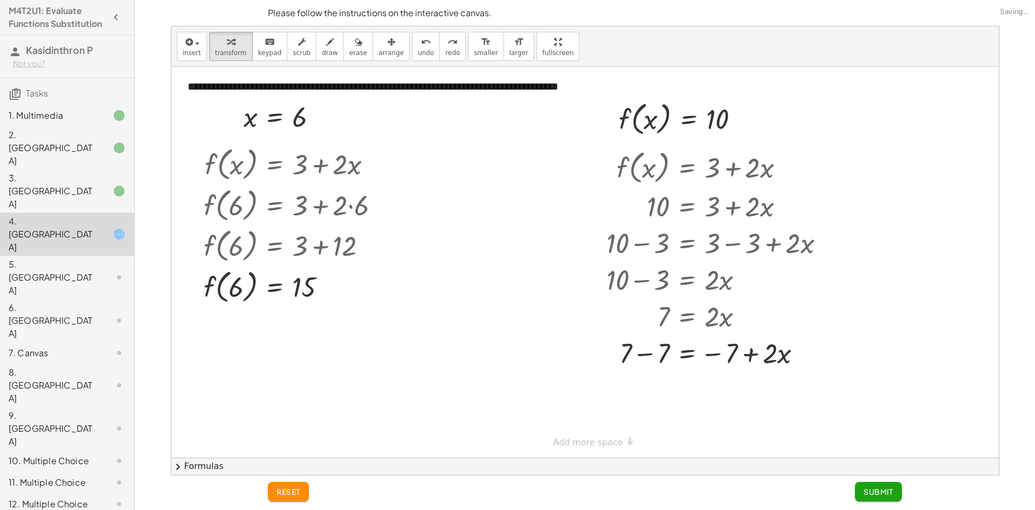
click at [73, 171] on div "3. [GEOGRAPHIC_DATA]" at bounding box center [52, 190] width 87 height 39
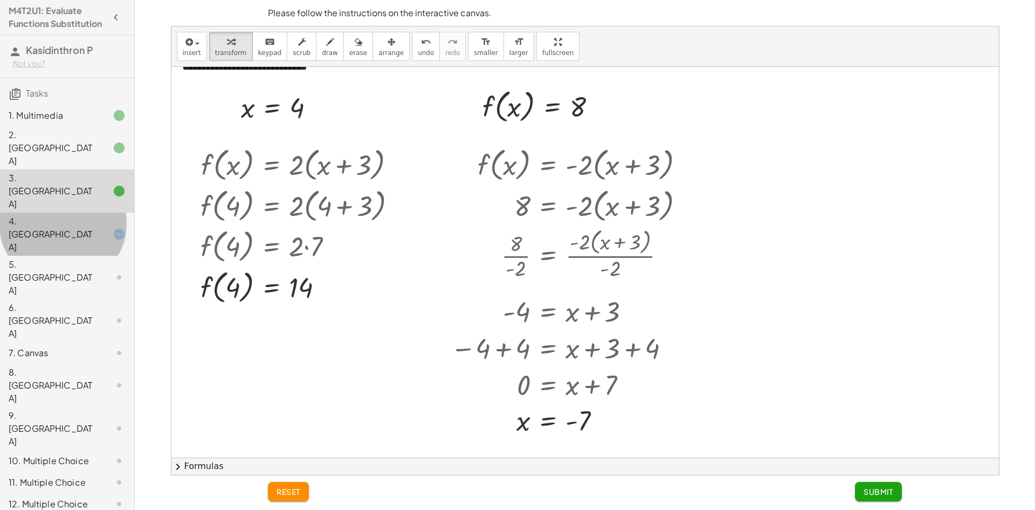
click at [40, 215] on div "4. [GEOGRAPHIC_DATA]" at bounding box center [52, 234] width 87 height 39
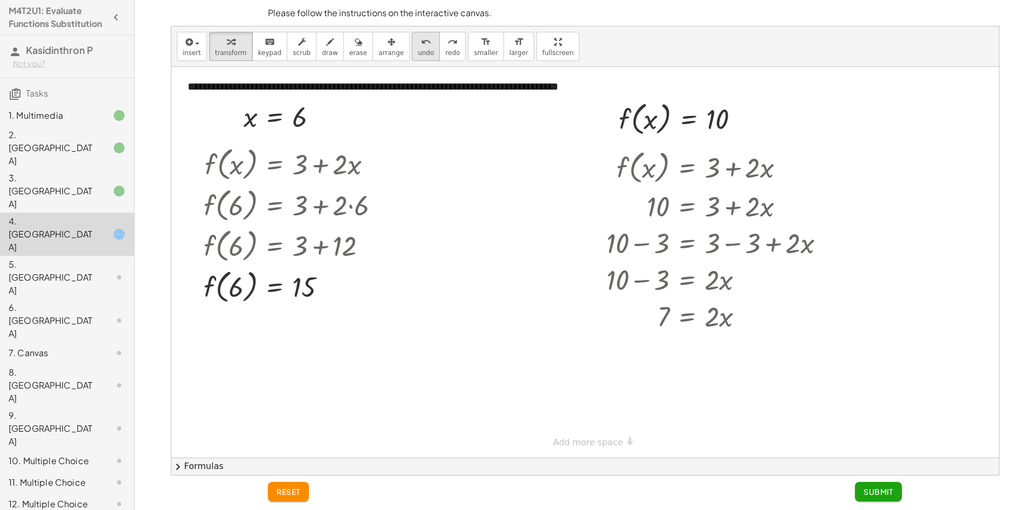
click at [415, 41] on button "undo undo" at bounding box center [426, 46] width 28 height 29
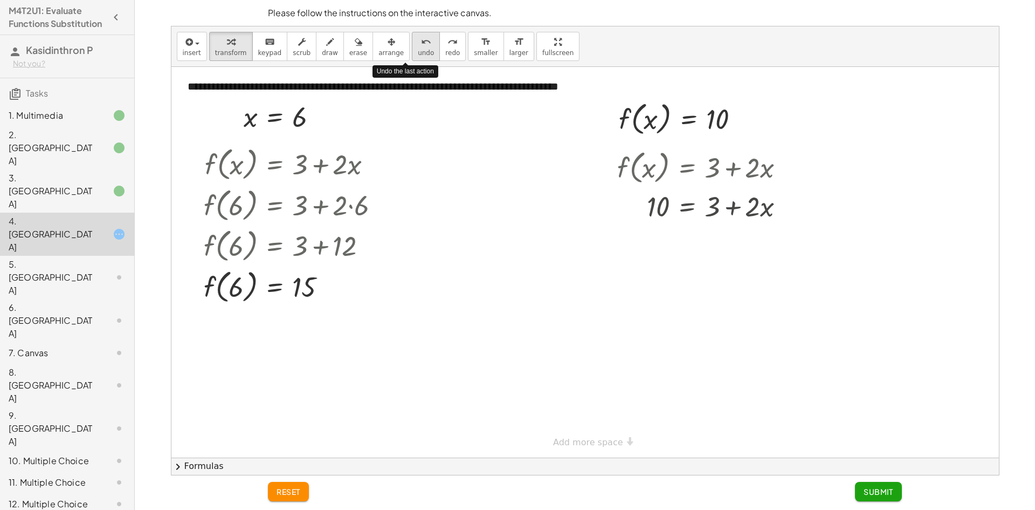
click at [415, 41] on button "undo undo" at bounding box center [426, 46] width 28 height 29
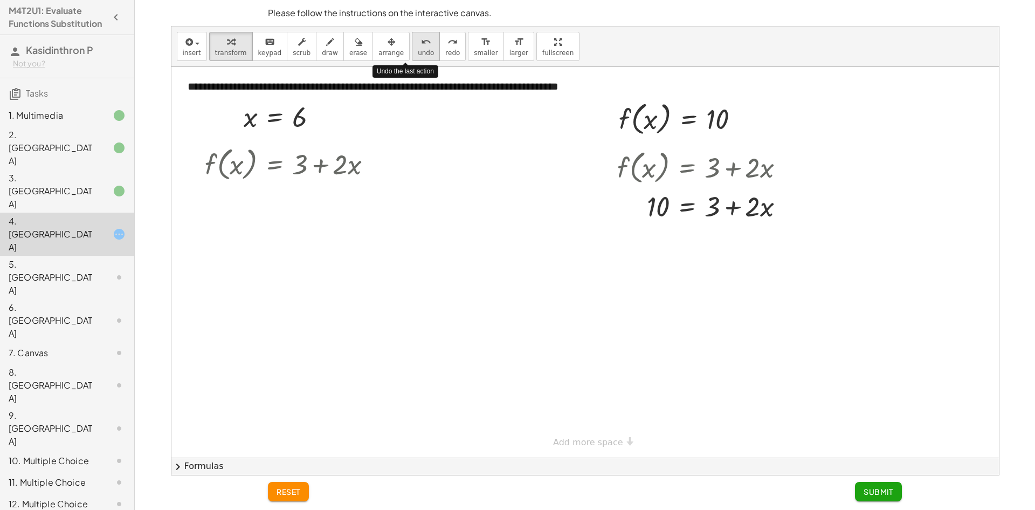
click at [421, 43] on icon "undo" at bounding box center [426, 42] width 10 height 13
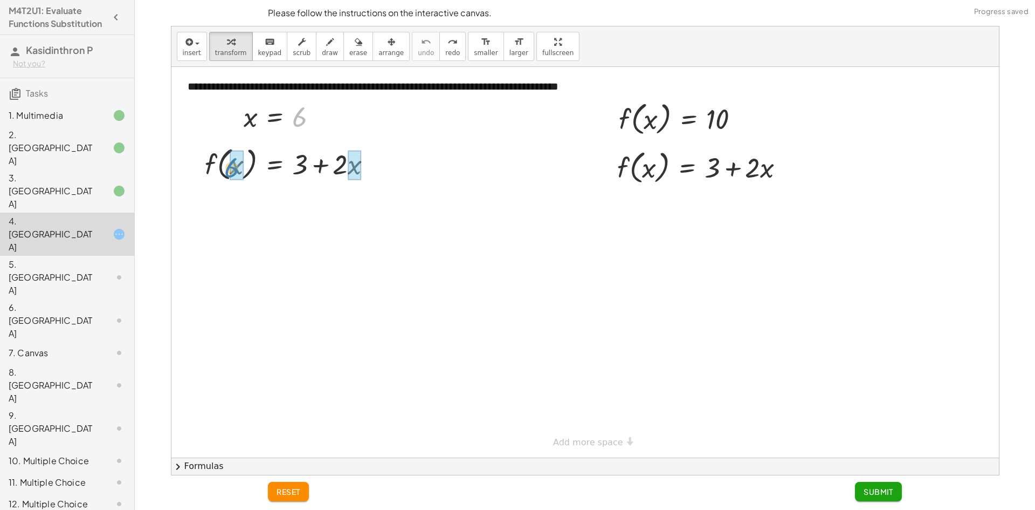
drag, startPoint x: 298, startPoint y: 119, endPoint x: 229, endPoint y: 170, distance: 85.5
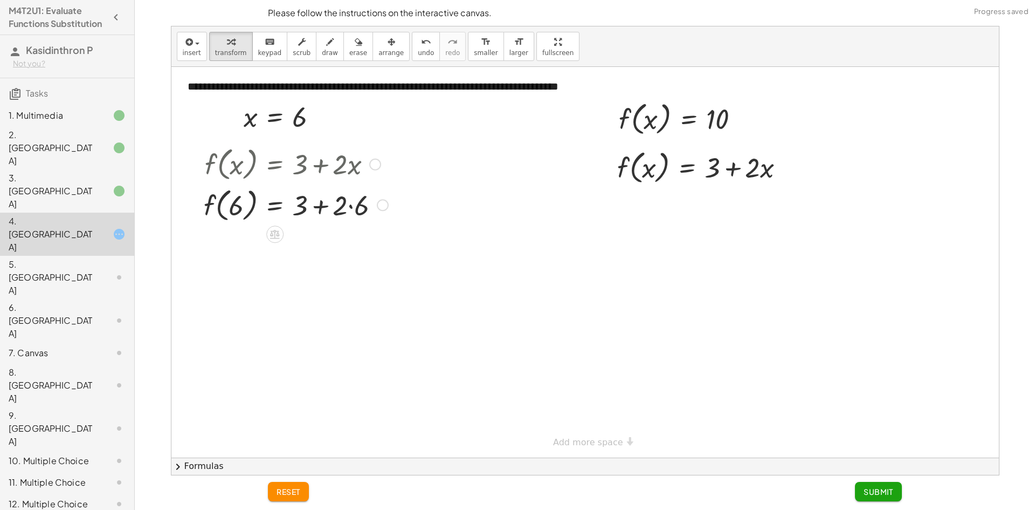
click at [348, 203] on div at bounding box center [295, 204] width 195 height 41
click at [319, 245] on div at bounding box center [295, 244] width 195 height 41
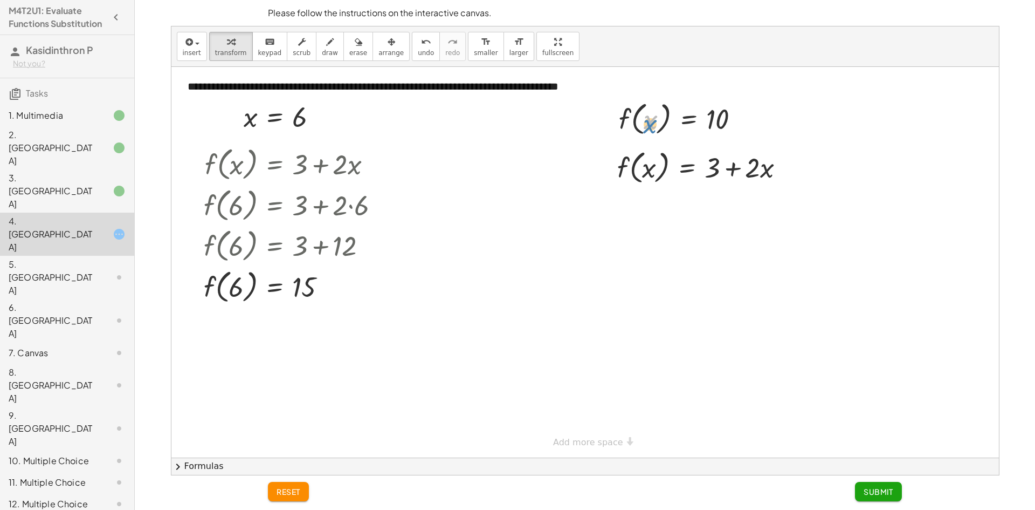
click at [650, 123] on div at bounding box center [684, 118] width 140 height 41
drag, startPoint x: 666, startPoint y: 136, endPoint x: 662, endPoint y: 167, distance: 31.0
drag, startPoint x: 711, startPoint y: 211, endPoint x: 677, endPoint y: 214, distance: 34.6
click at [677, 214] on div at bounding box center [705, 205] width 187 height 37
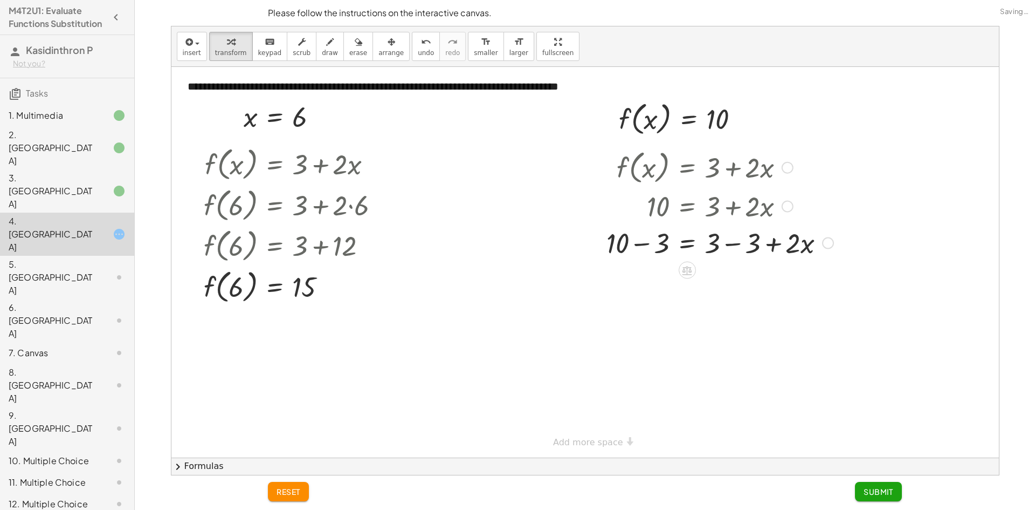
click at [641, 244] on div at bounding box center [720, 242] width 238 height 37
click at [732, 279] on div at bounding box center [720, 278] width 238 height 37
drag, startPoint x: 715, startPoint y: 283, endPoint x: 670, endPoint y: 315, distance: 55.3
click at [708, 325] on div at bounding box center [720, 324] width 238 height 54
click at [652, 381] on div at bounding box center [720, 378] width 238 height 54
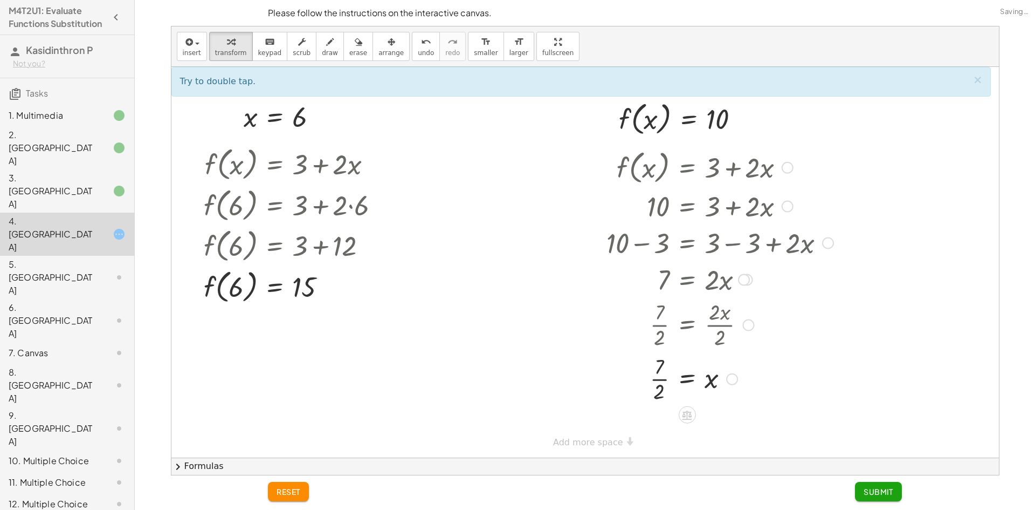
click at [653, 380] on div at bounding box center [720, 378] width 238 height 54
click at [659, 378] on div at bounding box center [720, 378] width 238 height 54
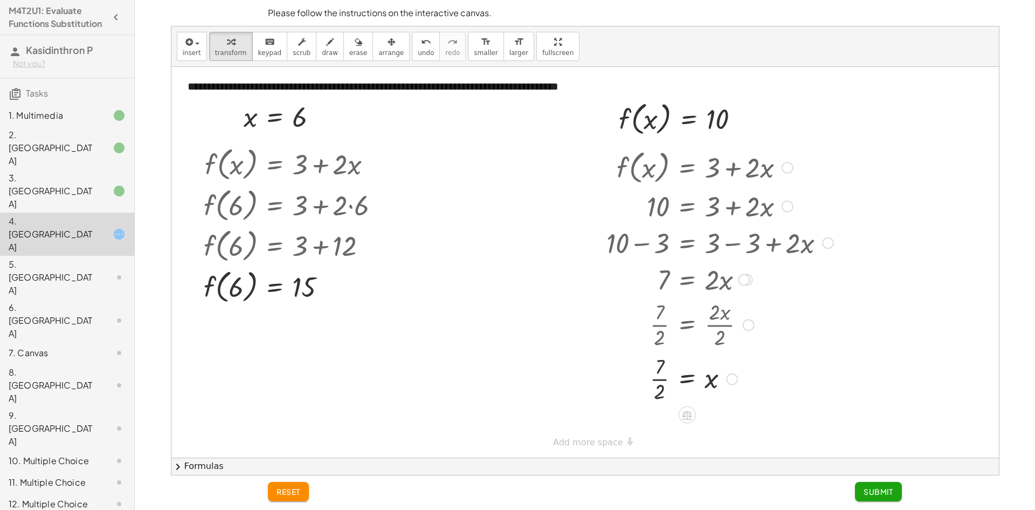
click at [659, 378] on div at bounding box center [720, 378] width 238 height 54
drag, startPoint x: 645, startPoint y: 422, endPoint x: 760, endPoint y: 412, distance: 114.7
click at [760, 412] on div at bounding box center [720, 423] width 238 height 36
drag, startPoint x: 706, startPoint y: 427, endPoint x: 536, endPoint y: 419, distance: 170.0
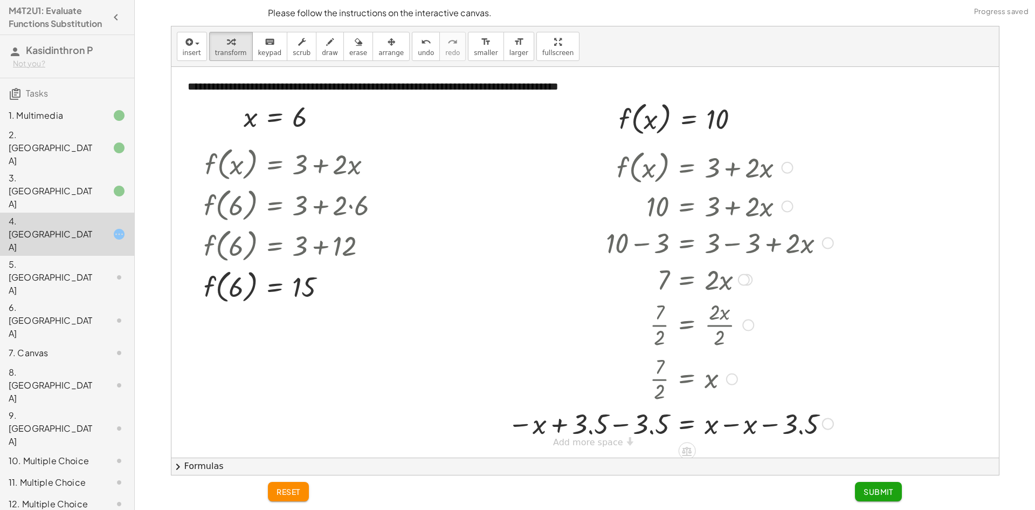
click at [619, 425] on div at bounding box center [671, 422] width 336 height 37
click at [731, 425] on div at bounding box center [722, 422] width 242 height 37
drag, startPoint x: 649, startPoint y: 424, endPoint x: 713, endPoint y: 428, distance: 64.3
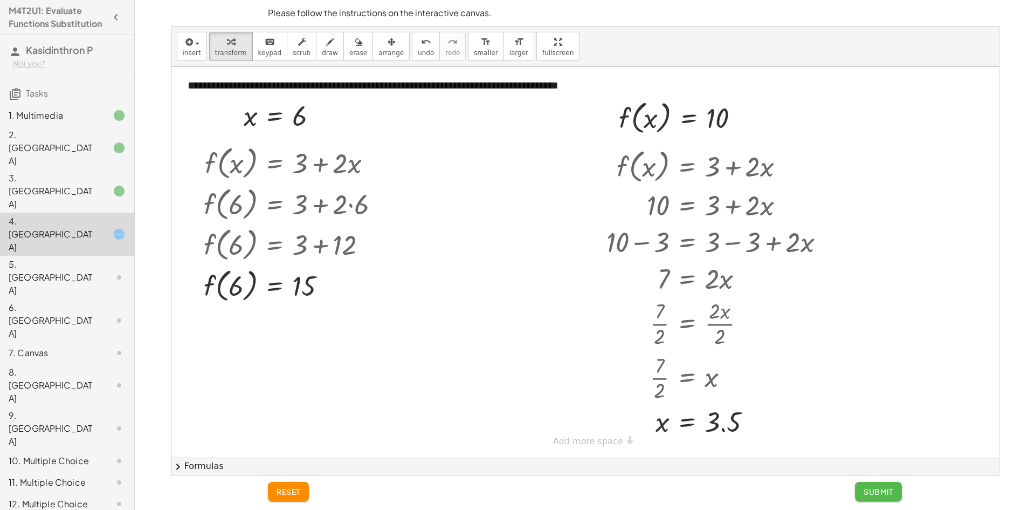
click at [865, 492] on span "Submit" at bounding box center [879, 491] width 30 height 10
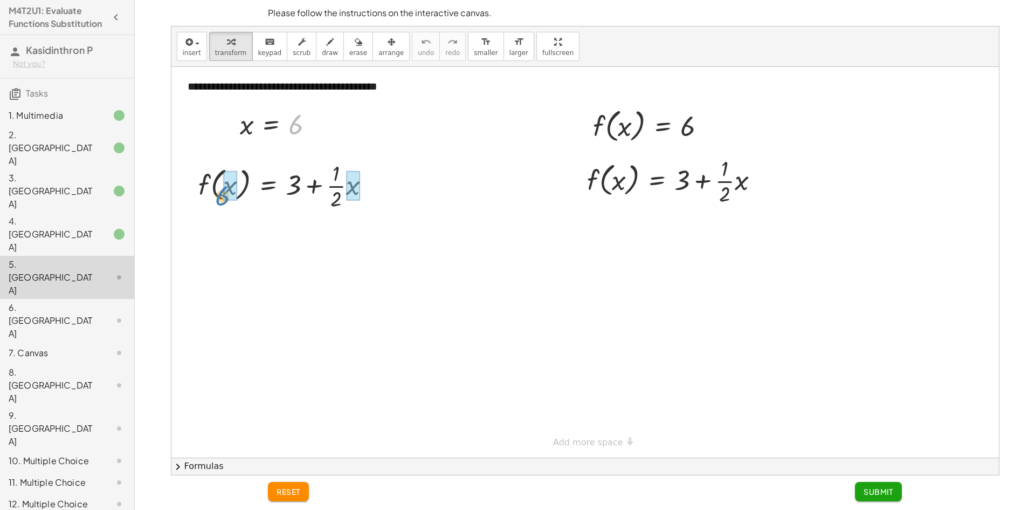
drag, startPoint x: 290, startPoint y: 121, endPoint x: 217, endPoint y: 192, distance: 101.4
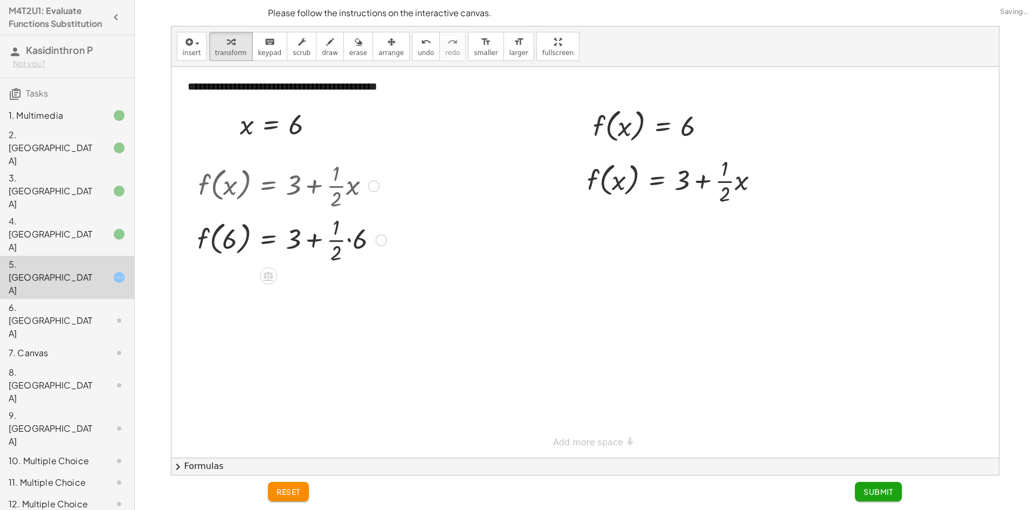
click at [349, 239] on div at bounding box center [292, 239] width 200 height 54
click at [333, 294] on div at bounding box center [292, 293] width 200 height 54
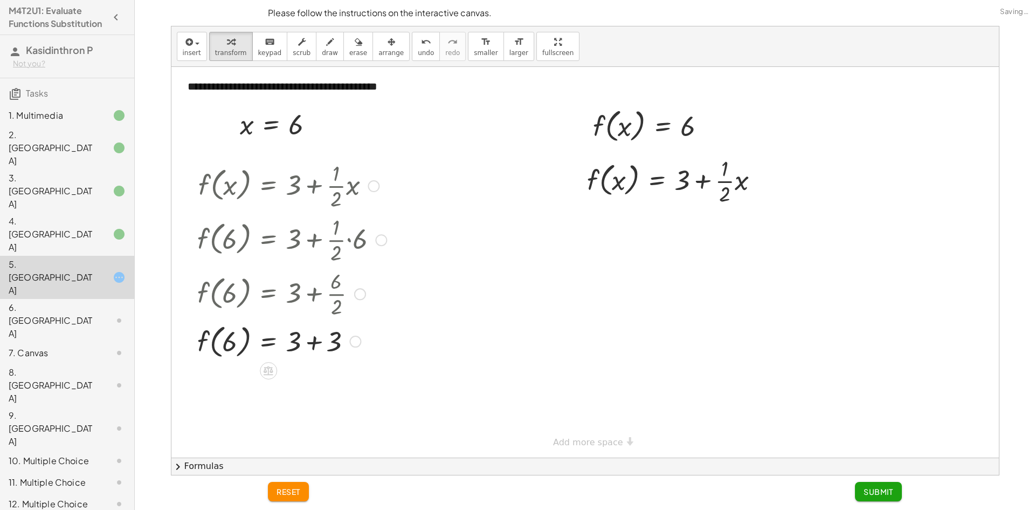
click at [312, 339] on div at bounding box center [292, 340] width 200 height 41
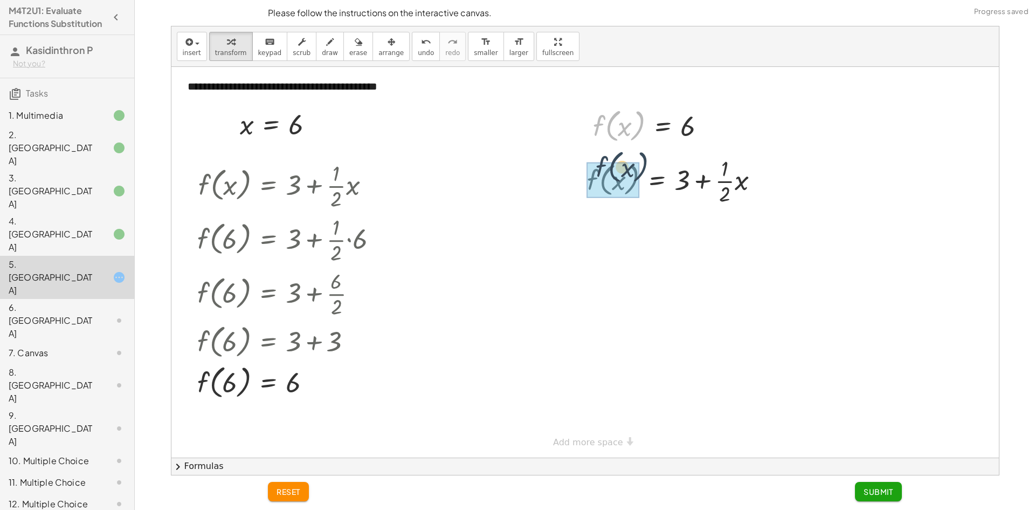
drag, startPoint x: 614, startPoint y: 151, endPoint x: 611, endPoint y: 187, distance: 35.7
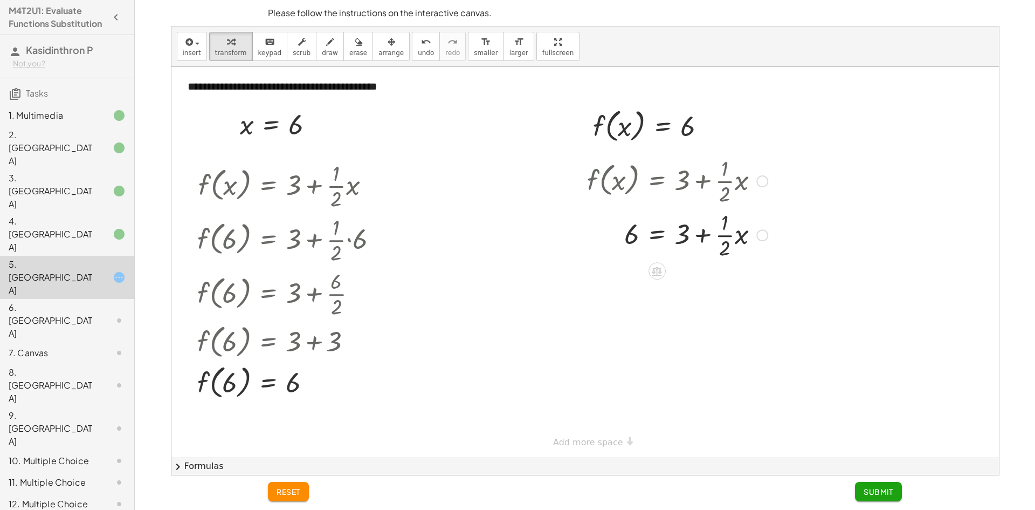
click at [708, 236] on div at bounding box center [677, 234] width 191 height 54
drag, startPoint x: 684, startPoint y: 239, endPoint x: 691, endPoint y: 240, distance: 7.6
click at [691, 240] on div at bounding box center [677, 234] width 191 height 54
click at [703, 236] on div at bounding box center [677, 234] width 191 height 54
drag, startPoint x: 682, startPoint y: 239, endPoint x: 648, endPoint y: 244, distance: 34.8
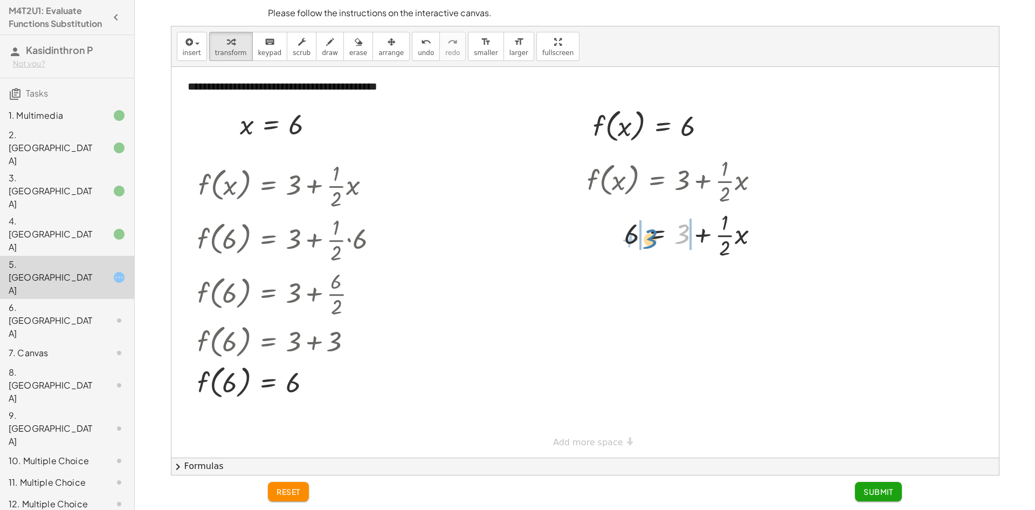
click at [648, 244] on div at bounding box center [677, 234] width 191 height 54
click at [698, 293] on div at bounding box center [696, 288] width 235 height 54
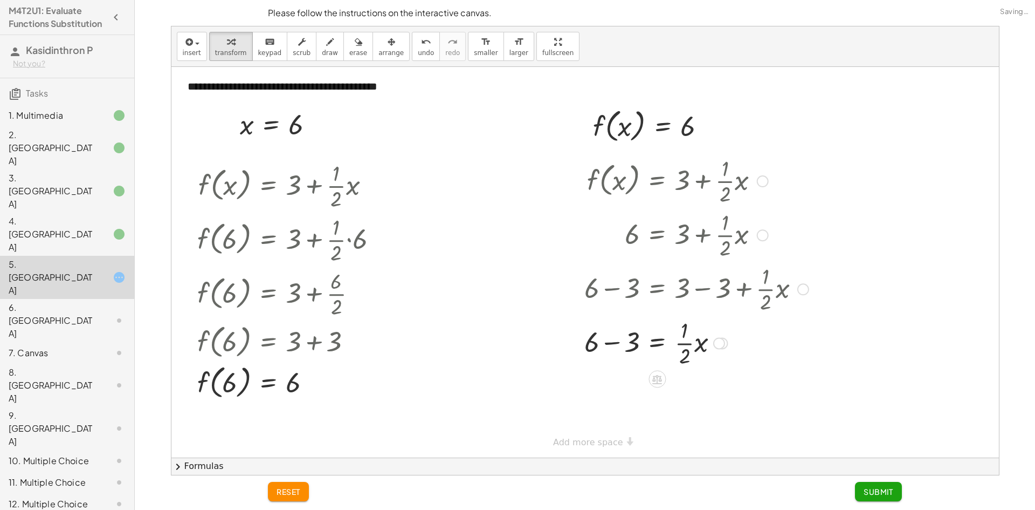
click at [610, 346] on div at bounding box center [696, 342] width 235 height 54
drag, startPoint x: 683, startPoint y: 397, endPoint x: 647, endPoint y: 397, distance: 35.6
click at [647, 397] on div at bounding box center [696, 396] width 235 height 54
click at [621, 398] on div at bounding box center [696, 396] width 235 height 54
click at [700, 397] on div at bounding box center [696, 396] width 235 height 54
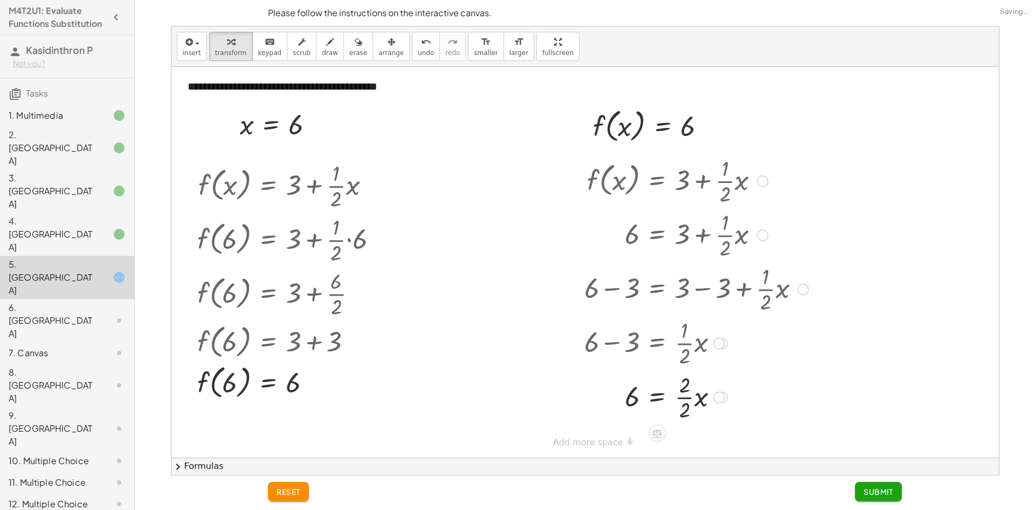
click at [685, 398] on div at bounding box center [696, 396] width 235 height 54
drag, startPoint x: 628, startPoint y: 400, endPoint x: 721, endPoint y: 398, distance: 93.3
click at [721, 398] on div at bounding box center [696, 396] width 235 height 36
drag, startPoint x: 682, startPoint y: 432, endPoint x: 579, endPoint y: 429, distance: 103.6
click at [579, 429] on div "f ( , x ) = + 3 + · · 1 · 2 · x 6 = + 3 + · · 1 · 2 · x + 6 − 3 = + 3 − 3 + · ·…" at bounding box center [692, 301] width 249 height 302
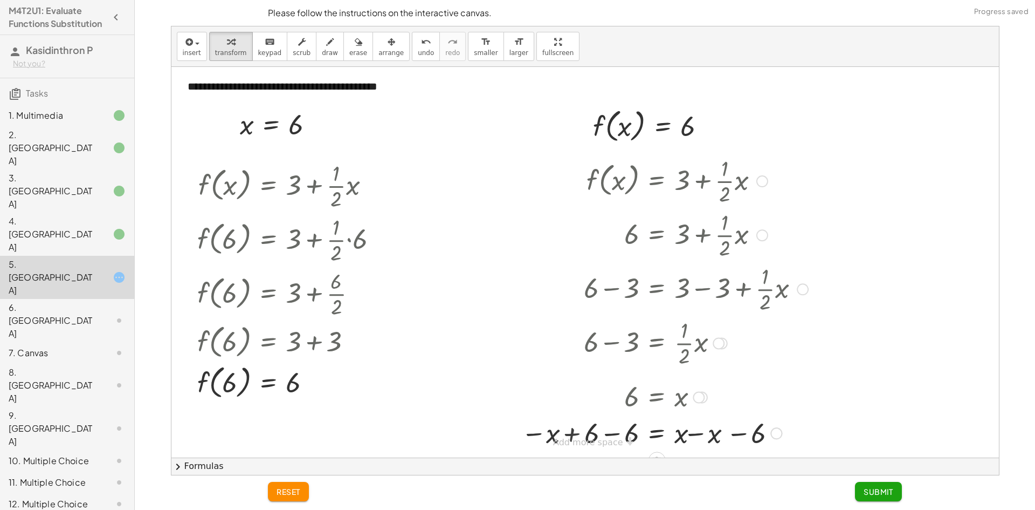
scroll to position [11, 0]
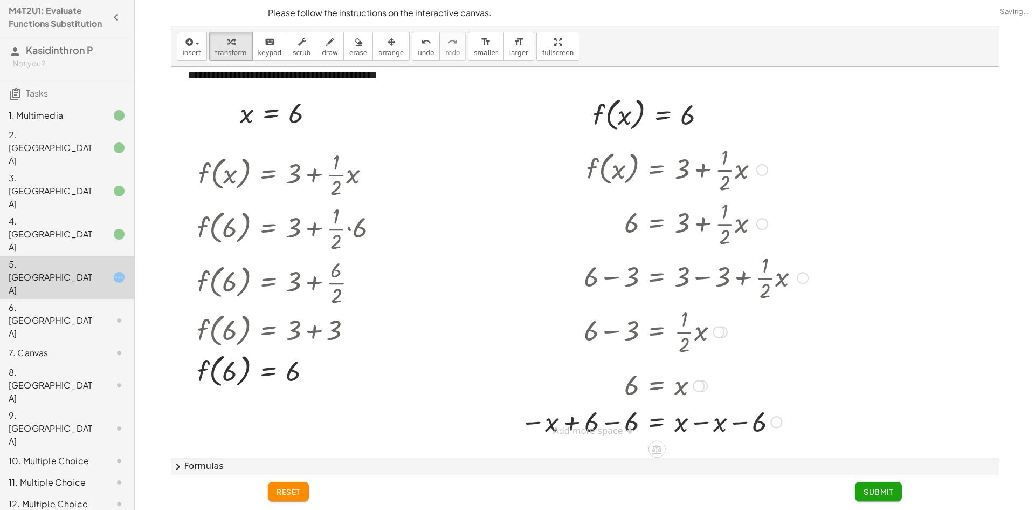
click at [701, 423] on div at bounding box center [664, 420] width 299 height 37
click at [617, 423] on div at bounding box center [664, 422] width 299 height 36
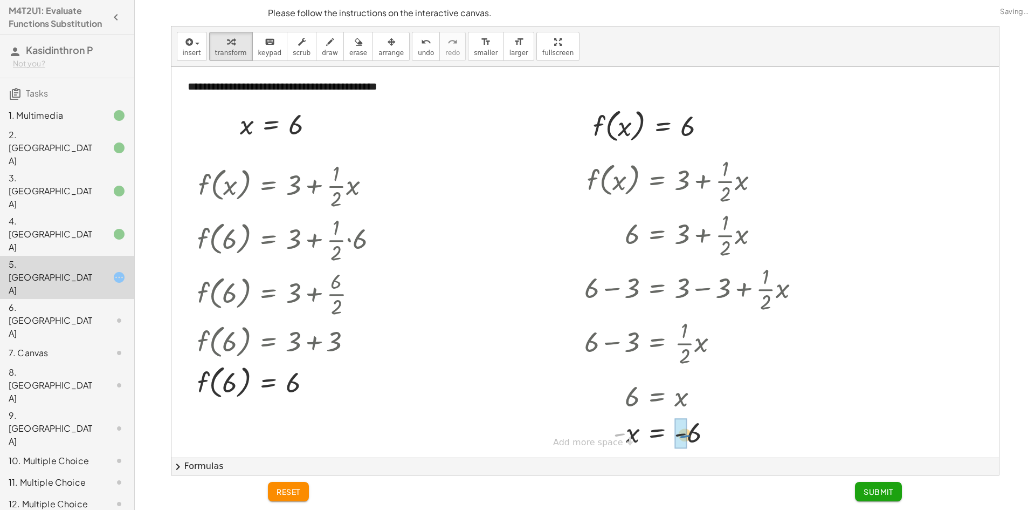
drag, startPoint x: 616, startPoint y: 433, endPoint x: 682, endPoint y: 437, distance: 65.9
click at [865, 490] on span "Submit" at bounding box center [879, 491] width 30 height 10
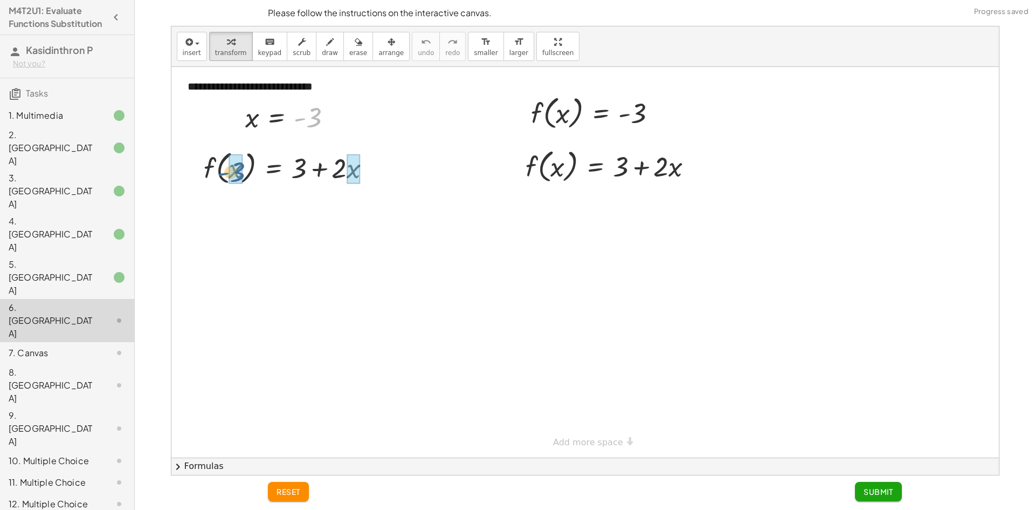
drag, startPoint x: 315, startPoint y: 120, endPoint x: 244, endPoint y: 167, distance: 86.0
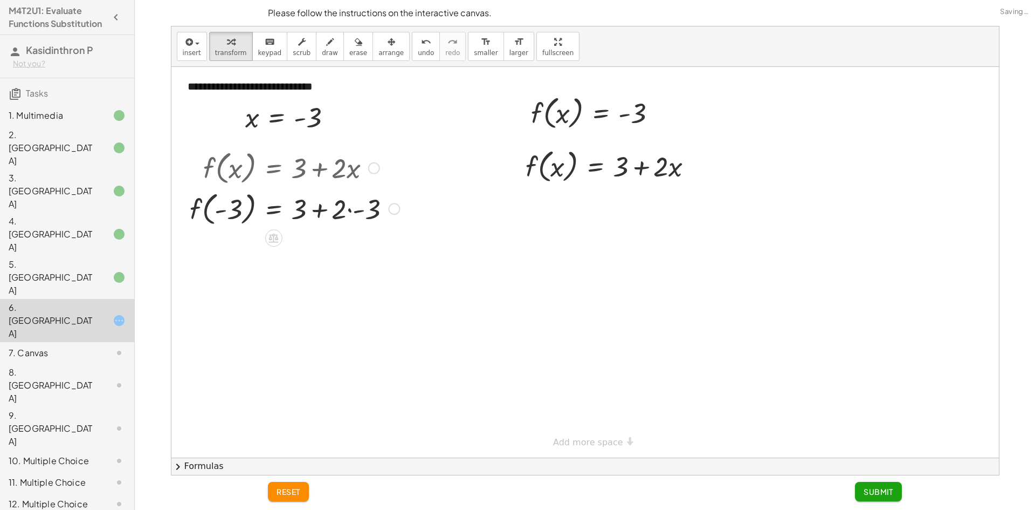
click at [361, 214] on div at bounding box center [294, 208] width 221 height 41
click at [318, 254] on div at bounding box center [294, 248] width 221 height 41
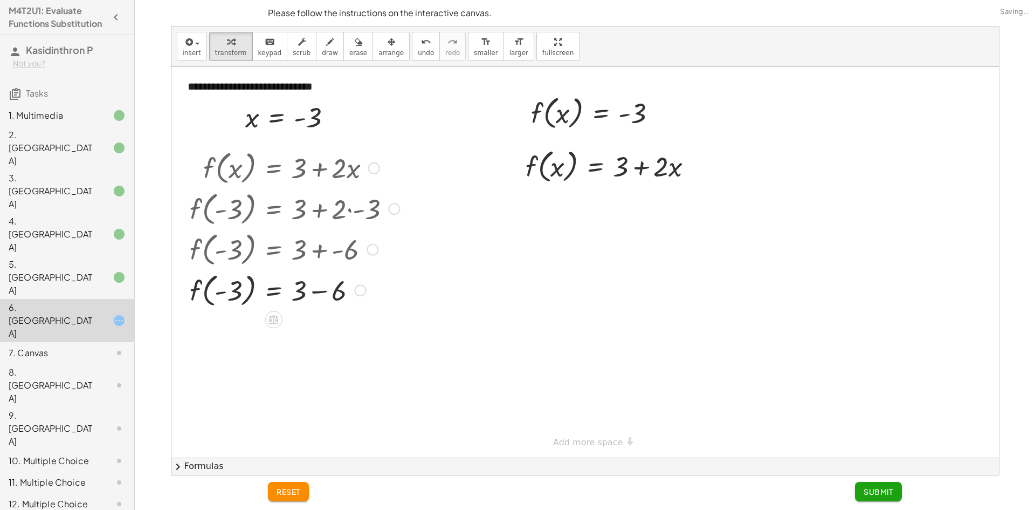
click at [314, 297] on div at bounding box center [294, 289] width 221 height 41
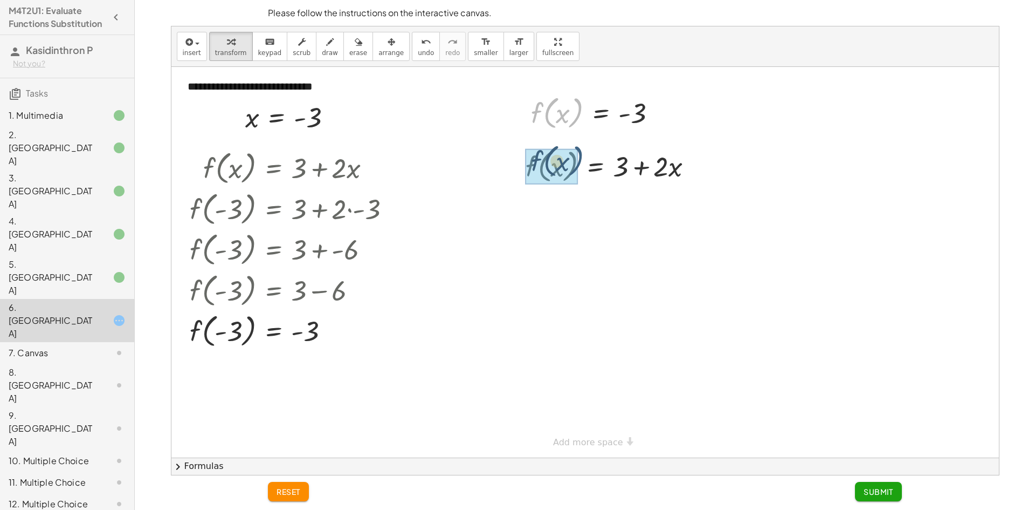
drag, startPoint x: 574, startPoint y: 117, endPoint x: 574, endPoint y: 173, distance: 56.1
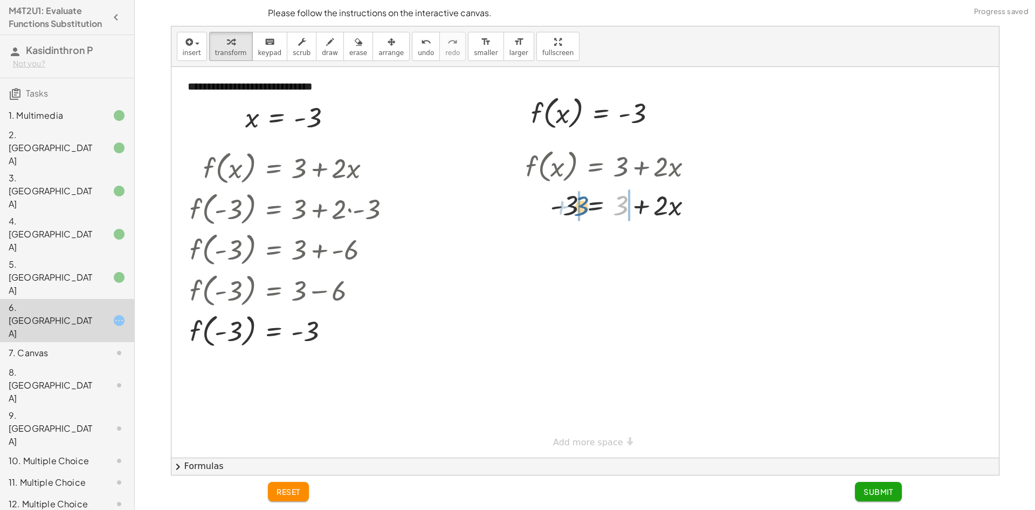
drag, startPoint x: 615, startPoint y: 216, endPoint x: 583, endPoint y: 212, distance: 32.1
click at [583, 212] on div at bounding box center [613, 204] width 187 height 37
click at [546, 241] on div at bounding box center [617, 241] width 251 height 37
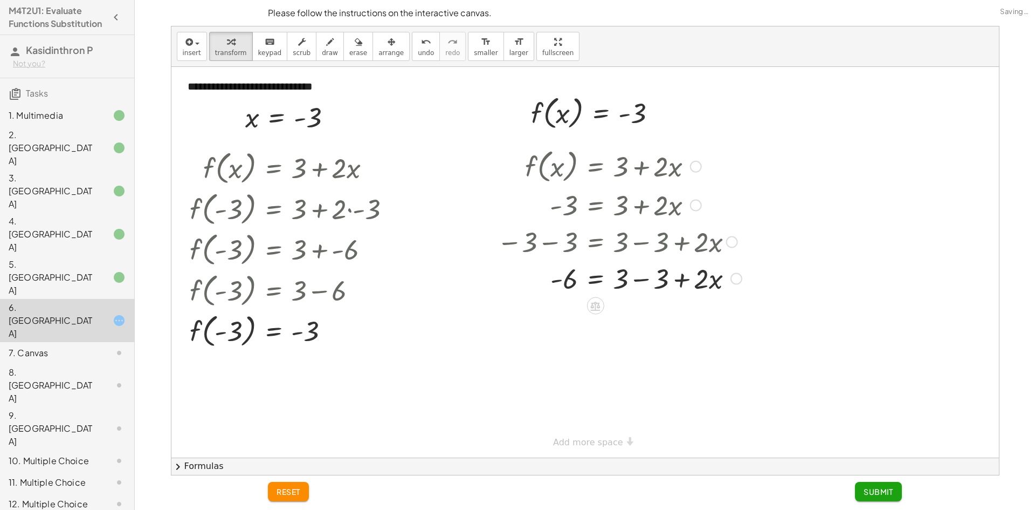
click at [648, 282] on div at bounding box center [620, 277] width 256 height 37
drag, startPoint x: 621, startPoint y: 281, endPoint x: 565, endPoint y: 309, distance: 62.7
click at [620, 325] on div at bounding box center [617, 322] width 251 height 54
click at [570, 382] on div at bounding box center [617, 377] width 251 height 54
drag, startPoint x: 623, startPoint y: 381, endPoint x: 604, endPoint y: 413, distance: 37.3
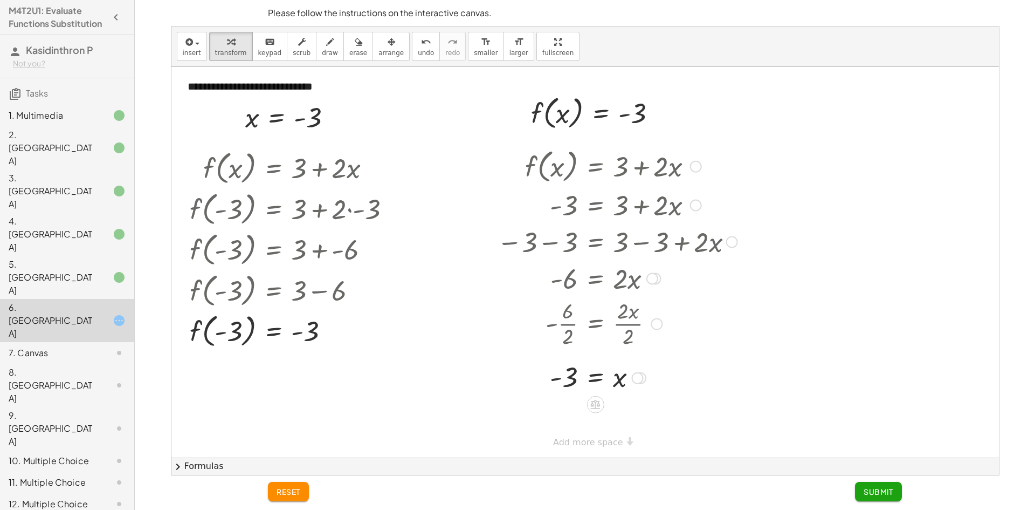
click at [589, 380] on div at bounding box center [617, 377] width 251 height 36
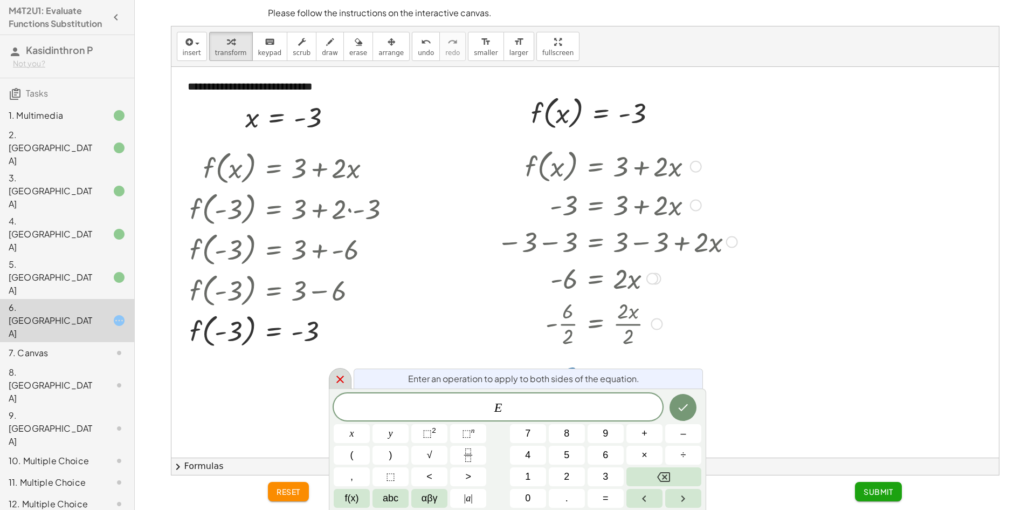
click at [348, 381] on div at bounding box center [340, 378] width 23 height 21
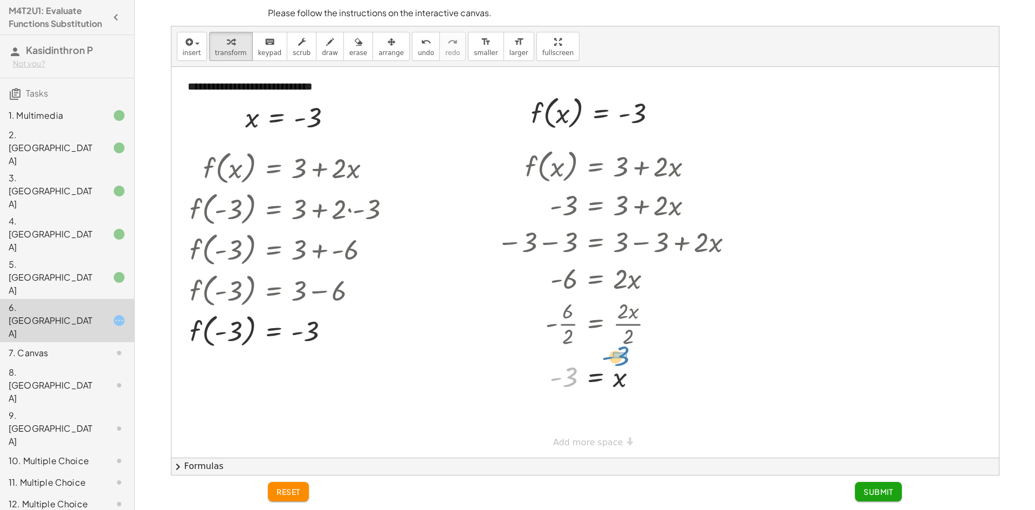
drag, startPoint x: 569, startPoint y: 381, endPoint x: 618, endPoint y: 359, distance: 54.3
click at [618, 359] on div at bounding box center [617, 377] width 251 height 36
click at [875, 490] on span "Submit" at bounding box center [879, 491] width 30 height 10
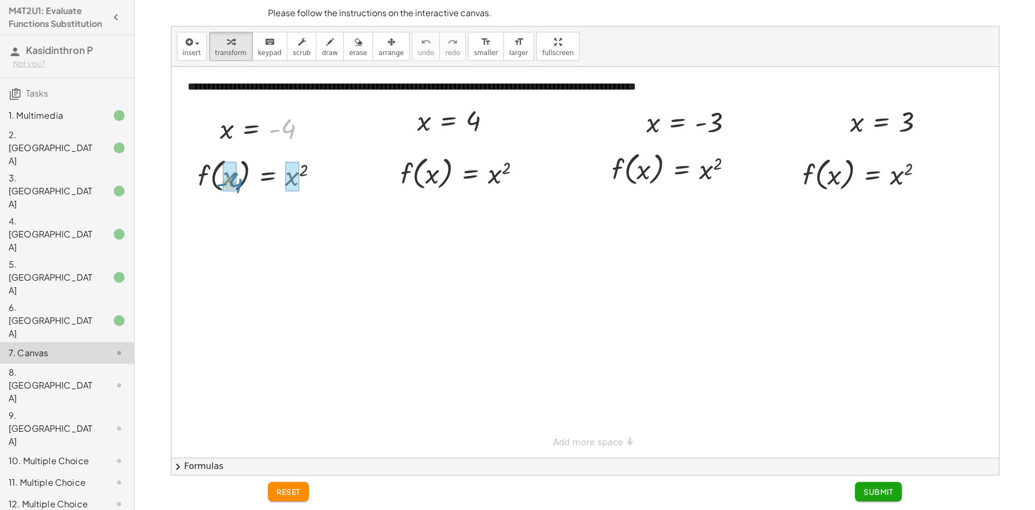
drag, startPoint x: 290, startPoint y: 127, endPoint x: 237, endPoint y: 181, distance: 75.9
click at [237, 181] on div "**********" at bounding box center [585, 262] width 828 height 390
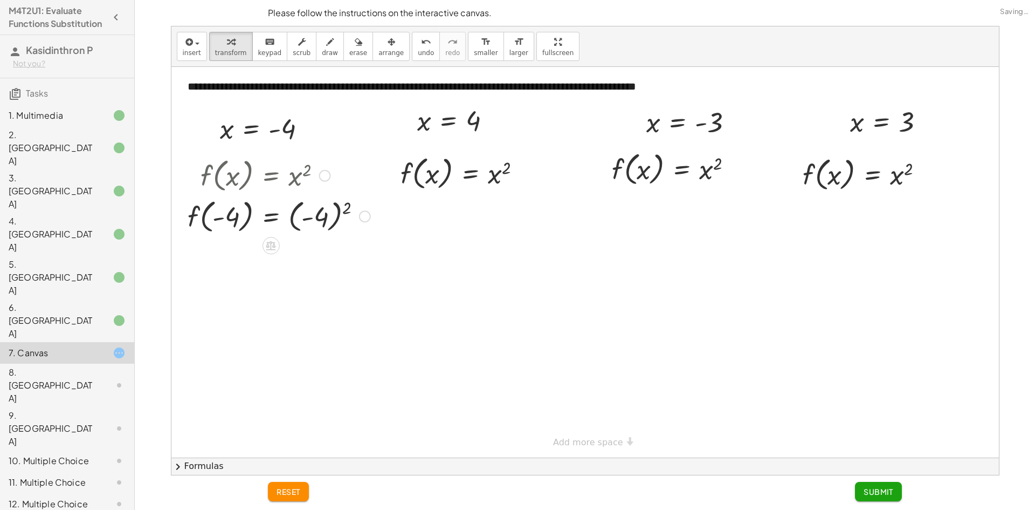
click at [324, 222] on div at bounding box center [279, 215] width 194 height 41
click at [296, 263] on div at bounding box center [279, 256] width 194 height 41
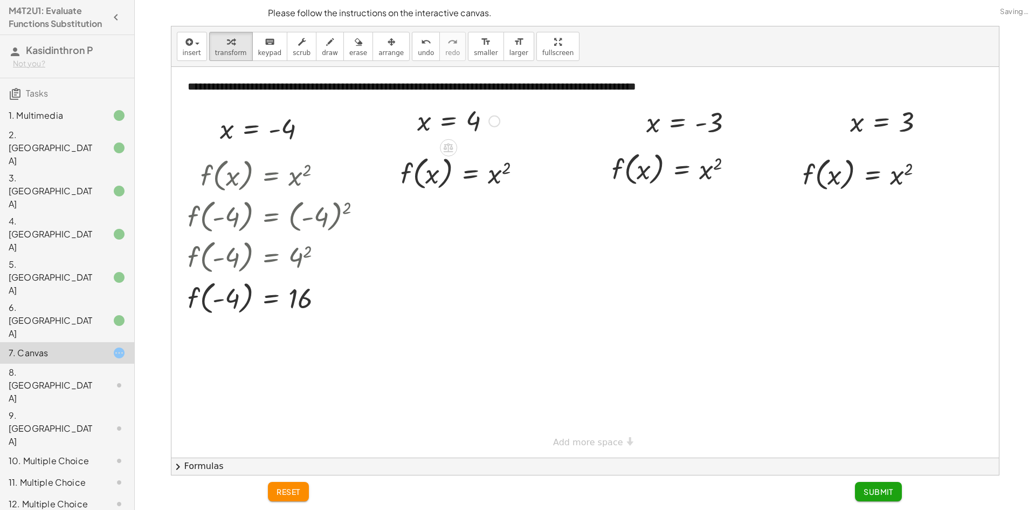
click at [420, 124] on div at bounding box center [458, 120] width 93 height 36
drag, startPoint x: 473, startPoint y: 123, endPoint x: 430, endPoint y: 187, distance: 76.9
click at [498, 219] on div at bounding box center [465, 213] width 142 height 41
click at [498, 219] on div at bounding box center [465, 213] width 143 height 41
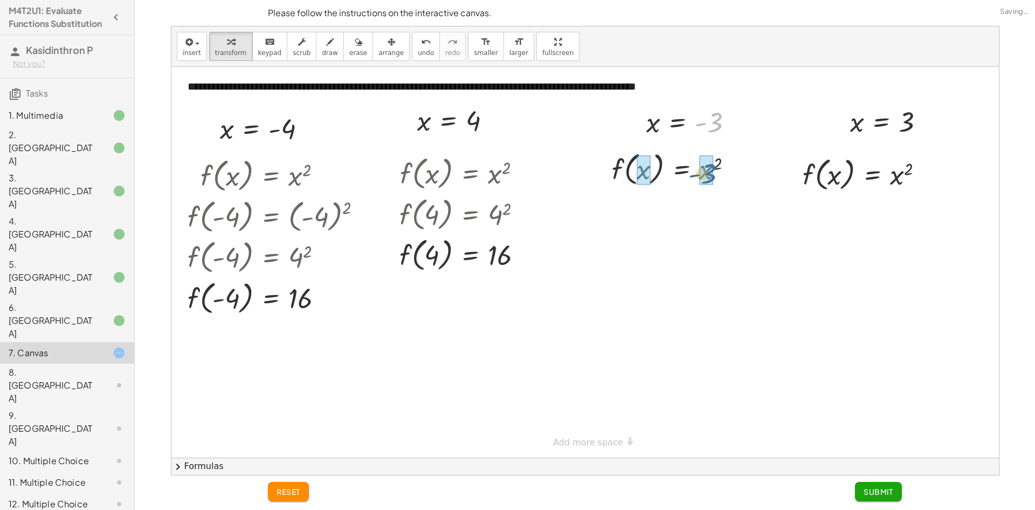
drag, startPoint x: 713, startPoint y: 130, endPoint x: 712, endPoint y: 182, distance: 52.3
click at [725, 169] on div at bounding box center [690, 168] width 195 height 41
click at [725, 169] on div at bounding box center [670, 168] width 155 height 41
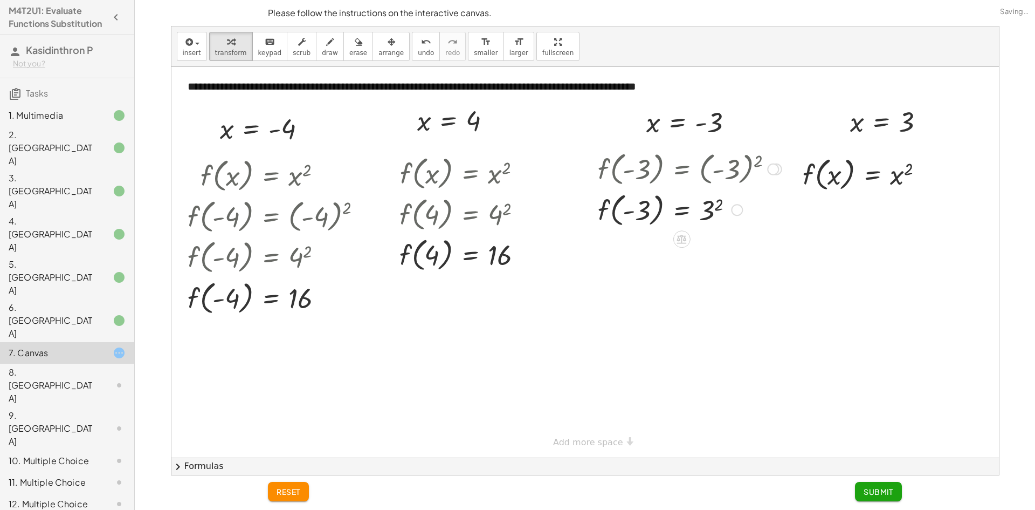
click at [706, 216] on div at bounding box center [690, 209] width 195 height 41
drag, startPoint x: 909, startPoint y: 126, endPoint x: 903, endPoint y: 184, distance: 58.5
click at [898, 184] on div at bounding box center [867, 173] width 143 height 41
click at [898, 184] on div at bounding box center [862, 173] width 132 height 41
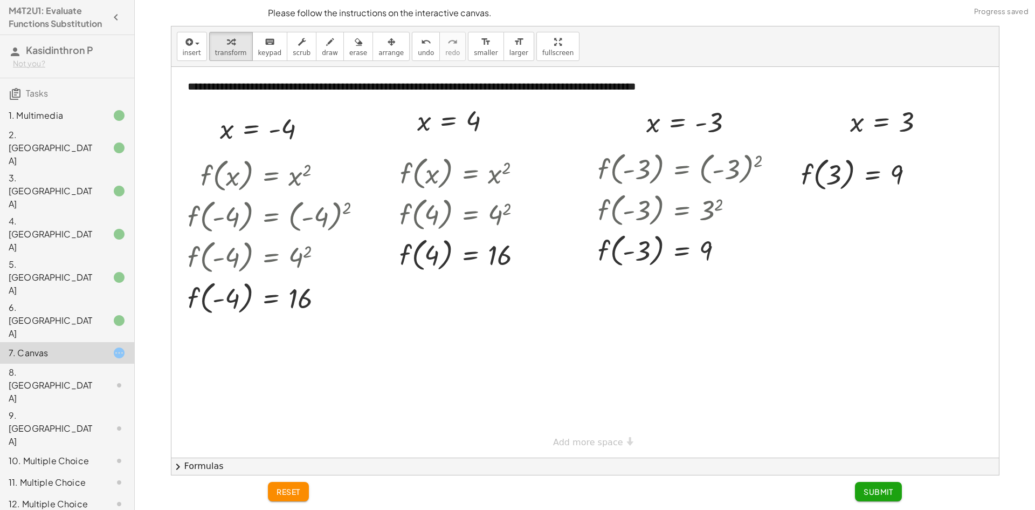
click at [879, 493] on span "Submit" at bounding box center [879, 491] width 30 height 10
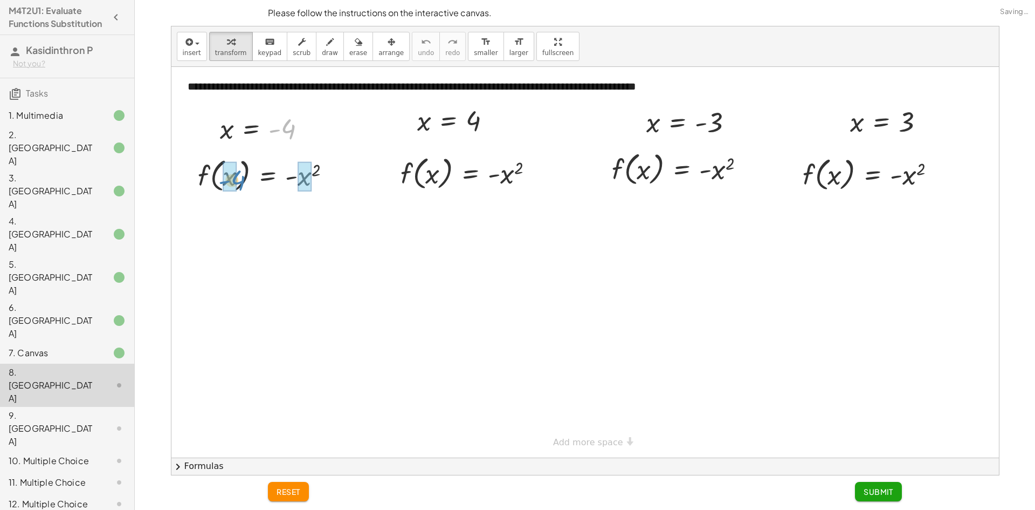
drag, startPoint x: 287, startPoint y: 133, endPoint x: 236, endPoint y: 184, distance: 72.1
click at [332, 182] on div at bounding box center [285, 174] width 206 height 41
click at [332, 182] on div at bounding box center [265, 174] width 167 height 41
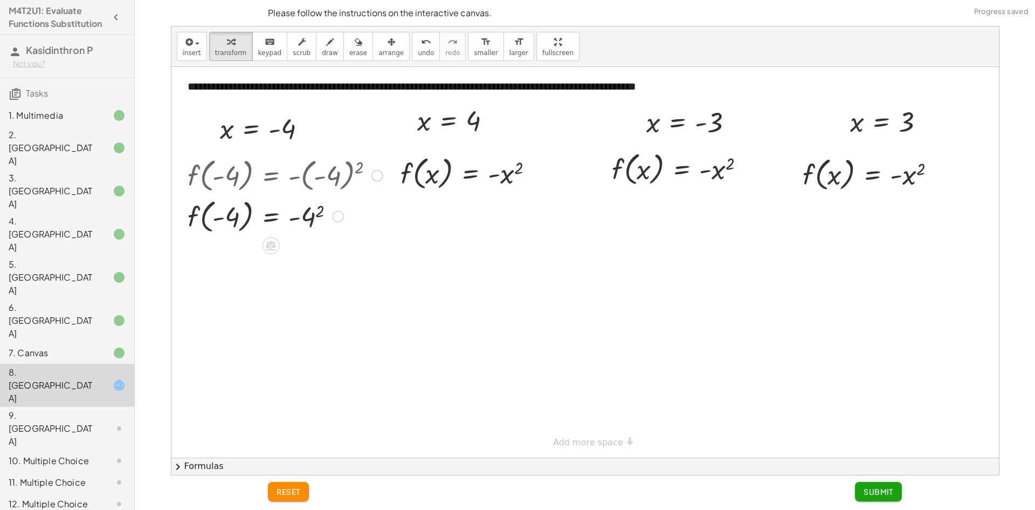
click at [308, 224] on div at bounding box center [285, 215] width 206 height 41
drag, startPoint x: 485, startPoint y: 147, endPoint x: 504, endPoint y: 184, distance: 42.0
click at [505, 178] on div at bounding box center [471, 172] width 154 height 41
click at [505, 178] on div at bounding box center [471, 172] width 155 height 41
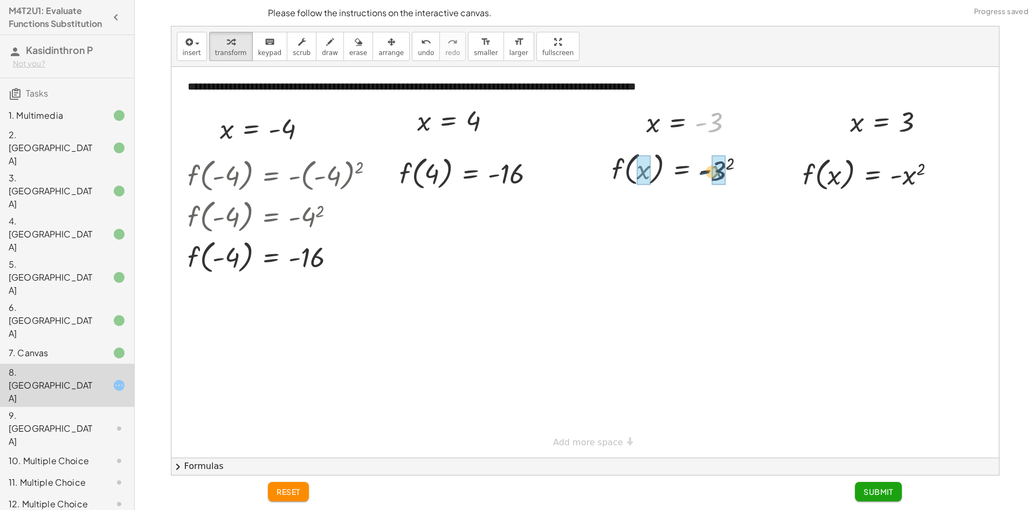
drag, startPoint x: 717, startPoint y: 127, endPoint x: 720, endPoint y: 177, distance: 49.7
click at [737, 176] on div at bounding box center [696, 168] width 207 height 41
click at [735, 176] on div at bounding box center [696, 168] width 207 height 41
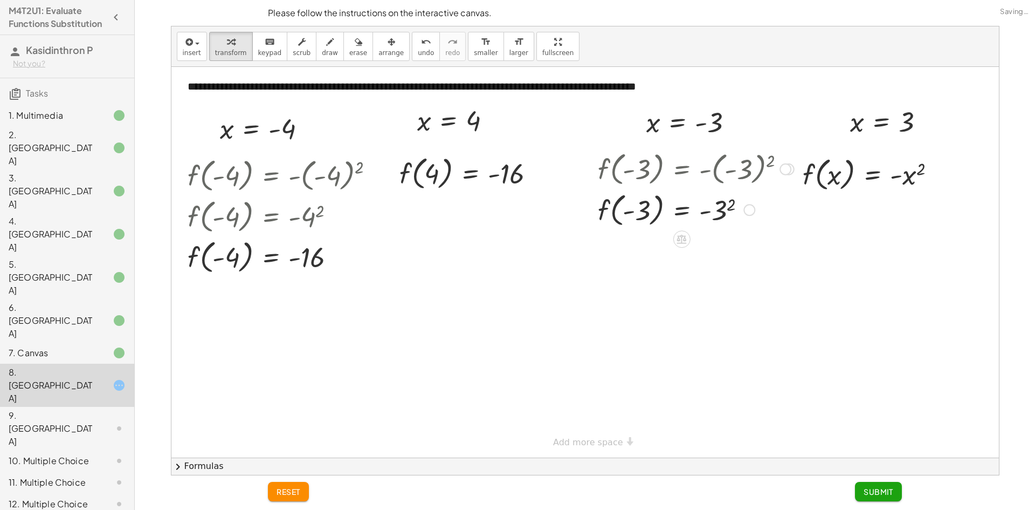
click at [721, 209] on div at bounding box center [696, 209] width 207 height 41
drag, startPoint x: 907, startPoint y: 120, endPoint x: 904, endPoint y: 176, distance: 55.7
click at [901, 178] on div at bounding box center [873, 173] width 155 height 41
click at [907, 177] on div at bounding box center [873, 173] width 155 height 41
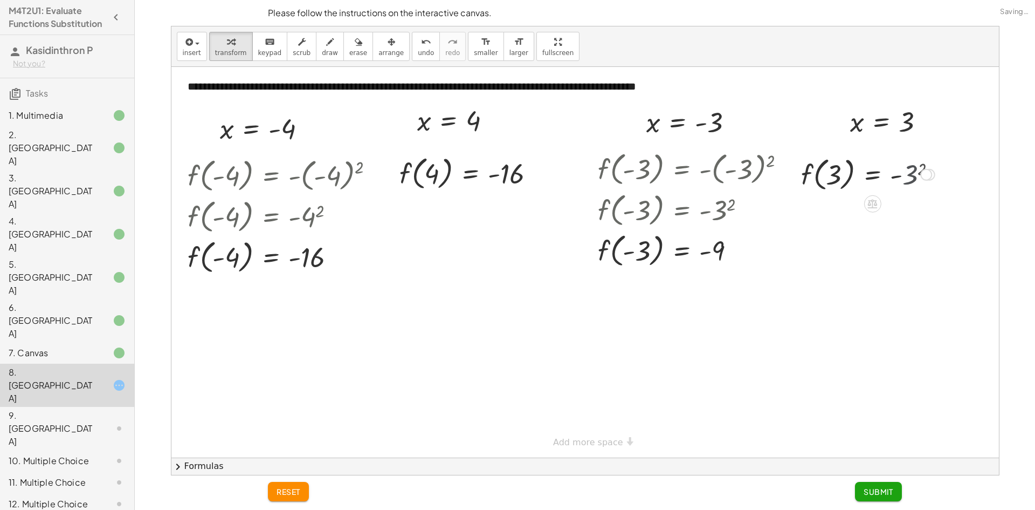
click at [907, 177] on div at bounding box center [868, 173] width 144 height 41
click at [879, 488] on span "Submit" at bounding box center [879, 491] width 30 height 10
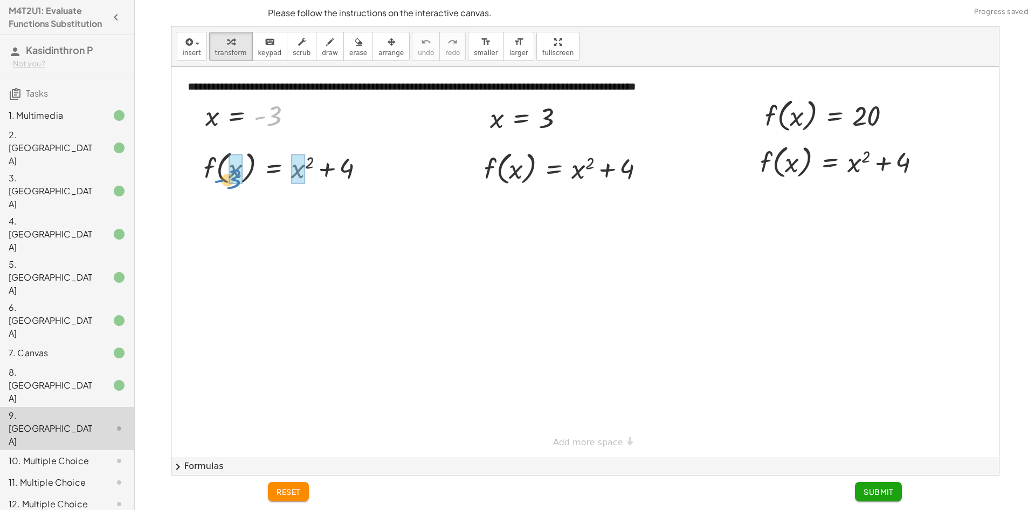
drag, startPoint x: 272, startPoint y: 121, endPoint x: 231, endPoint y: 184, distance: 75.2
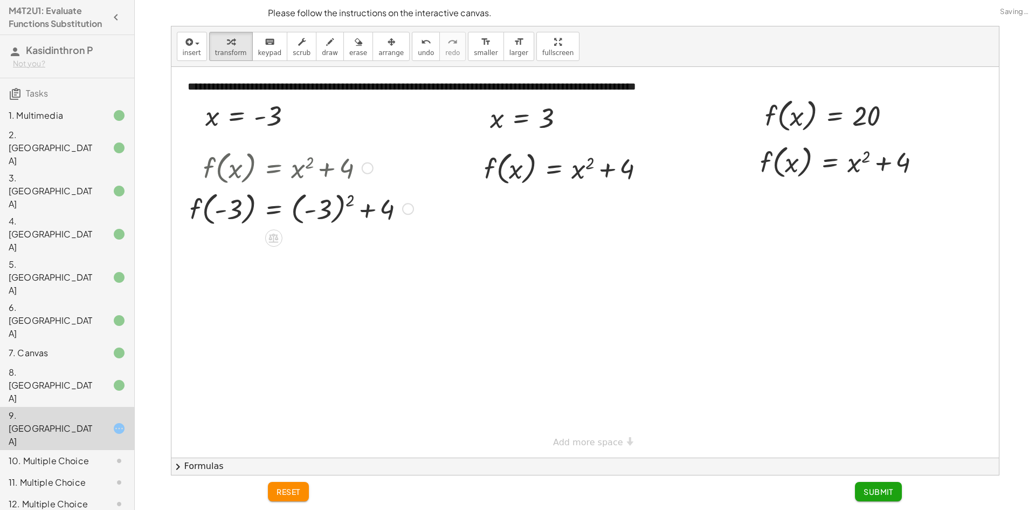
click at [320, 218] on div at bounding box center [301, 208] width 235 height 41
click at [320, 218] on div at bounding box center [282, 208] width 196 height 41
click at [326, 253] on div at bounding box center [301, 248] width 235 height 41
click at [301, 247] on div at bounding box center [301, 248] width 235 height 41
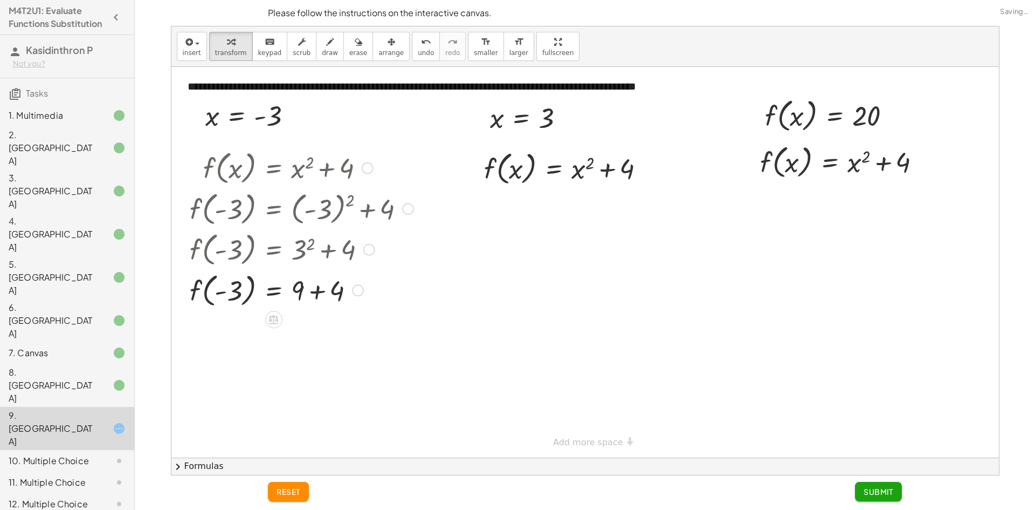
click at [316, 291] on div at bounding box center [301, 289] width 235 height 41
drag, startPoint x: 556, startPoint y: 140, endPoint x: 585, endPoint y: 175, distance: 45.2
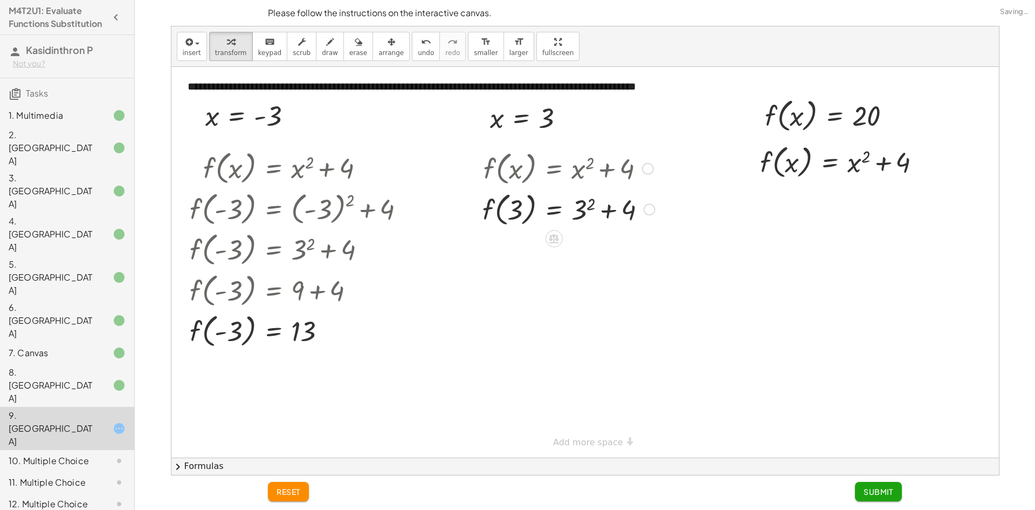
click at [575, 213] on div at bounding box center [568, 208] width 183 height 41
click at [575, 213] on div at bounding box center [568, 208] width 182 height 41
click at [596, 253] on div at bounding box center [568, 249] width 183 height 41
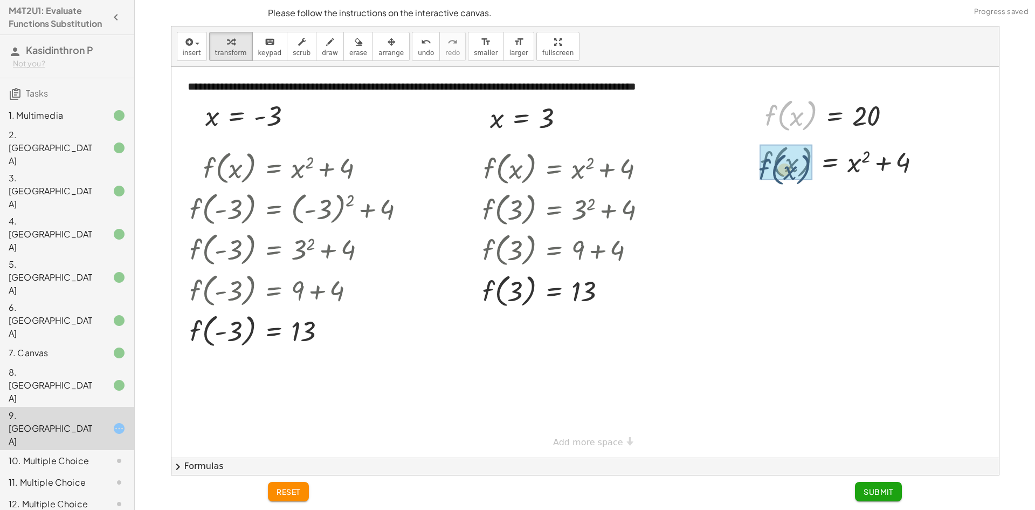
drag, startPoint x: 815, startPoint y: 111, endPoint x: 809, endPoint y: 167, distance: 55.8
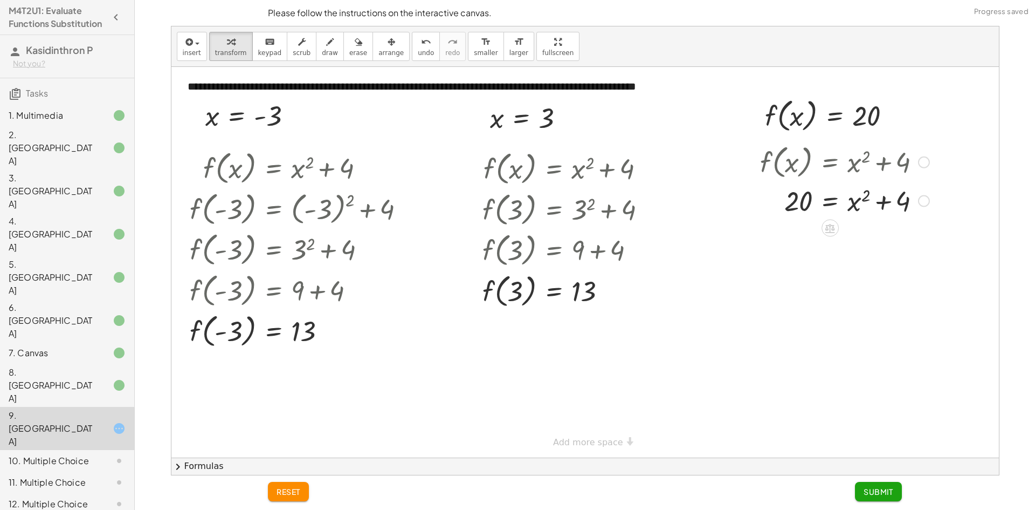
click at [847, 206] on div at bounding box center [845, 200] width 180 height 37
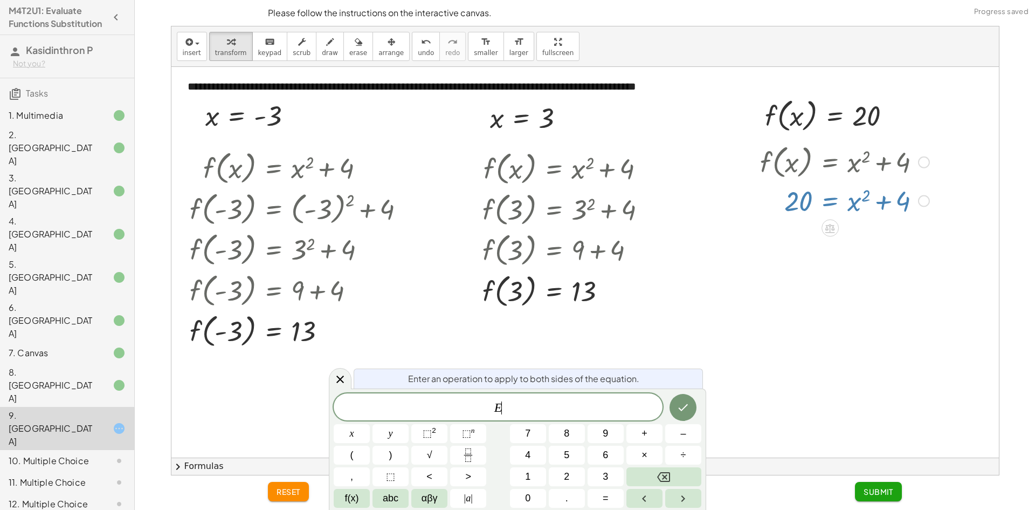
click at [849, 206] on div at bounding box center [845, 200] width 180 height 37
drag, startPoint x: 858, startPoint y: 245, endPoint x: 851, endPoint y: 248, distance: 7.5
click at [858, 245] on div at bounding box center [585, 262] width 828 height 390
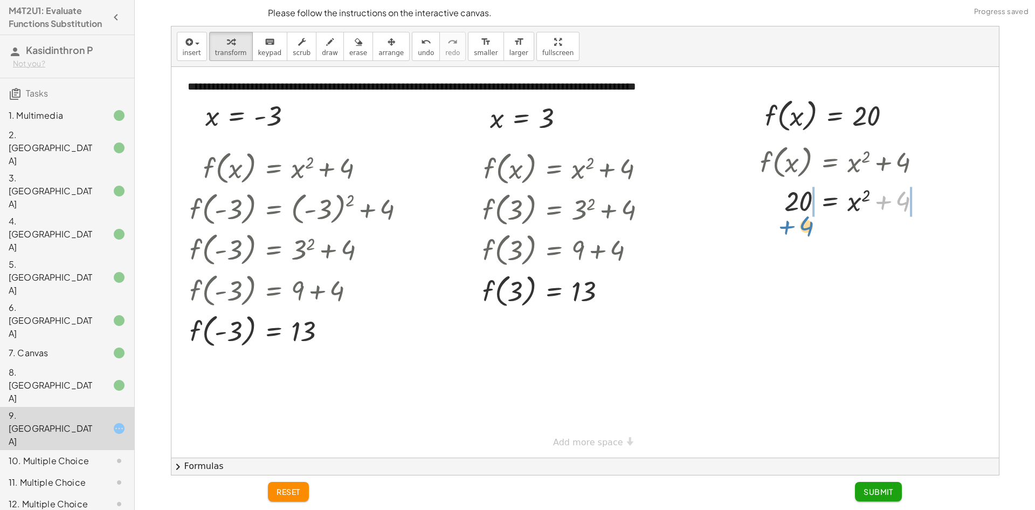
drag, startPoint x: 892, startPoint y: 208, endPoint x: 814, endPoint y: 214, distance: 78.4
click at [788, 238] on div at bounding box center [857, 236] width 236 height 37
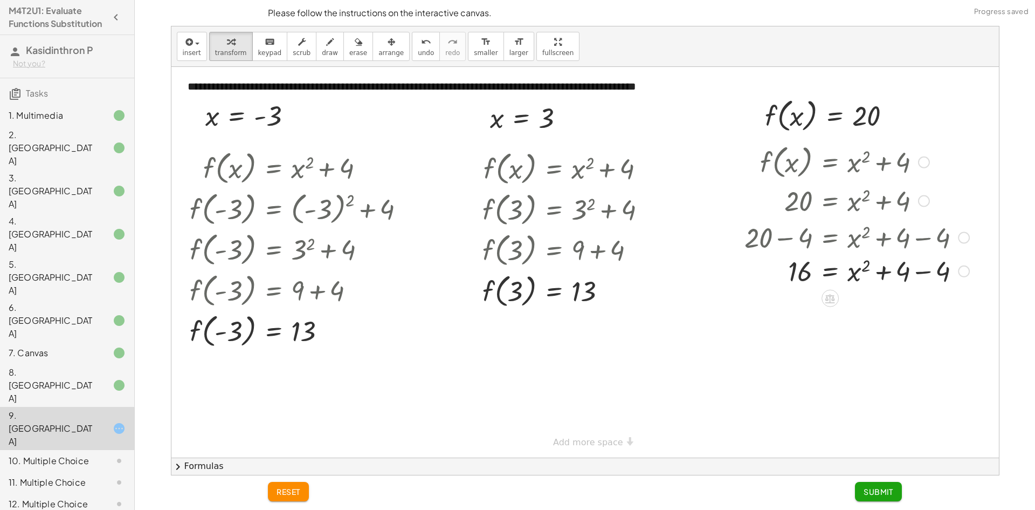
click at [923, 239] on div at bounding box center [857, 236] width 236 height 37
click at [919, 278] on div at bounding box center [857, 273] width 236 height 37
drag, startPoint x: 866, startPoint y: 266, endPoint x: 807, endPoint y: 259, distance: 59.7
click at [803, 312] on div at bounding box center [857, 310] width 236 height 39
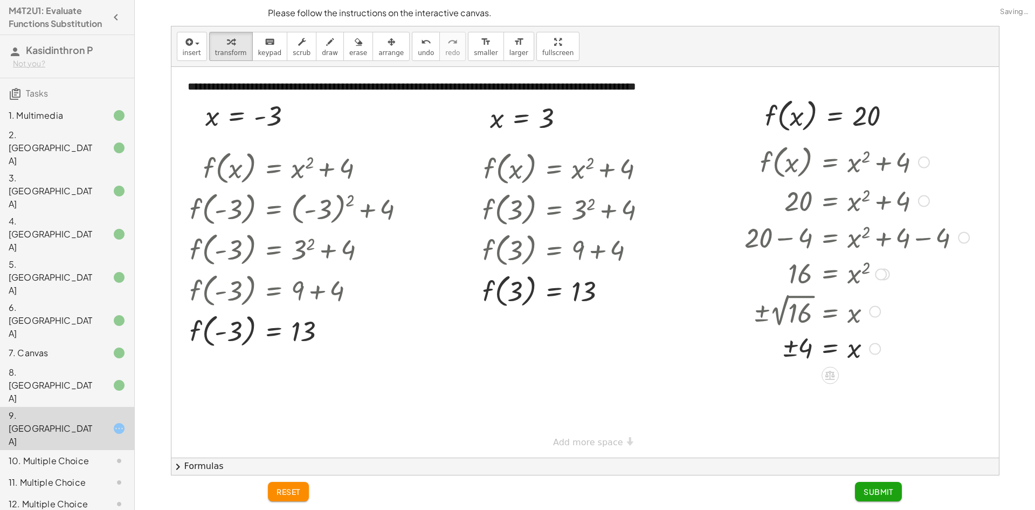
click at [803, 344] on div at bounding box center [857, 348] width 236 height 36
click at [792, 343] on div at bounding box center [857, 348] width 236 height 36
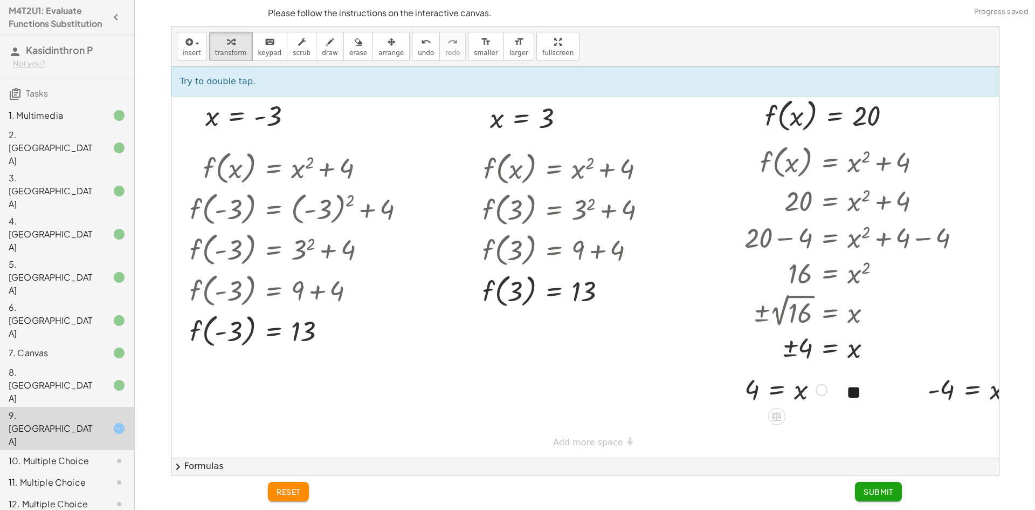
click at [816, 391] on div at bounding box center [822, 390] width 12 height 12
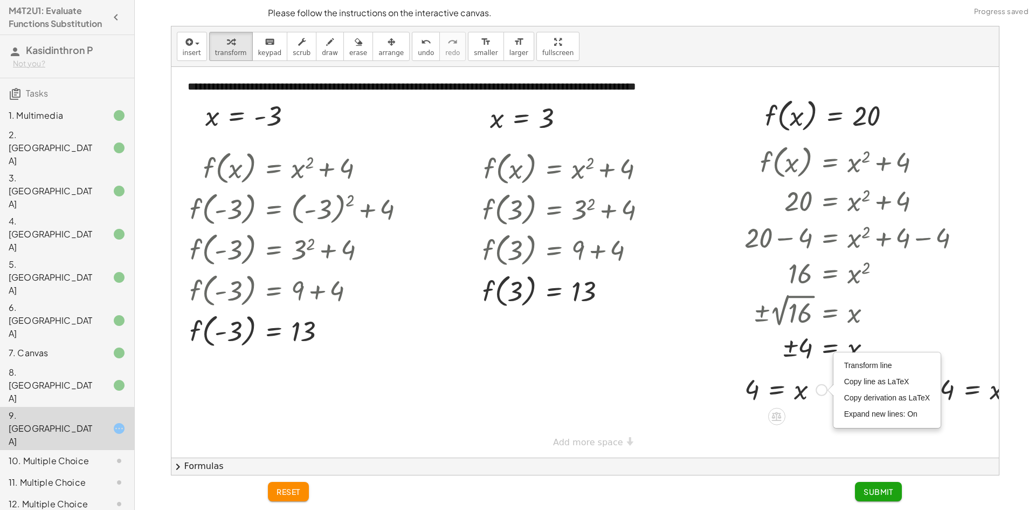
click at [797, 397] on div at bounding box center [785, 389] width 93 height 36
click at [812, 430] on div at bounding box center [585, 262] width 828 height 390
click at [876, 493] on span "Submit" at bounding box center [879, 491] width 30 height 10
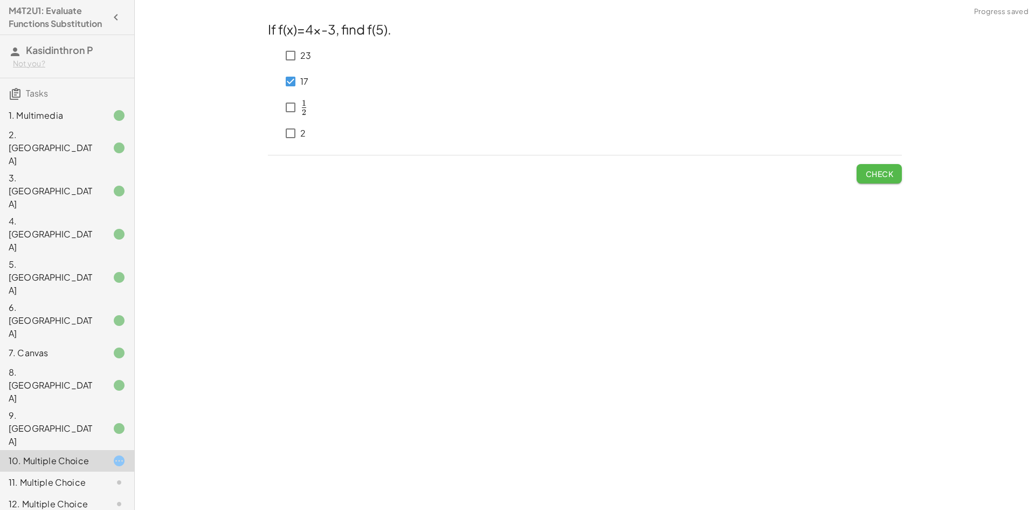
click at [892, 174] on span "Check" at bounding box center [879, 174] width 28 height 10
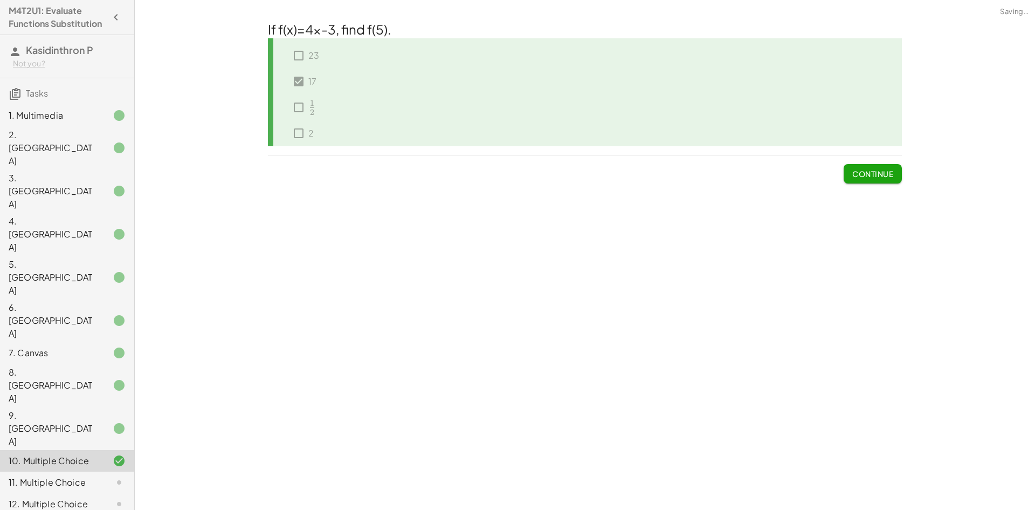
click at [890, 174] on span "Continue" at bounding box center [872, 174] width 41 height 10
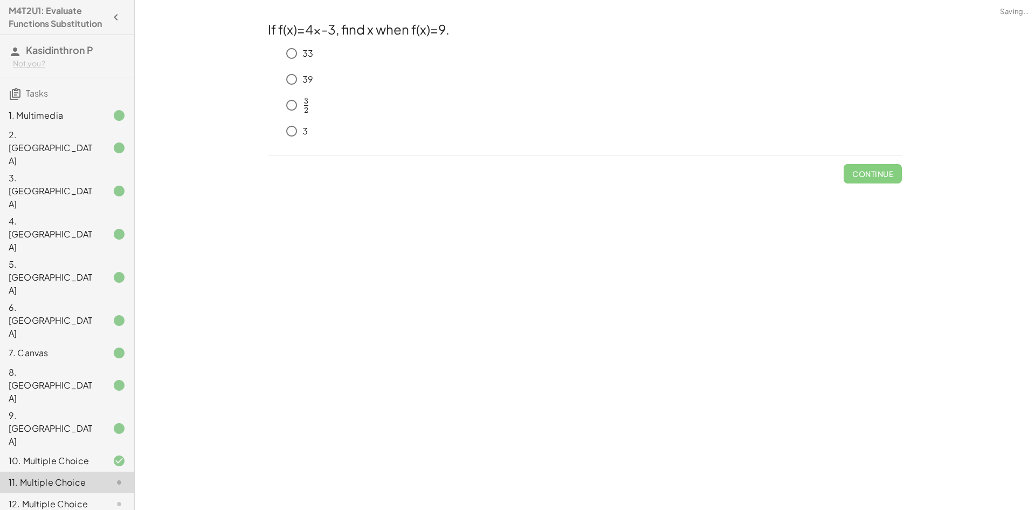
click at [813, 279] on div "**********" at bounding box center [585, 255] width 900 height 510
click at [875, 183] on button "Check" at bounding box center [879, 173] width 45 height 19
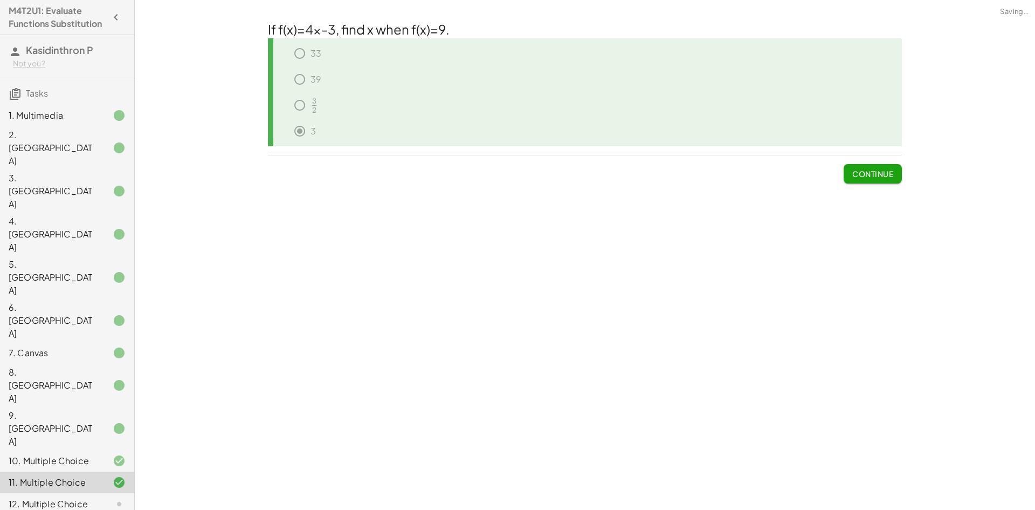
click at [879, 178] on span "Continue" at bounding box center [872, 174] width 41 height 10
